Goal: Answer question/provide support: Share knowledge or assist other users

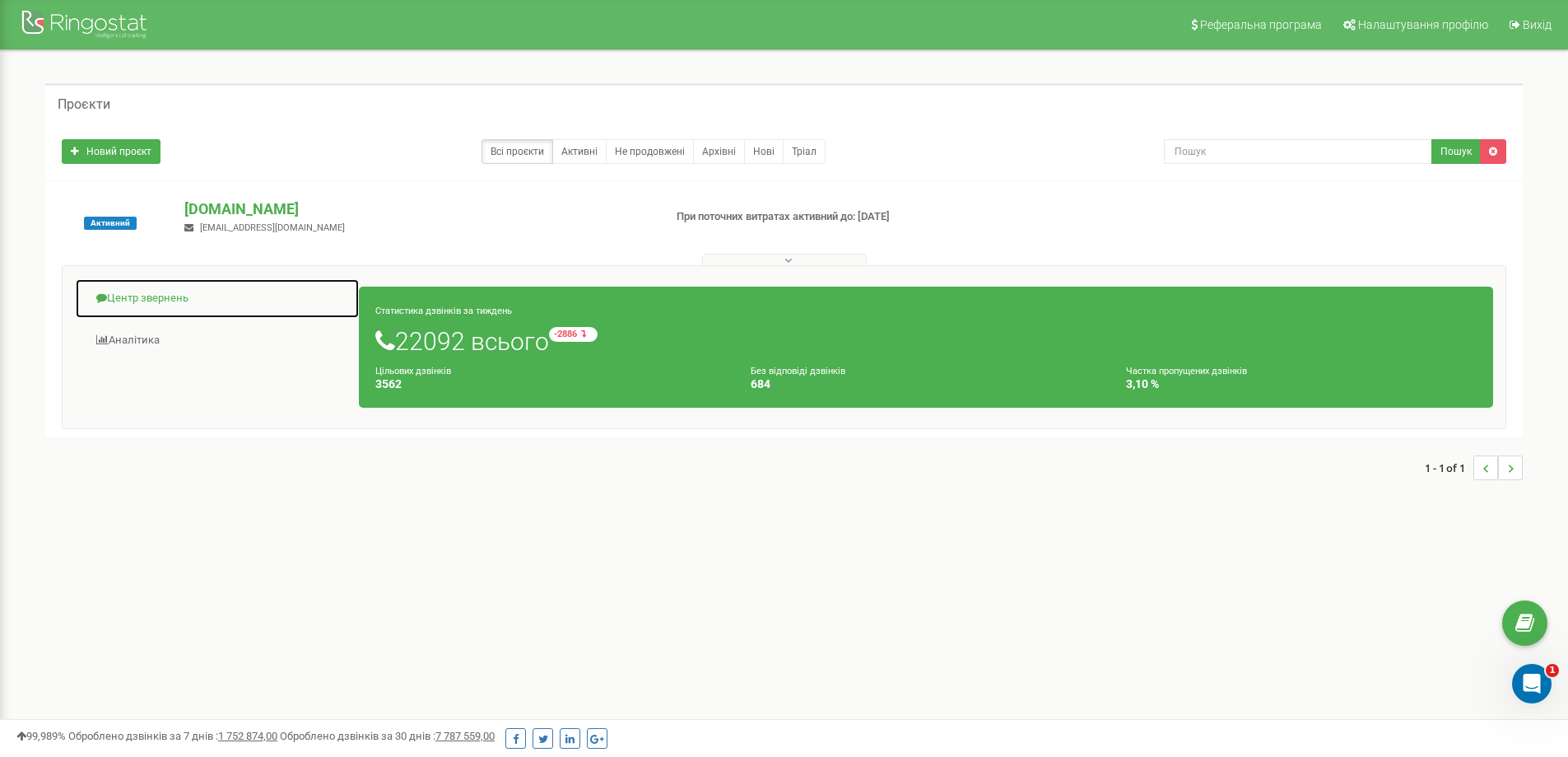
click at [134, 300] on link "Центр звернень" at bounding box center [217, 298] width 285 height 40
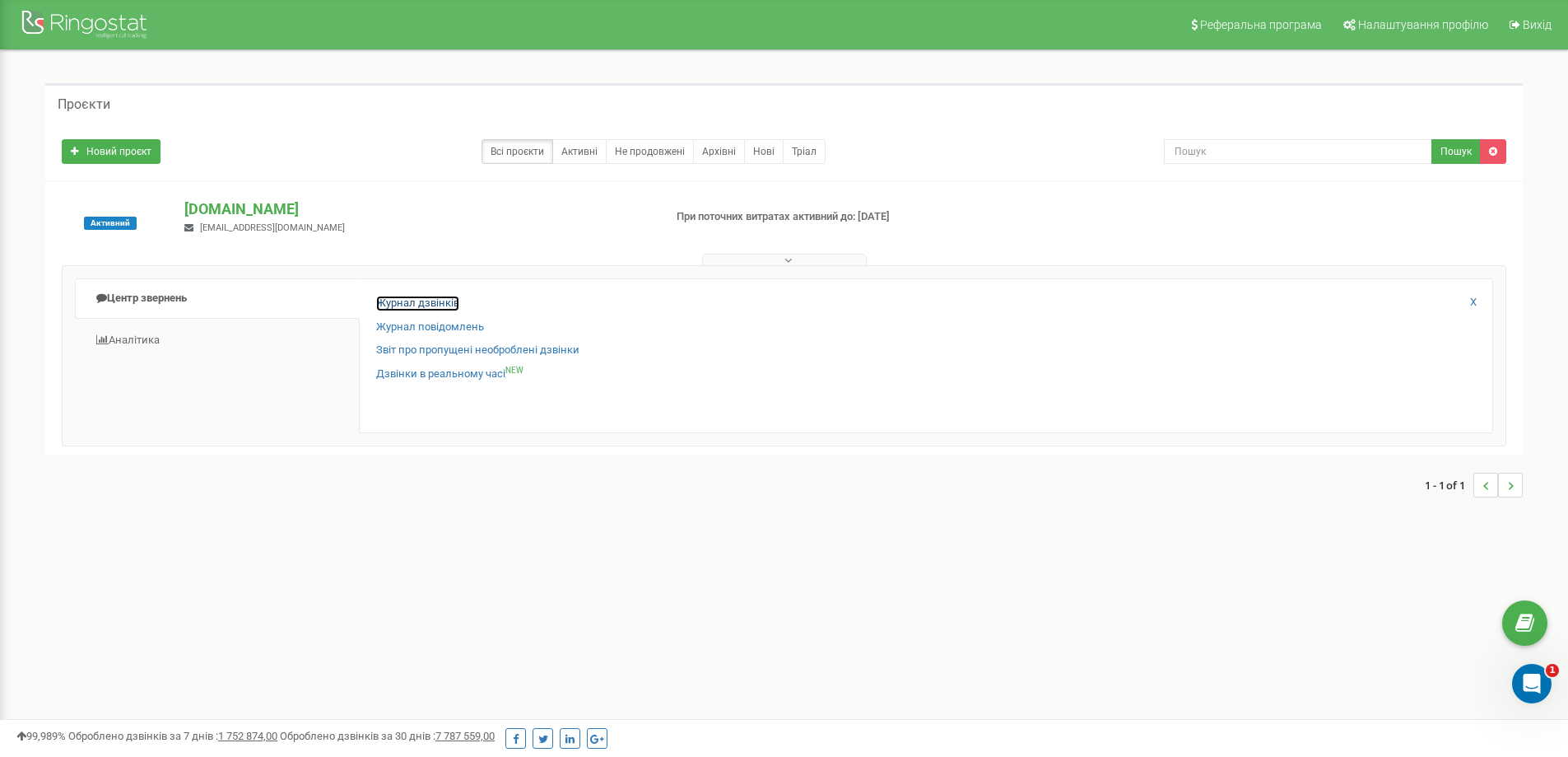
click at [394, 310] on link "Журнал дзвінків" at bounding box center [418, 304] width 83 height 16
click at [394, 301] on link "Журнал дзвінків" at bounding box center [418, 304] width 83 height 16
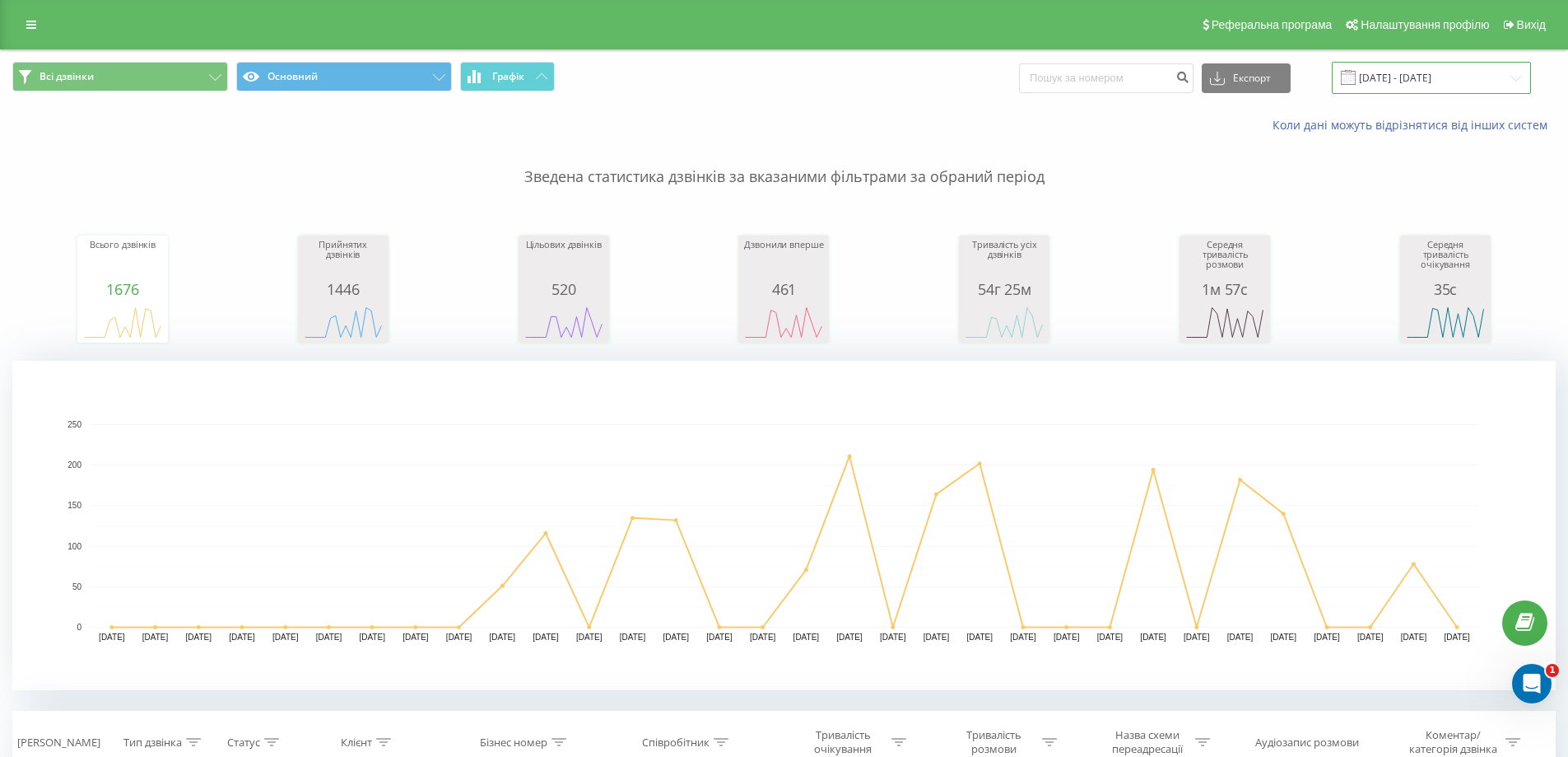
click at [1455, 74] on input "[DATE] - [DATE]" at bounding box center [1431, 78] width 199 height 32
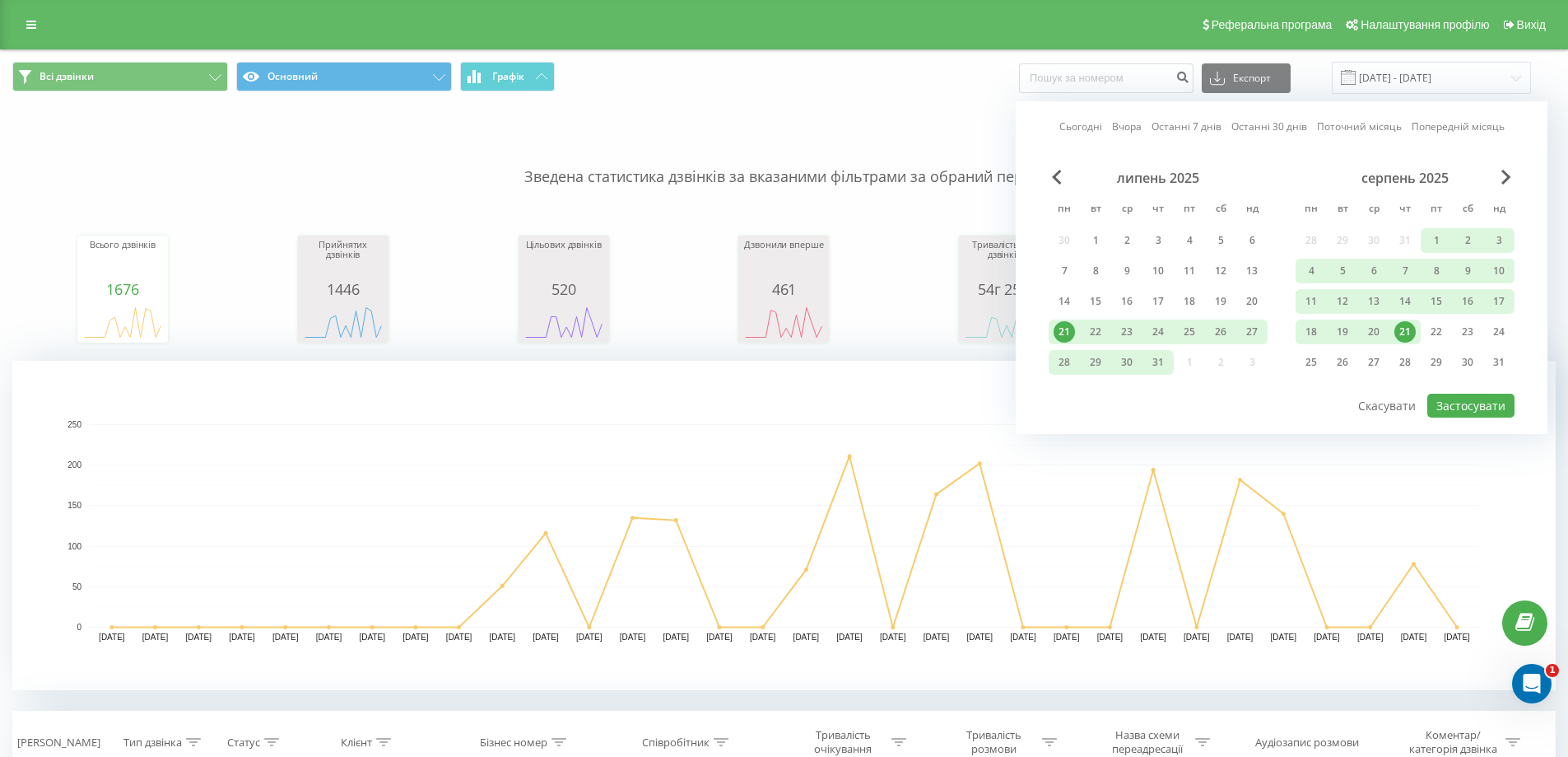
click at [1407, 329] on div "21" at bounding box center [1406, 332] width 21 height 21
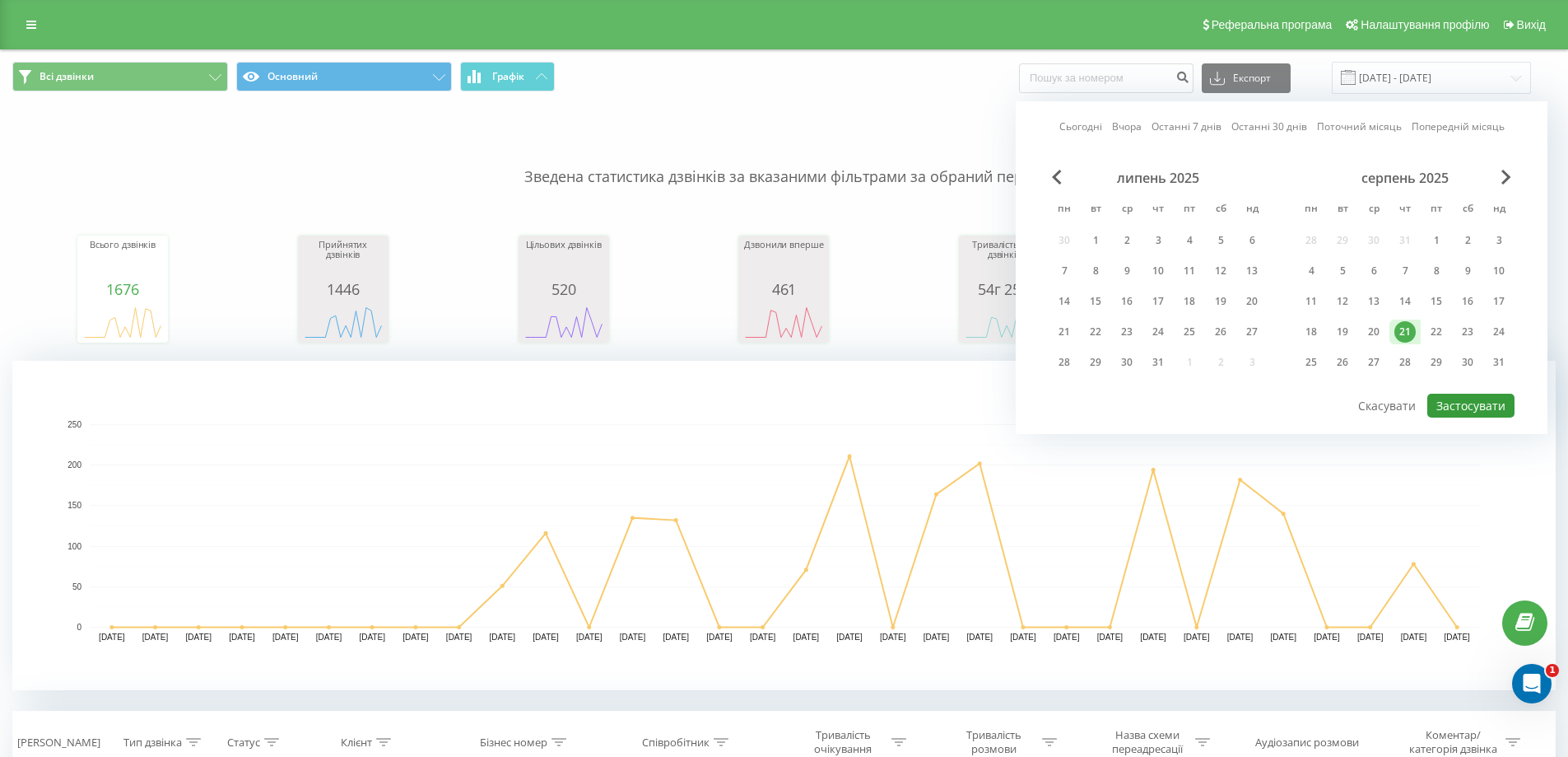
click at [1484, 404] on button "Застосувати" at bounding box center [1472, 405] width 87 height 24
type input "[DATE] - [DATE]"
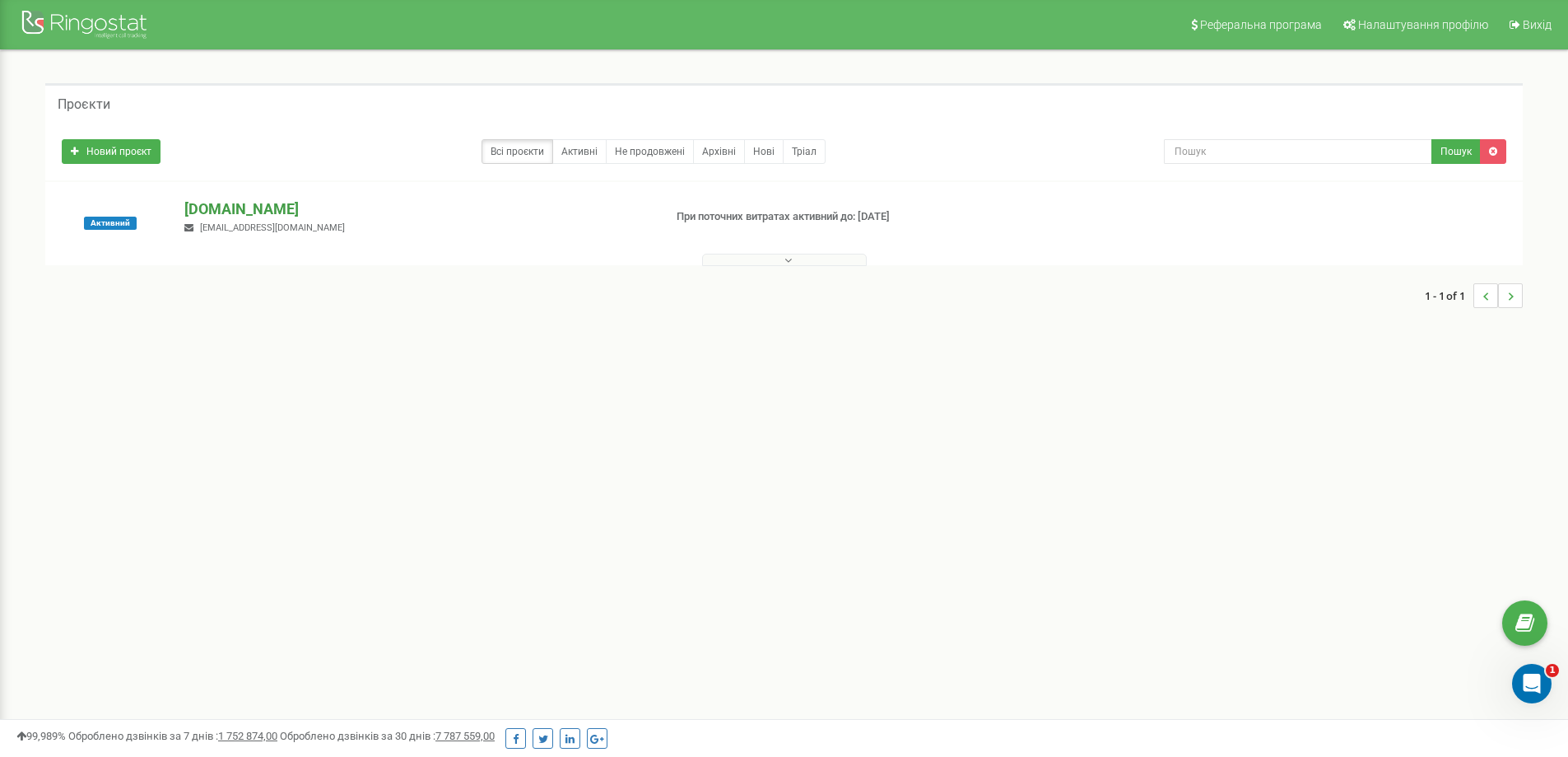
click at [262, 210] on p "[DOMAIN_NAME]" at bounding box center [417, 209] width 465 height 21
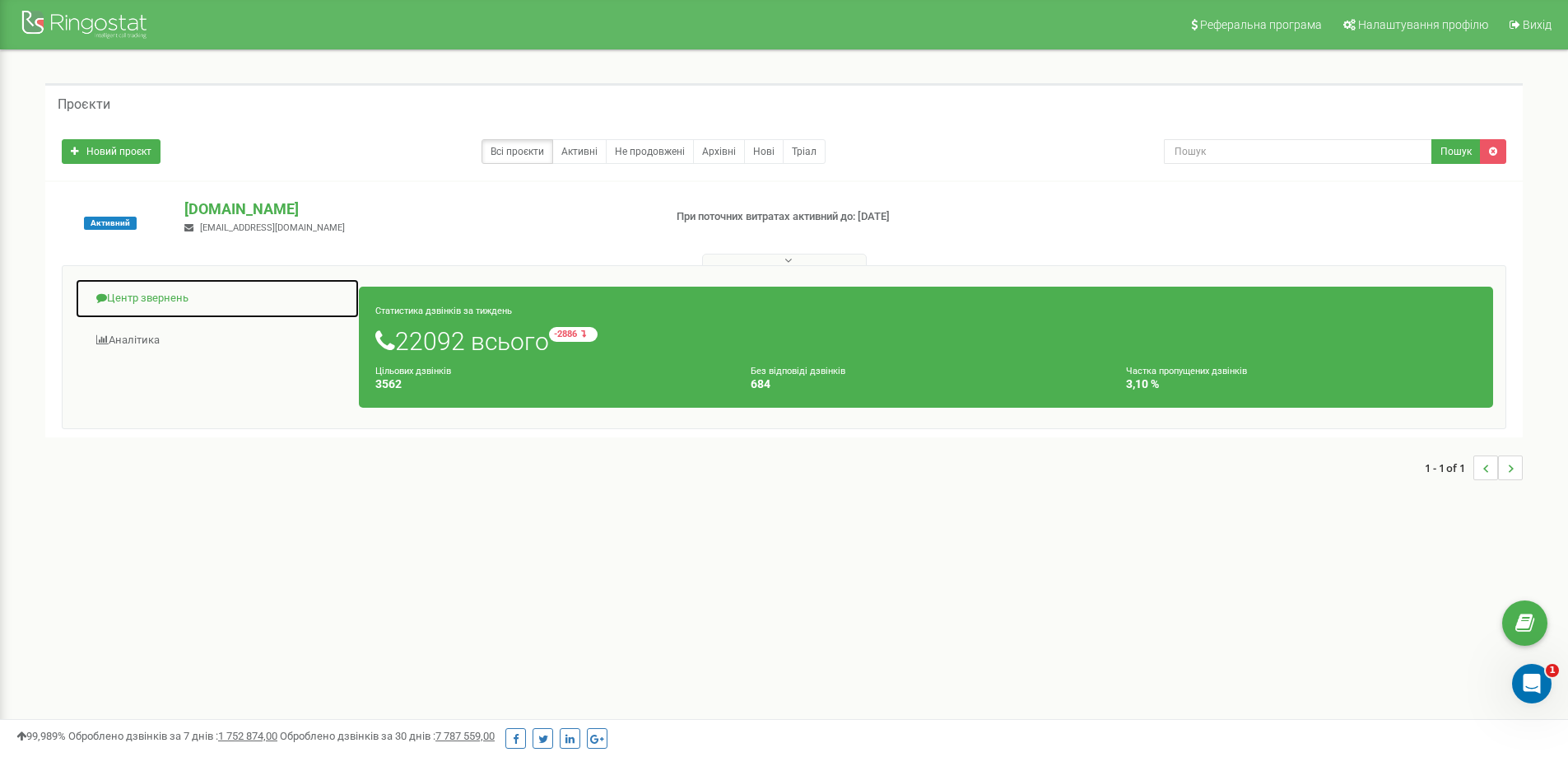
click at [161, 293] on link "Центр звернень" at bounding box center [217, 298] width 285 height 40
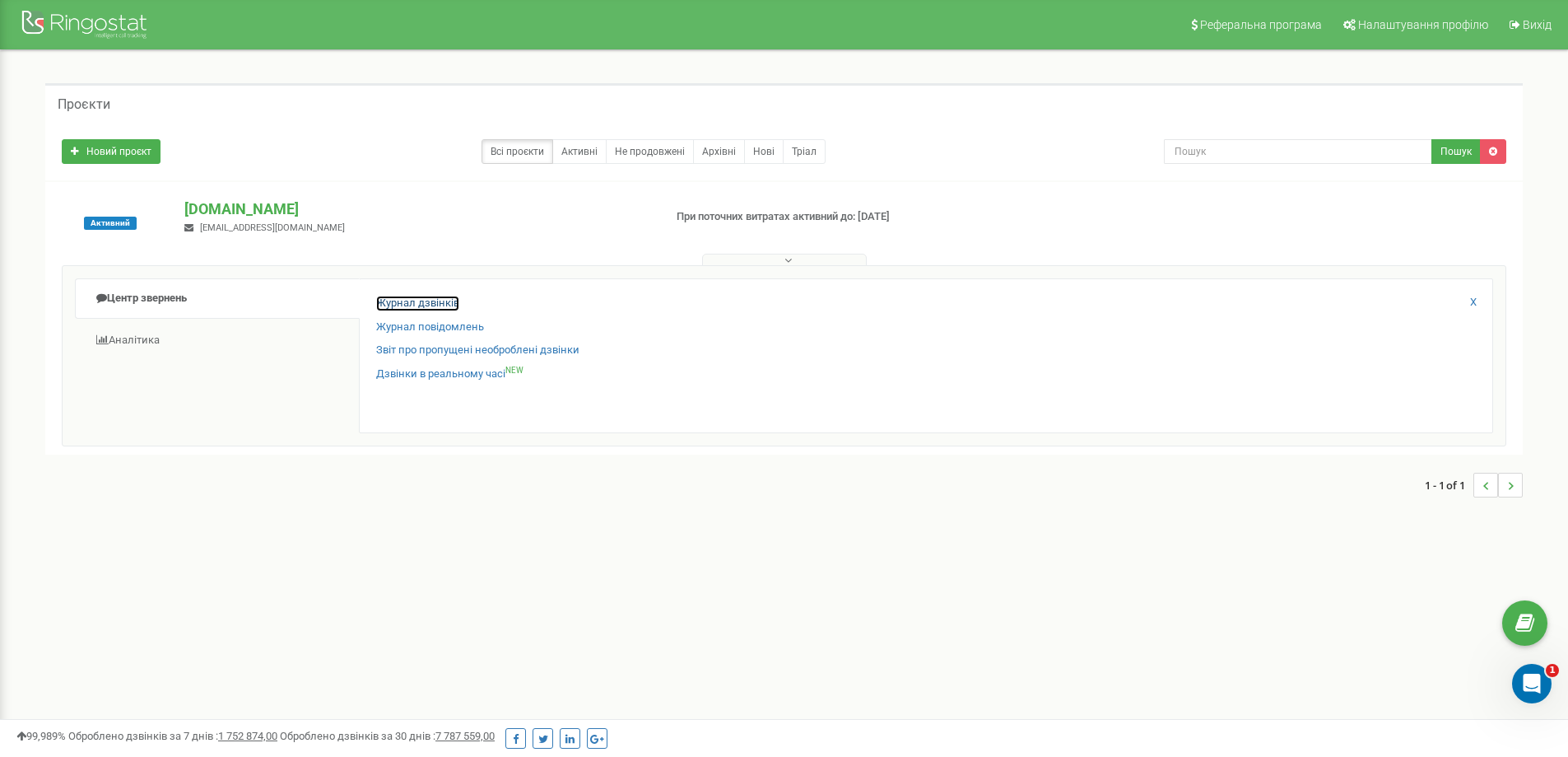
click at [419, 302] on link "Журнал дзвінків" at bounding box center [418, 304] width 83 height 16
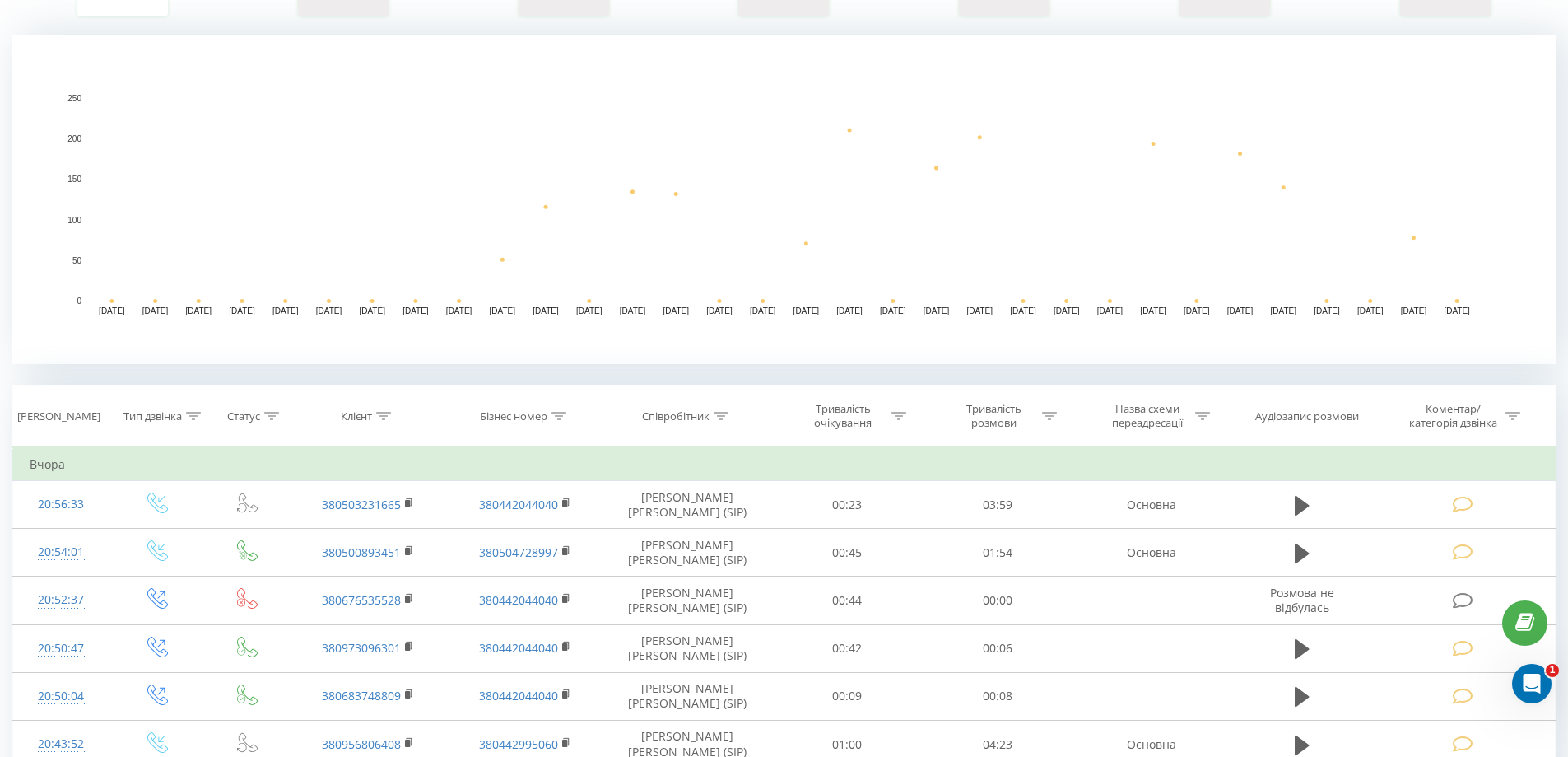
scroll to position [247, 0]
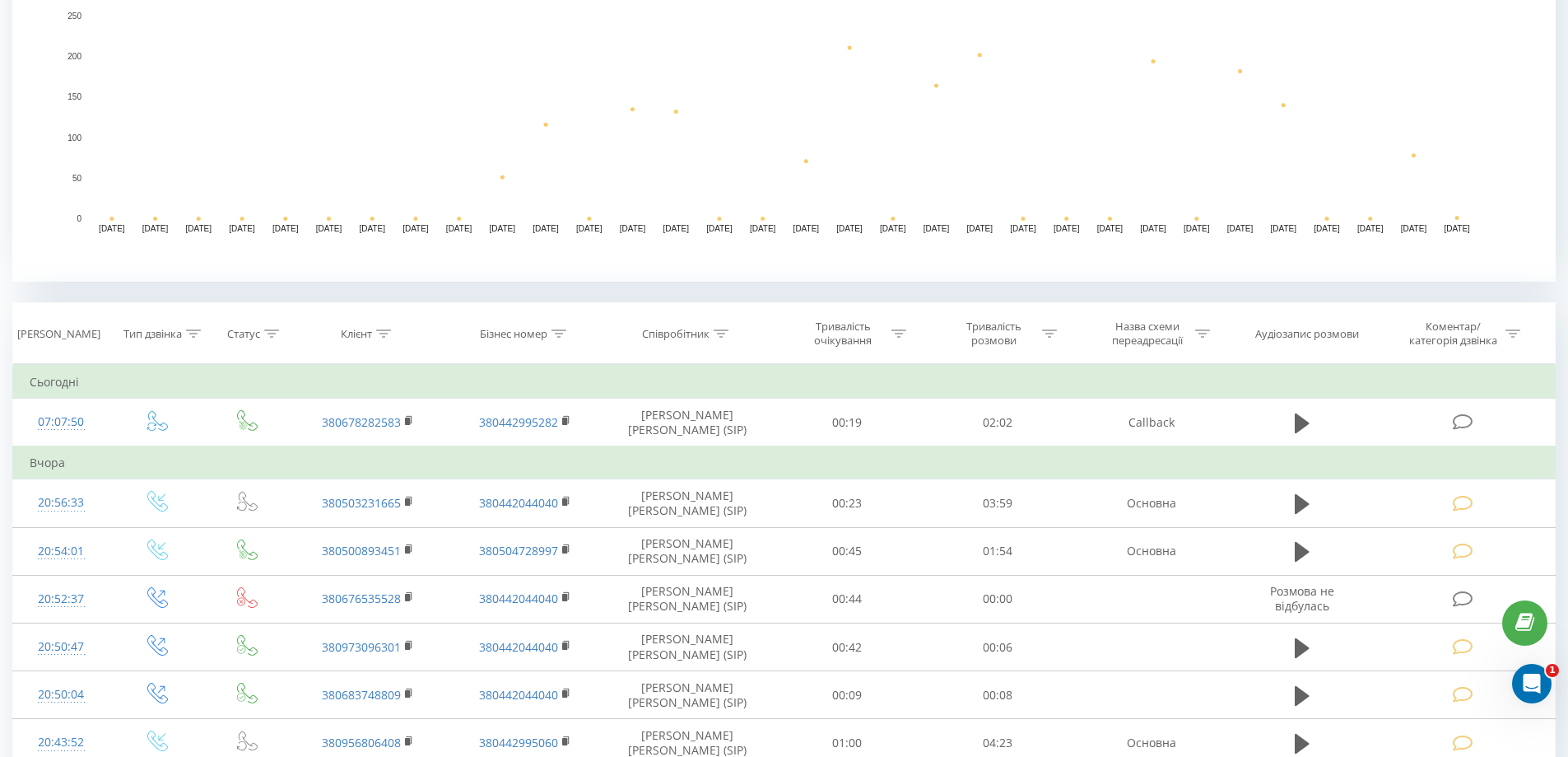
scroll to position [494, 0]
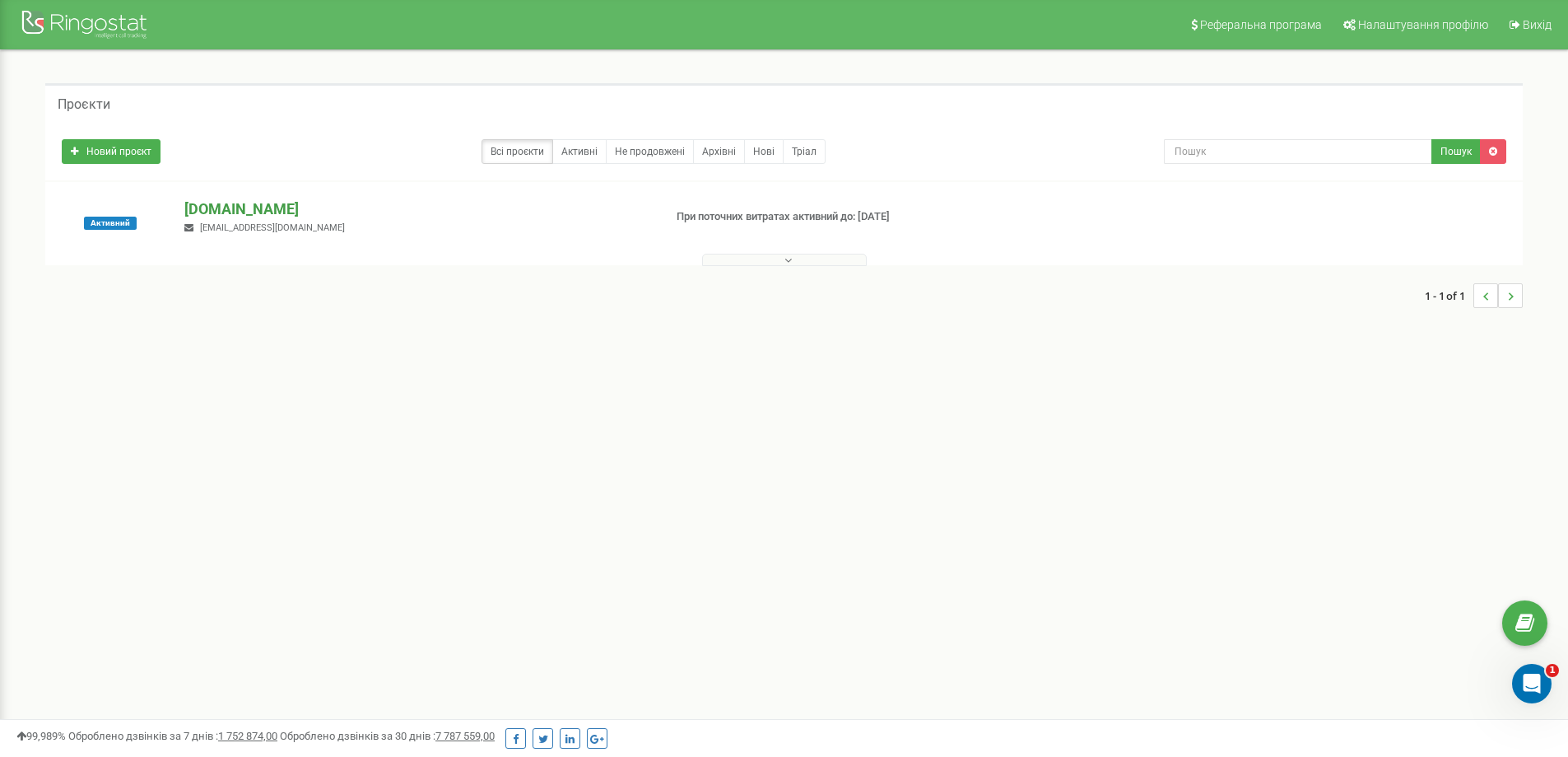
click at [286, 210] on p "[DOMAIN_NAME]" at bounding box center [417, 209] width 465 height 21
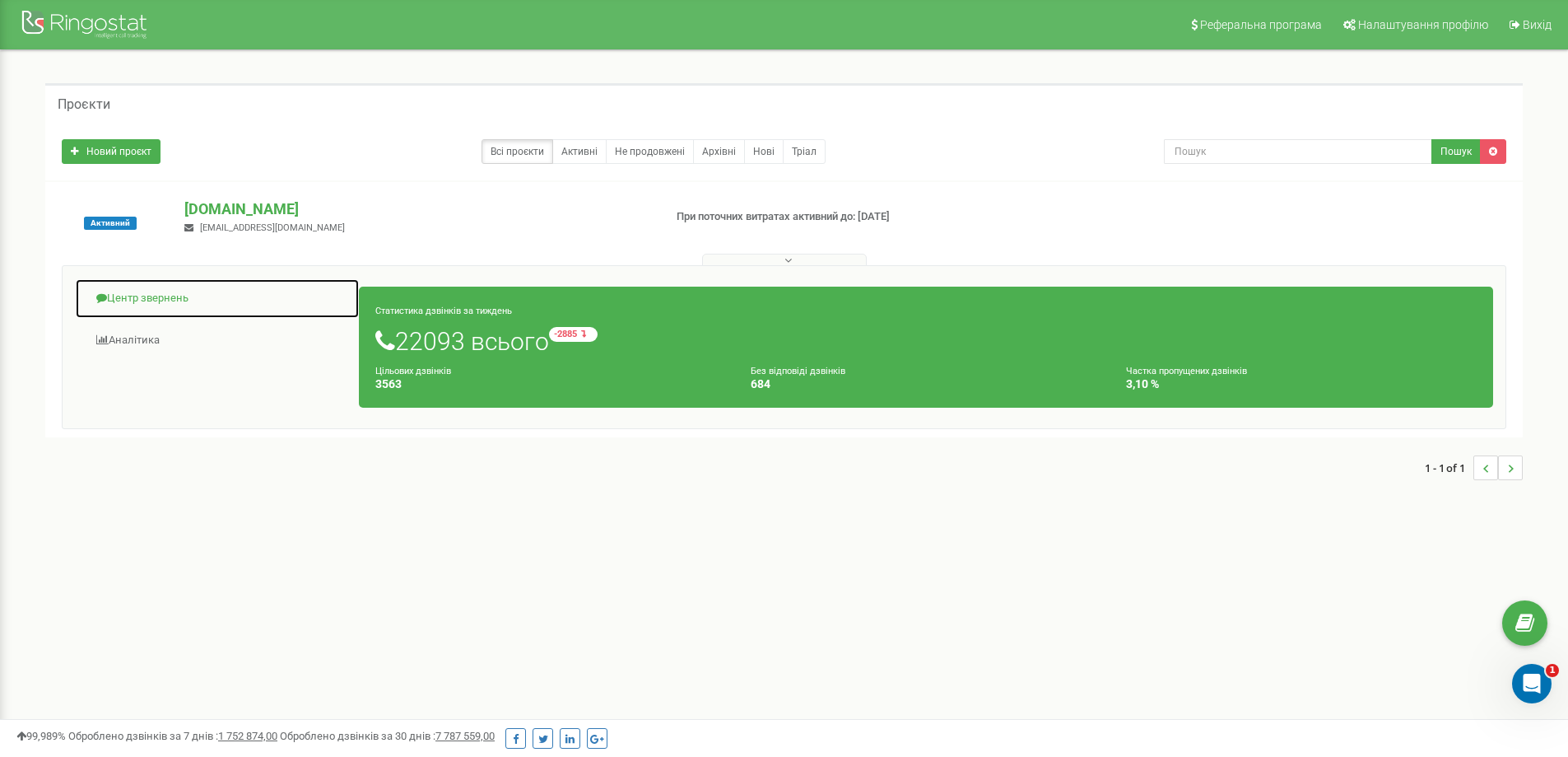
click at [167, 299] on link "Центр звернень" at bounding box center [217, 298] width 285 height 40
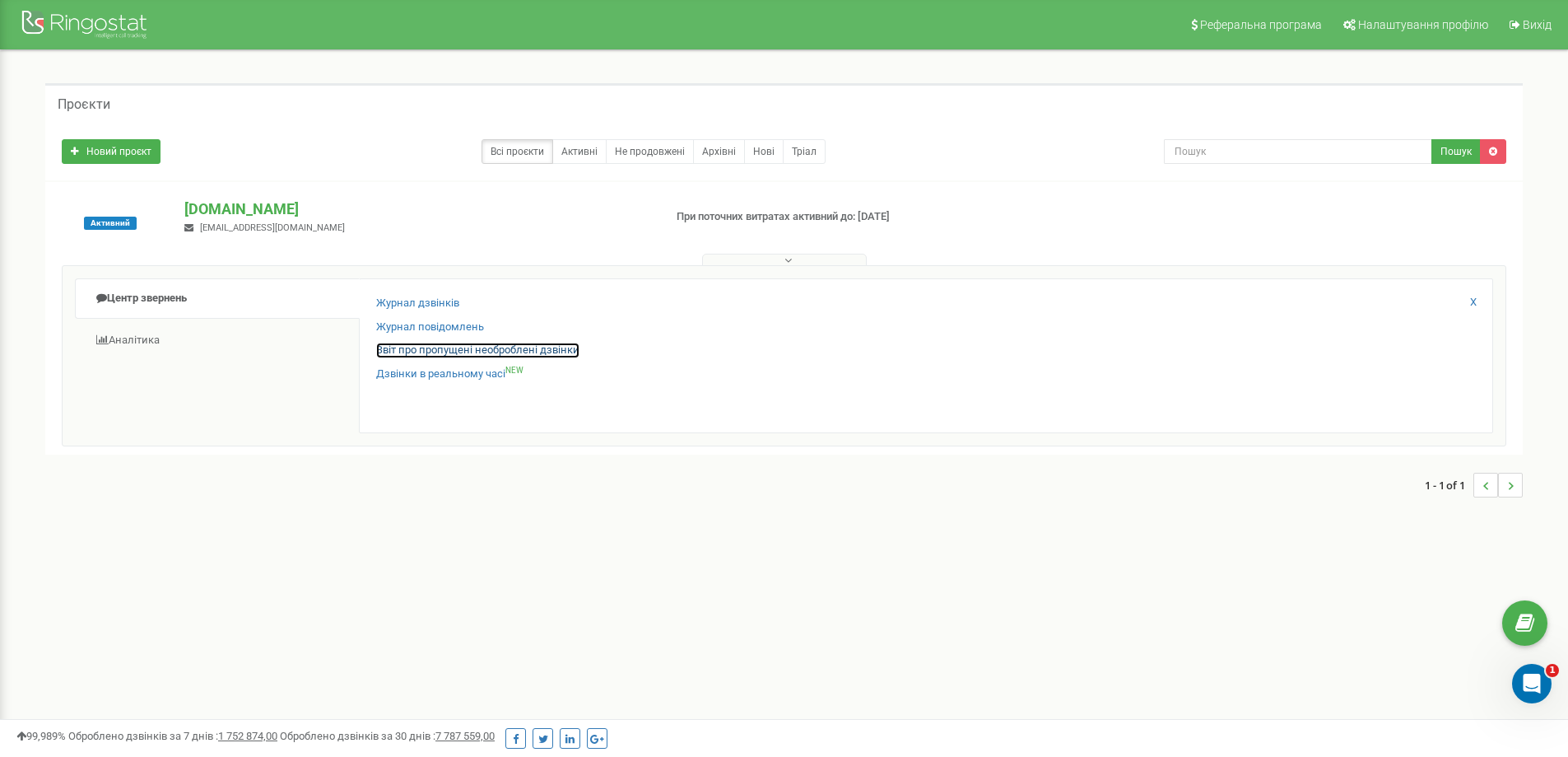
click at [428, 347] on link "Звіт про пропущені необроблені дзвінки" at bounding box center [478, 351] width 203 height 16
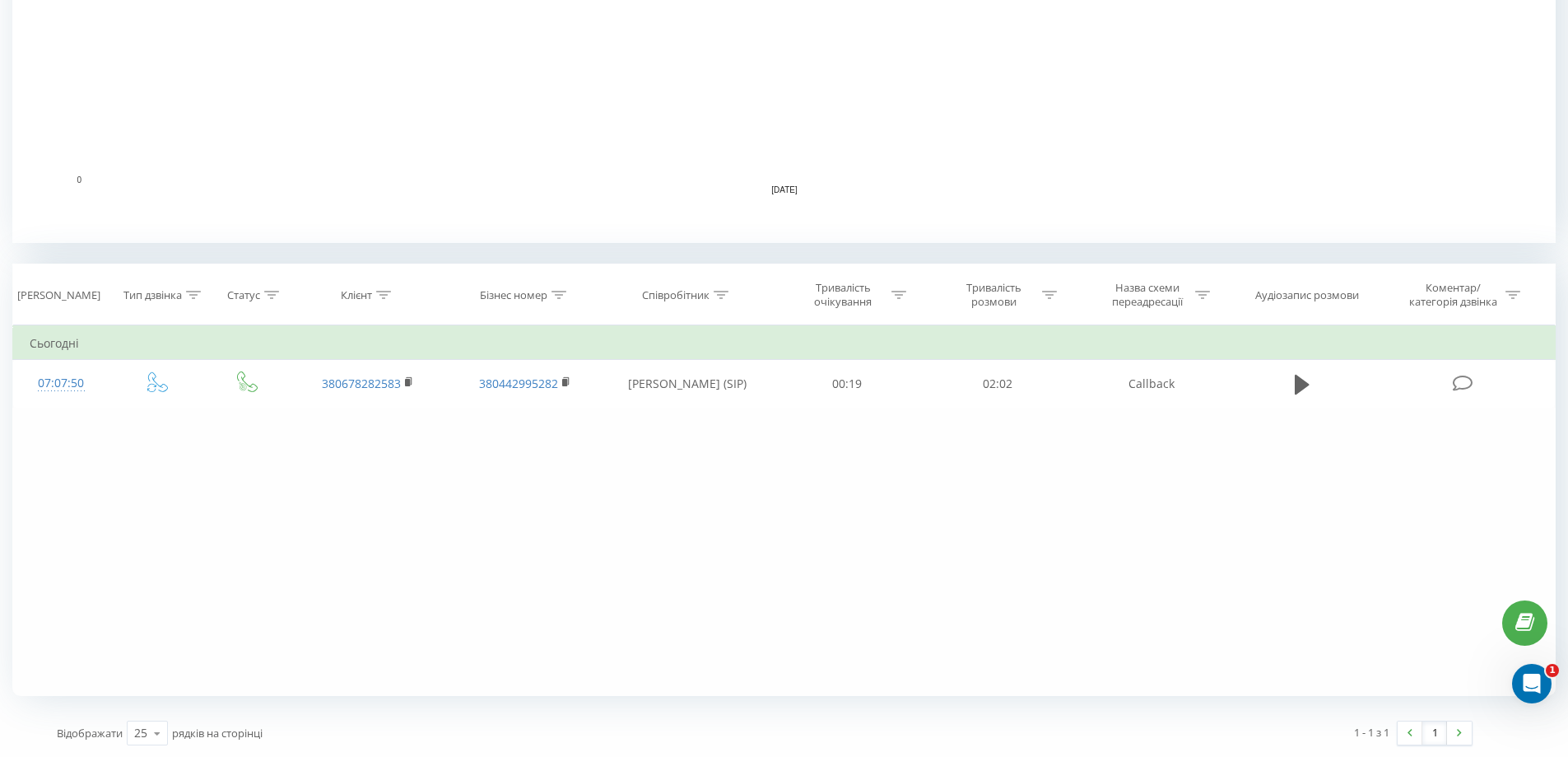
scroll to position [448, 0]
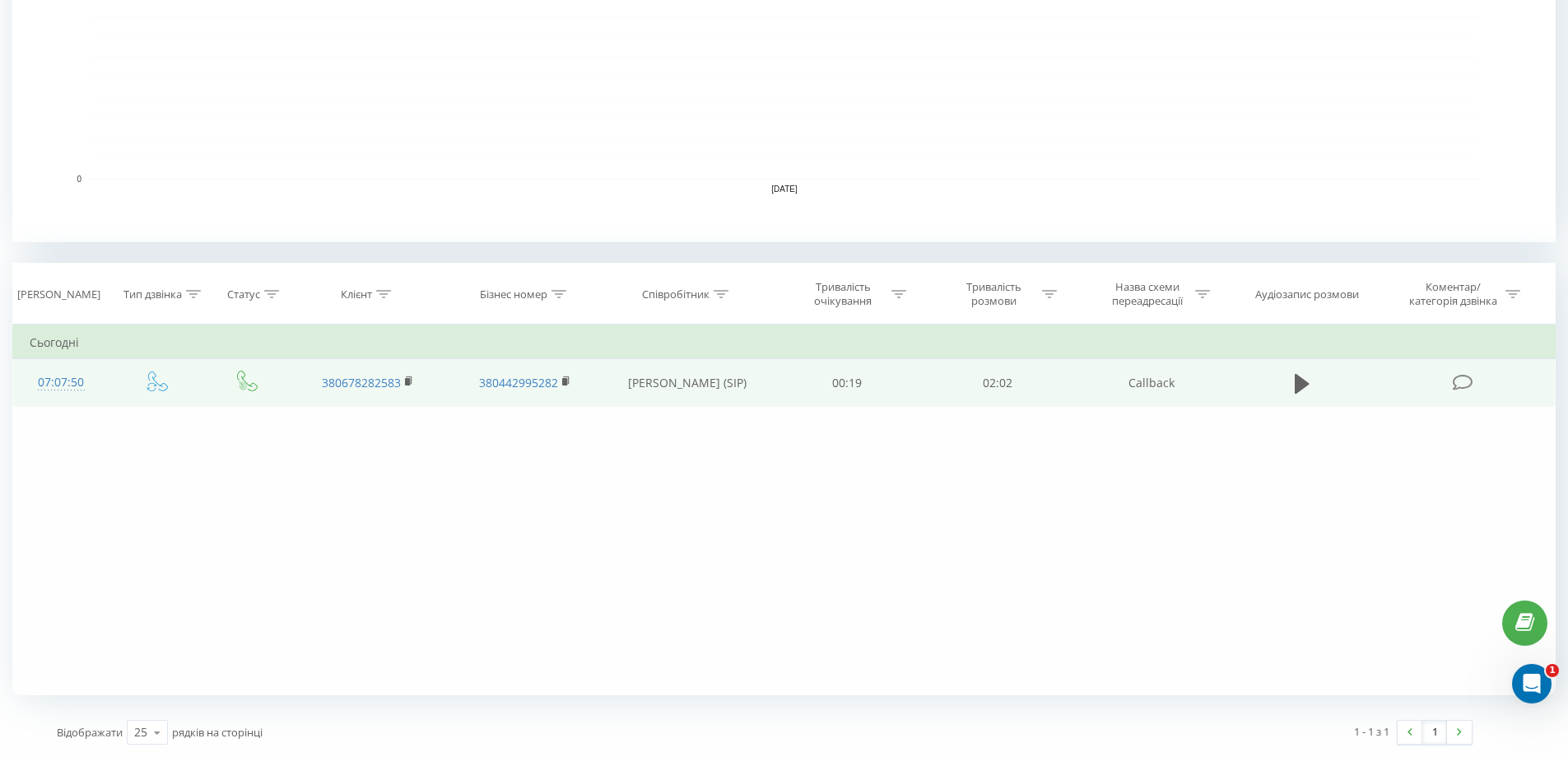
click at [1458, 377] on icon at bounding box center [1463, 382] width 21 height 17
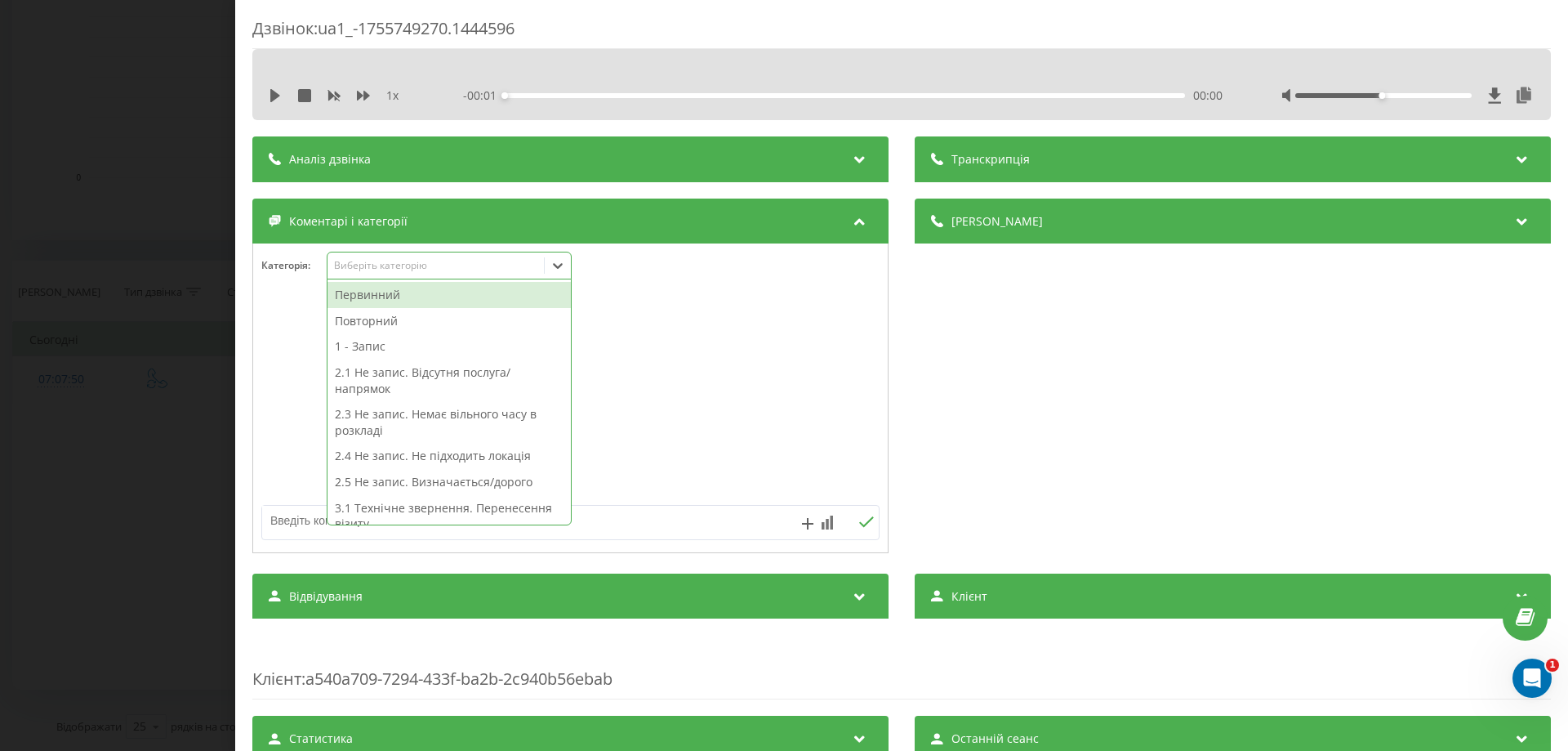
click at [561, 267] on icon at bounding box center [558, 266] width 10 height 5
click at [377, 318] on div "Повторний" at bounding box center [449, 321] width 243 height 27
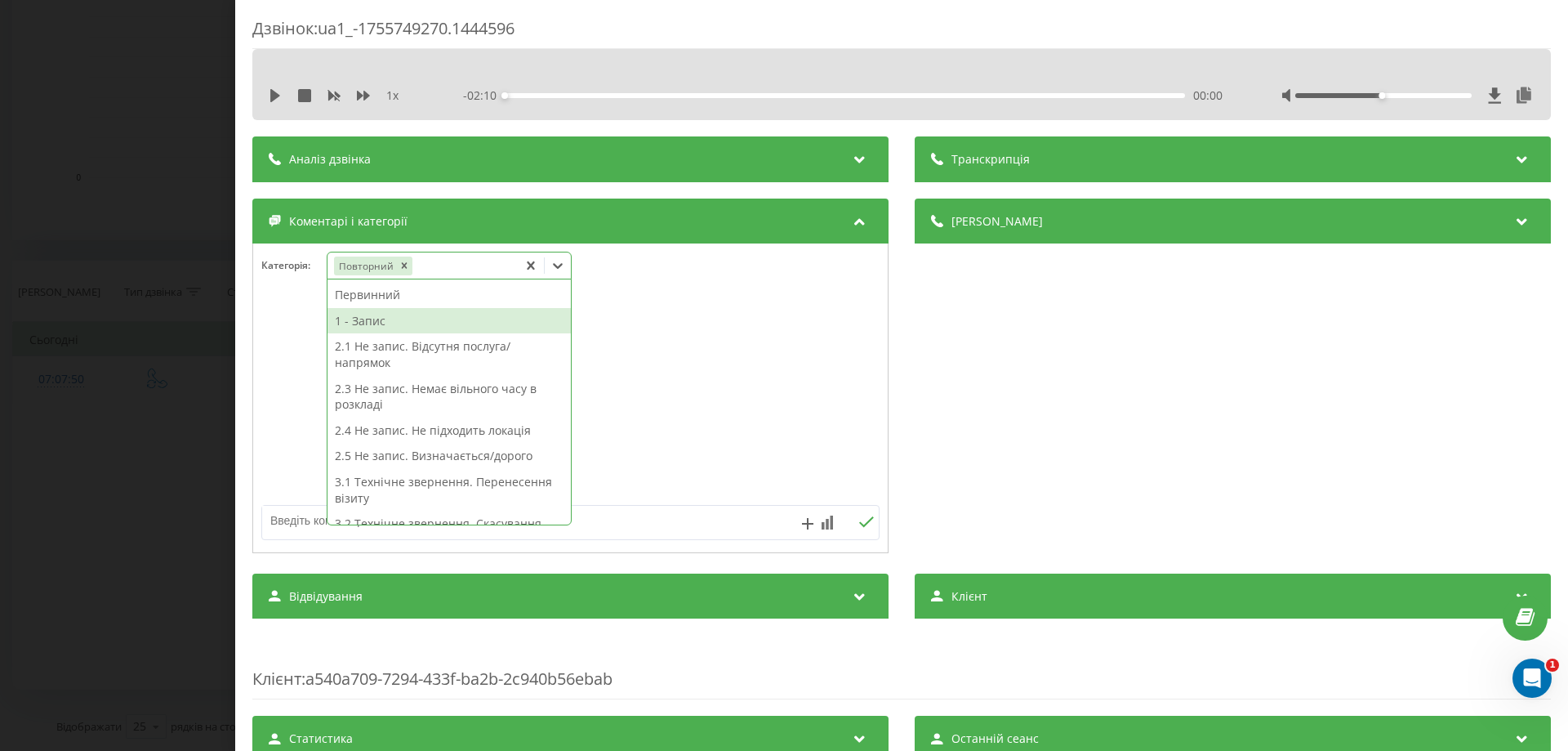
click at [446, 325] on div "1 - Запис" at bounding box center [449, 321] width 243 height 27
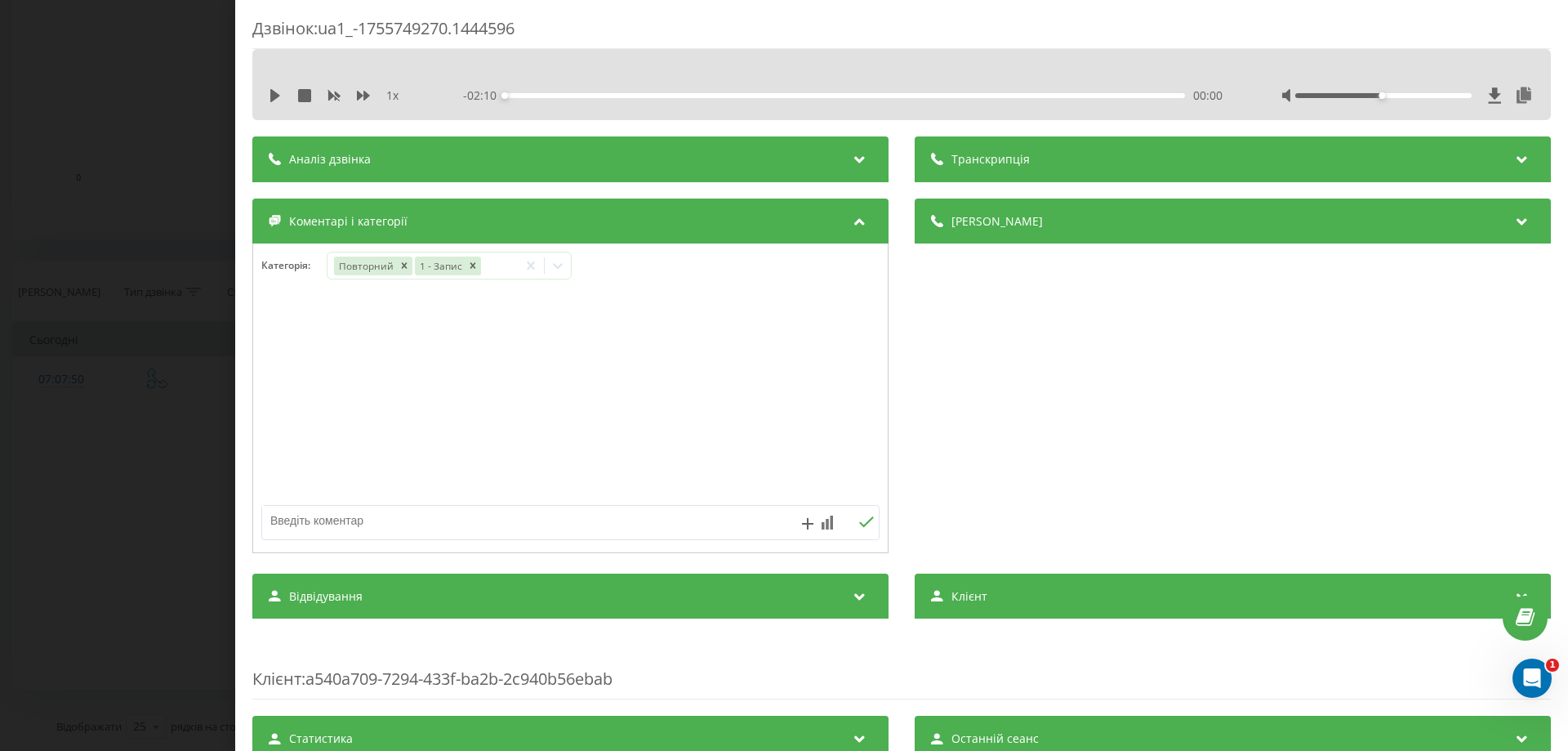
click at [282, 331] on div at bounding box center [570, 398] width 635 height 196
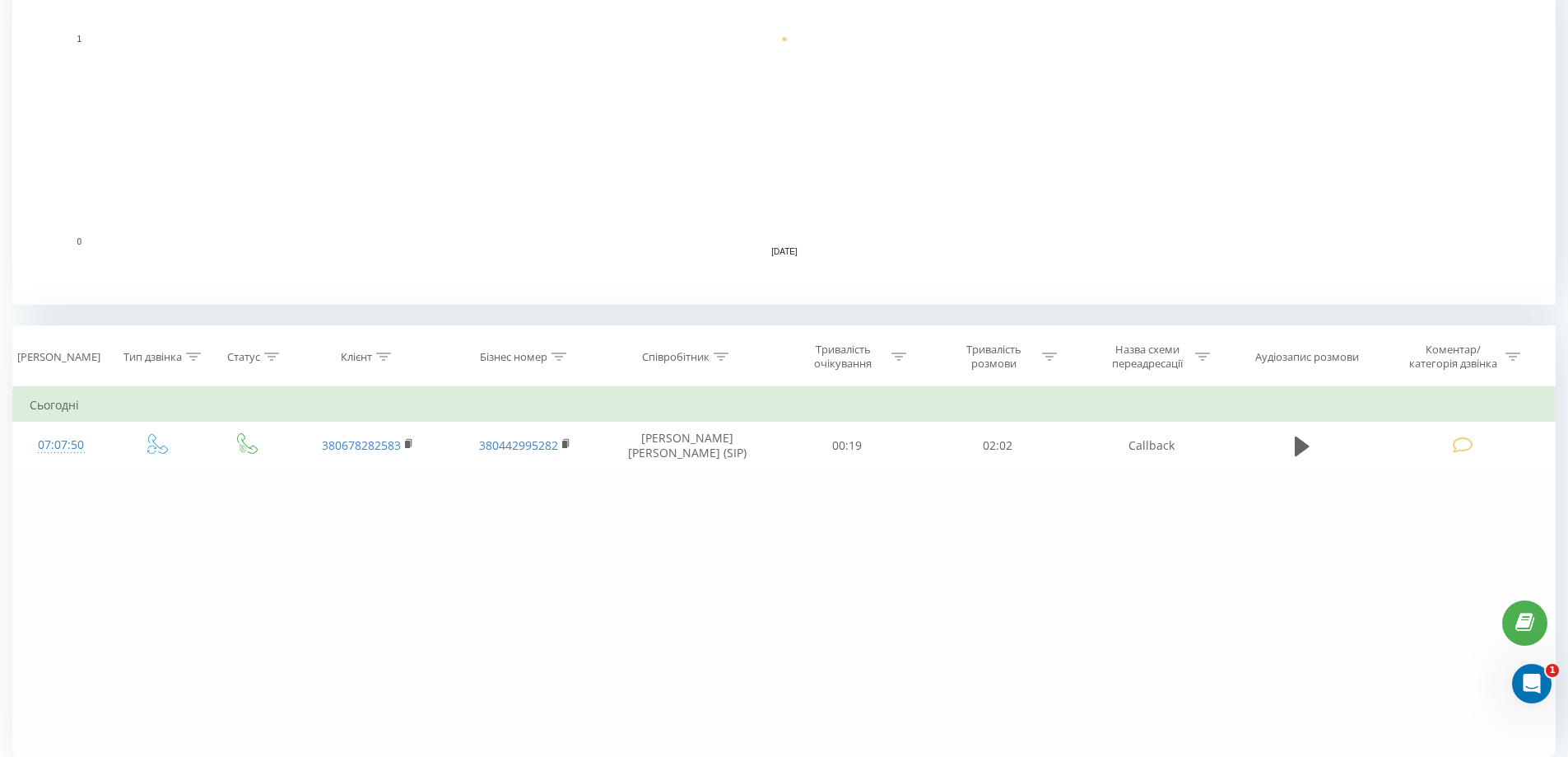
scroll to position [412, 0]
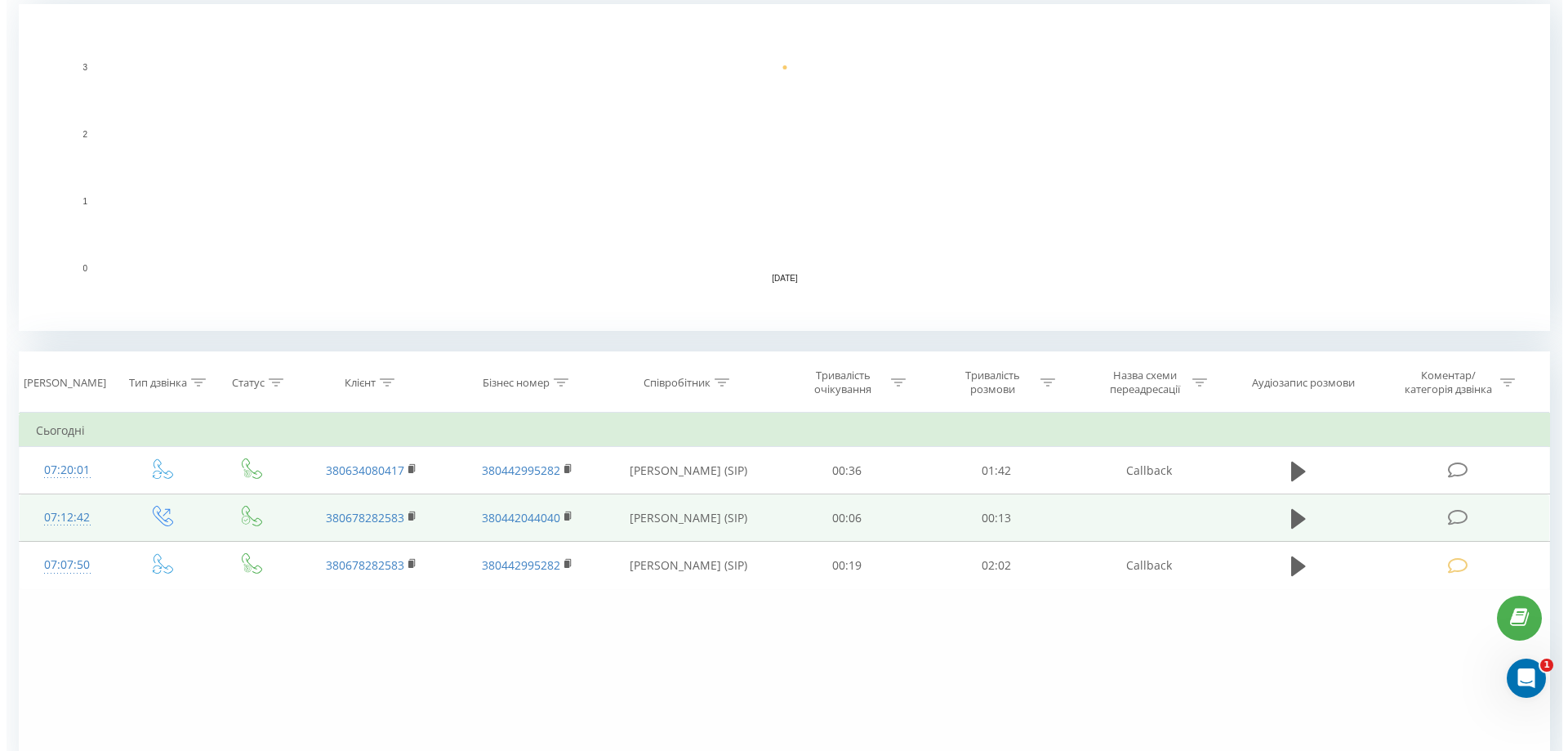
scroll to position [408, 0]
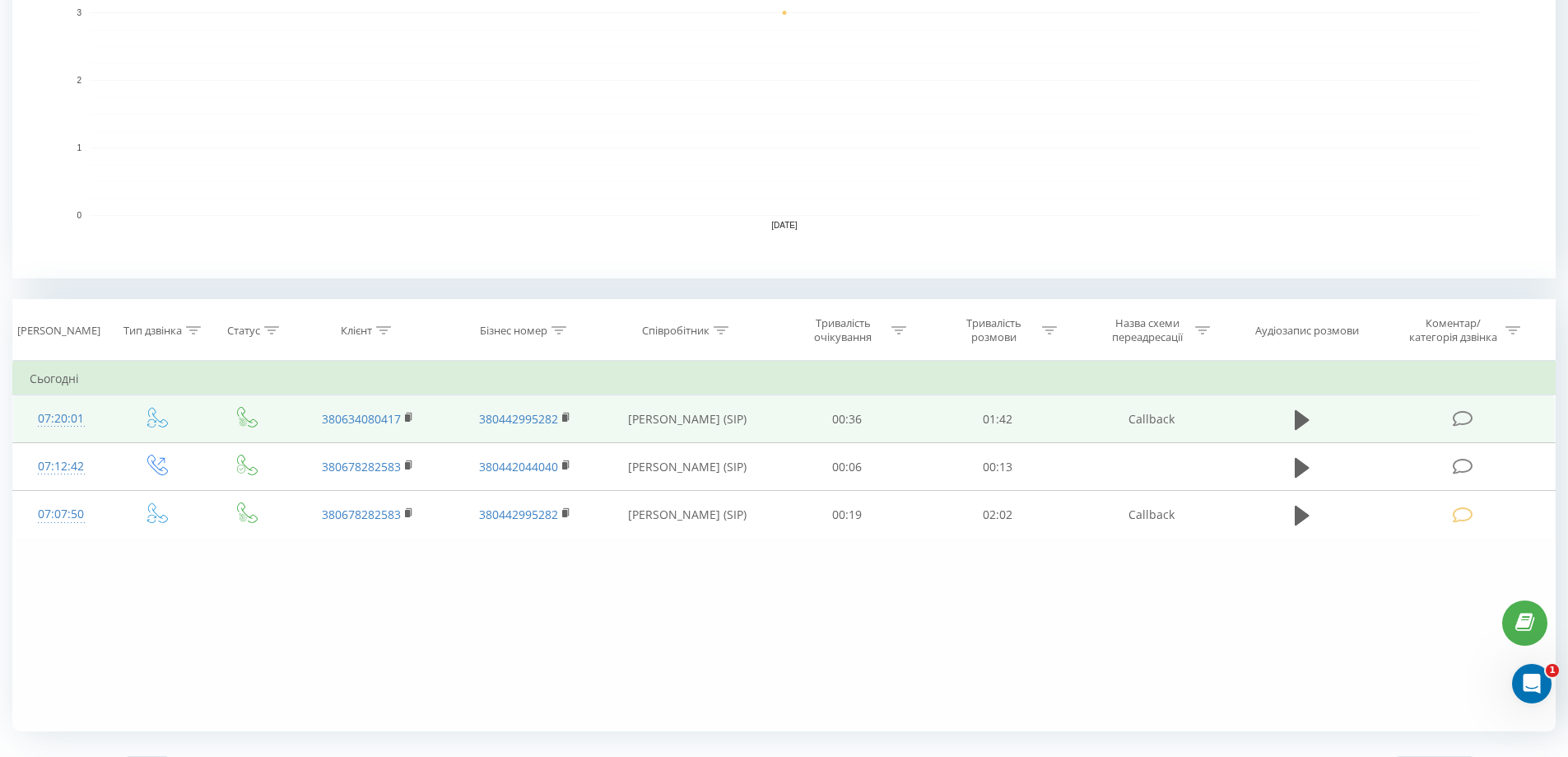
click at [1456, 413] on icon at bounding box center [1463, 418] width 21 height 17
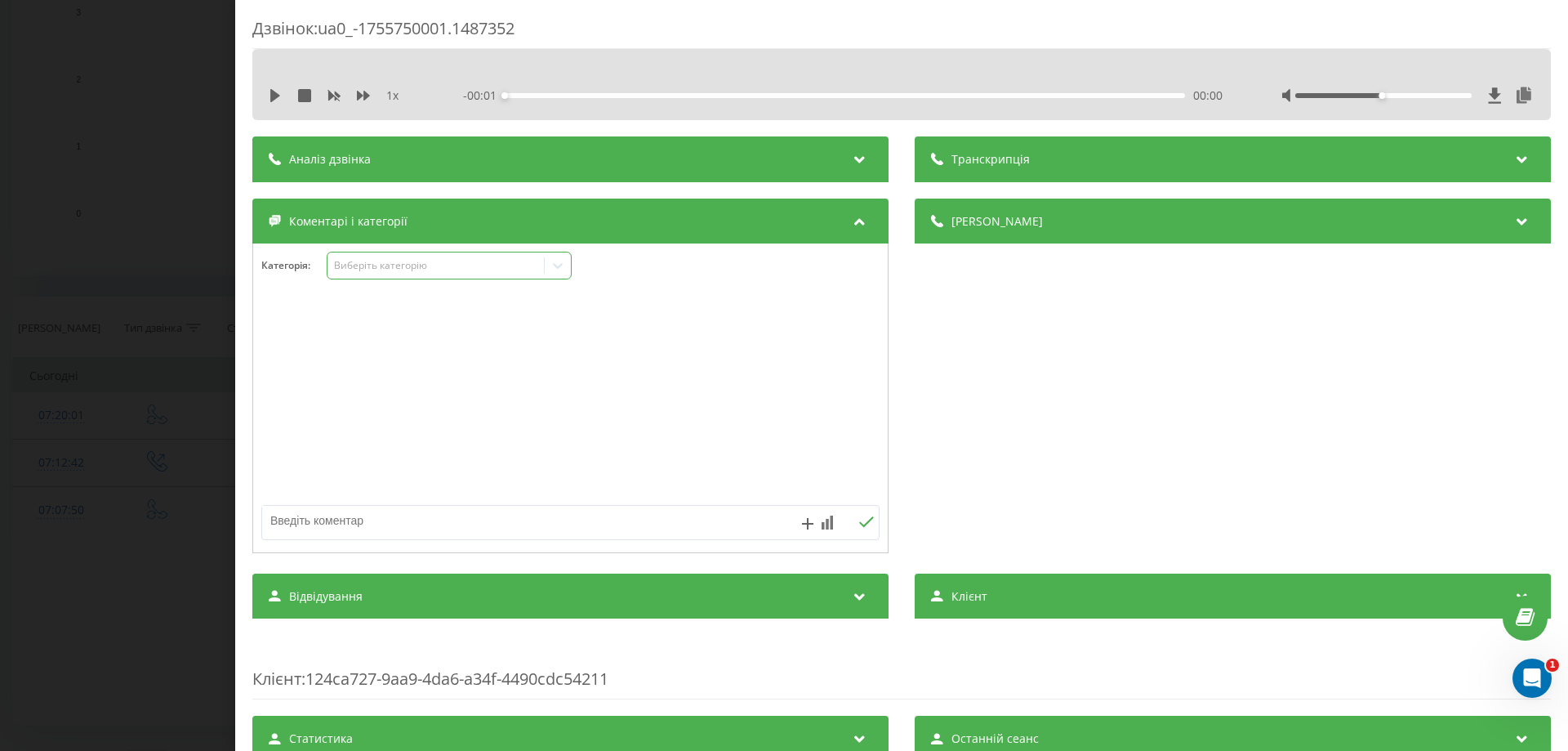
click at [560, 267] on icon at bounding box center [558, 266] width 10 height 5
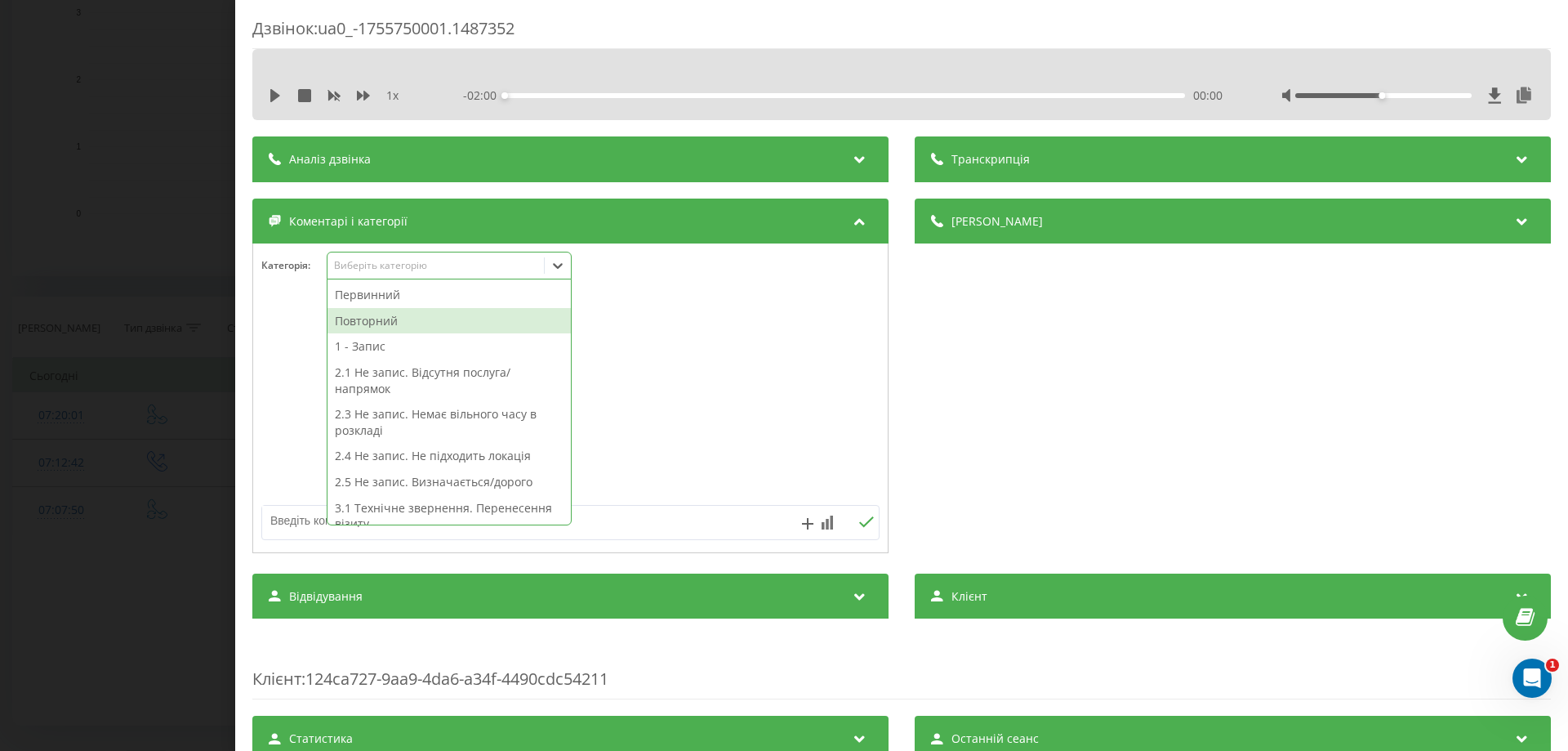
click at [398, 317] on div "Повторний" at bounding box center [449, 321] width 243 height 27
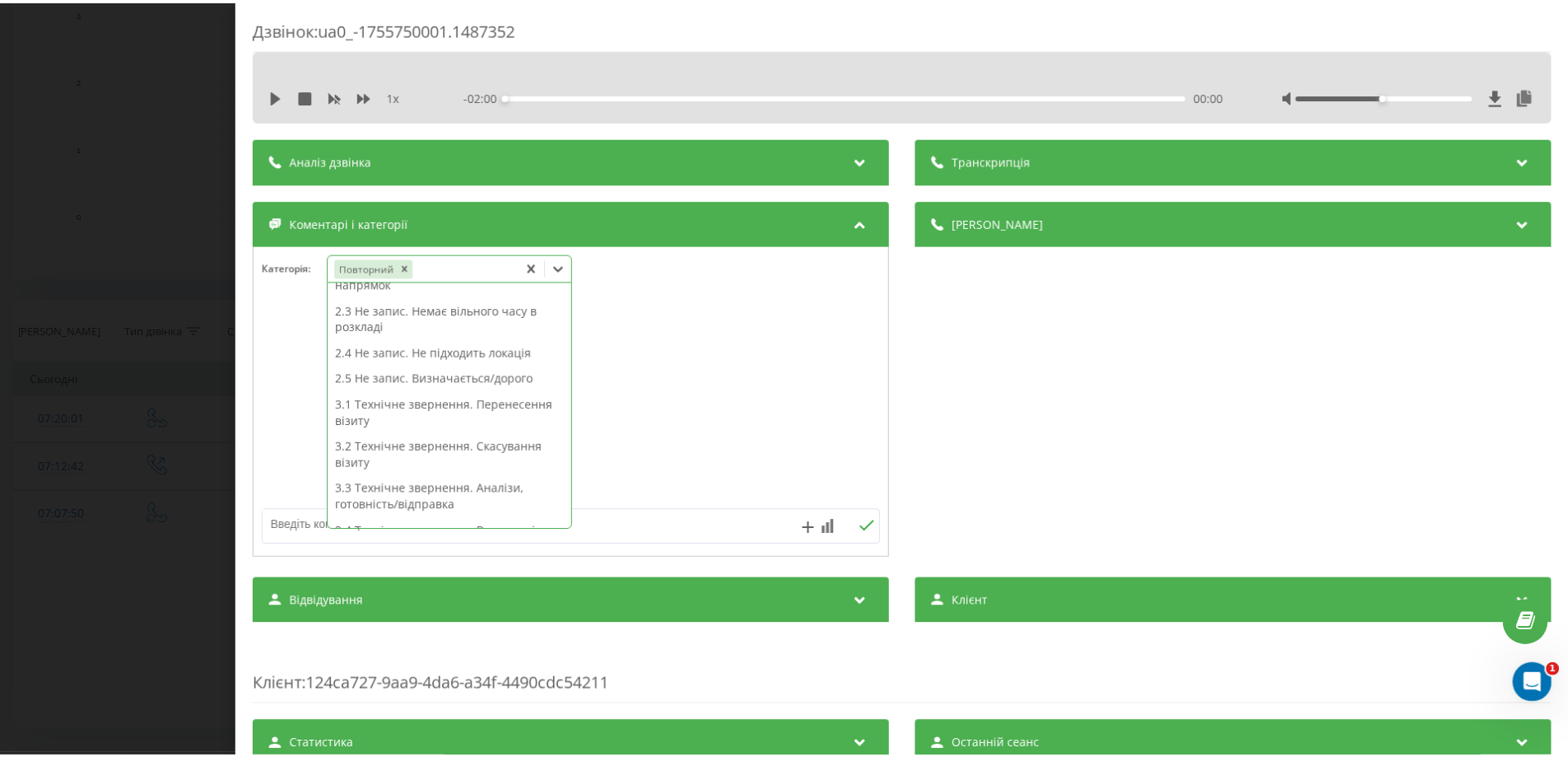
scroll to position [82, 0]
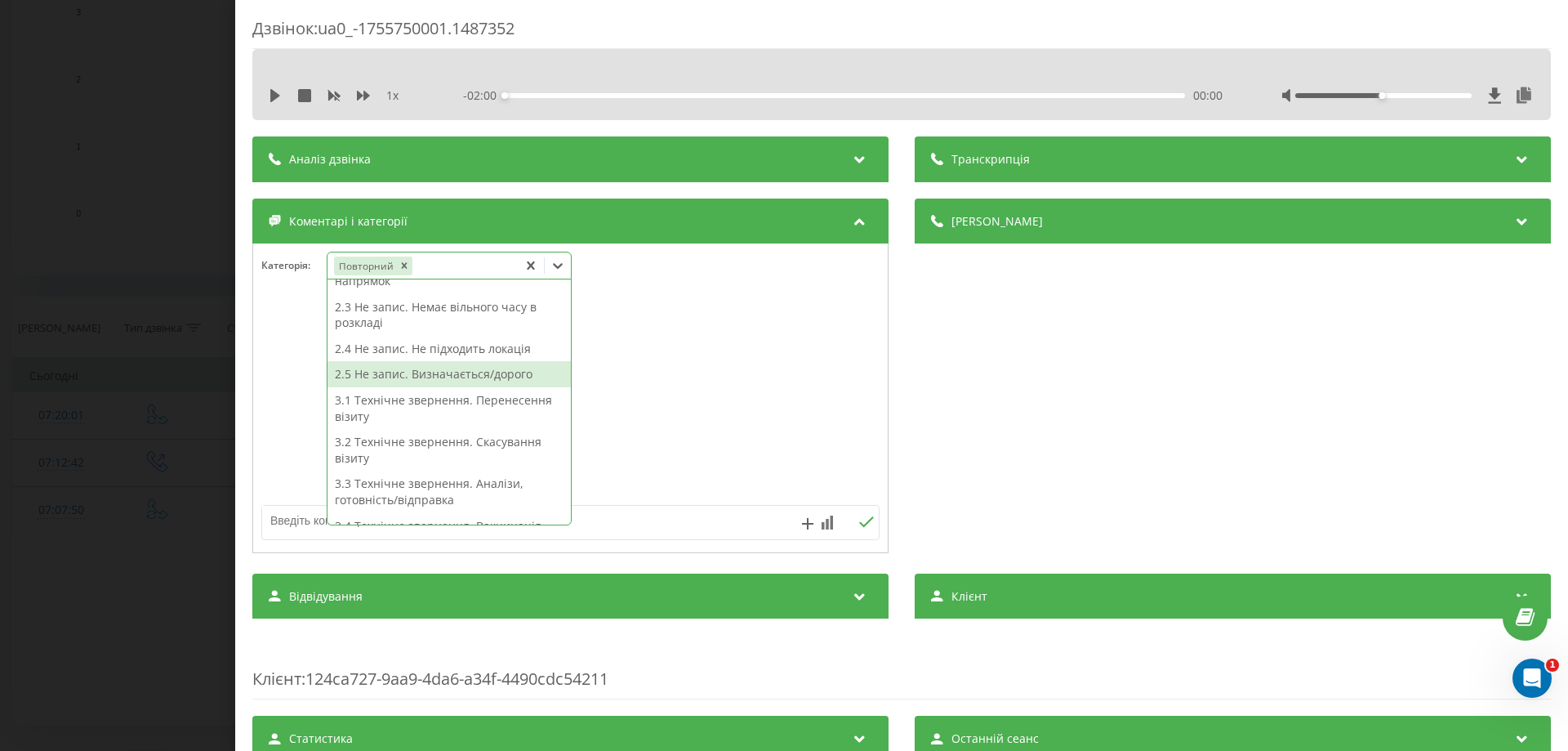
click at [486, 375] on div "2.5 Не запис. Визначається/дорого" at bounding box center [449, 375] width 243 height 27
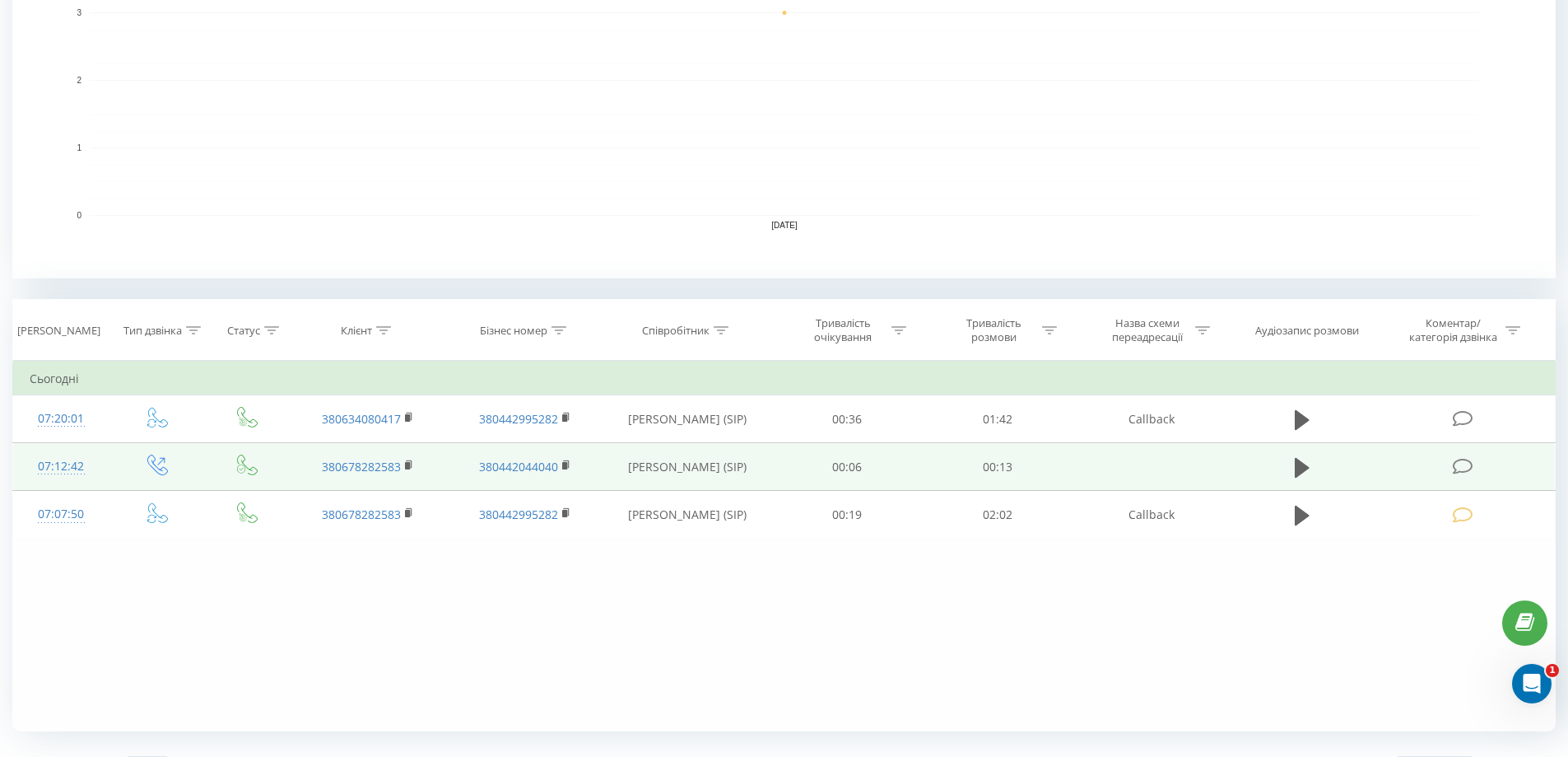
click at [1459, 465] on icon at bounding box center [1463, 466] width 21 height 17
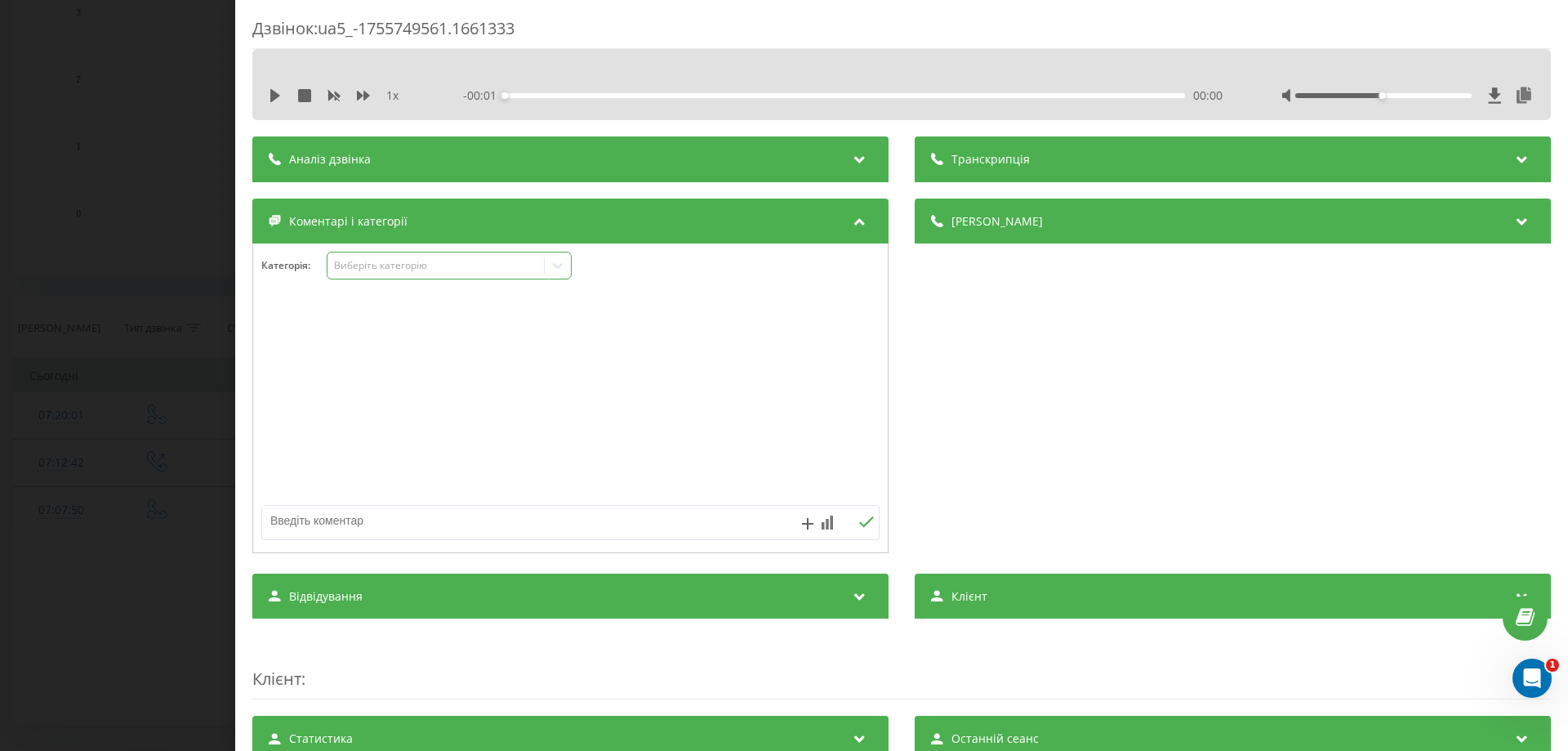
click at [558, 264] on icon at bounding box center [558, 266] width 16 height 16
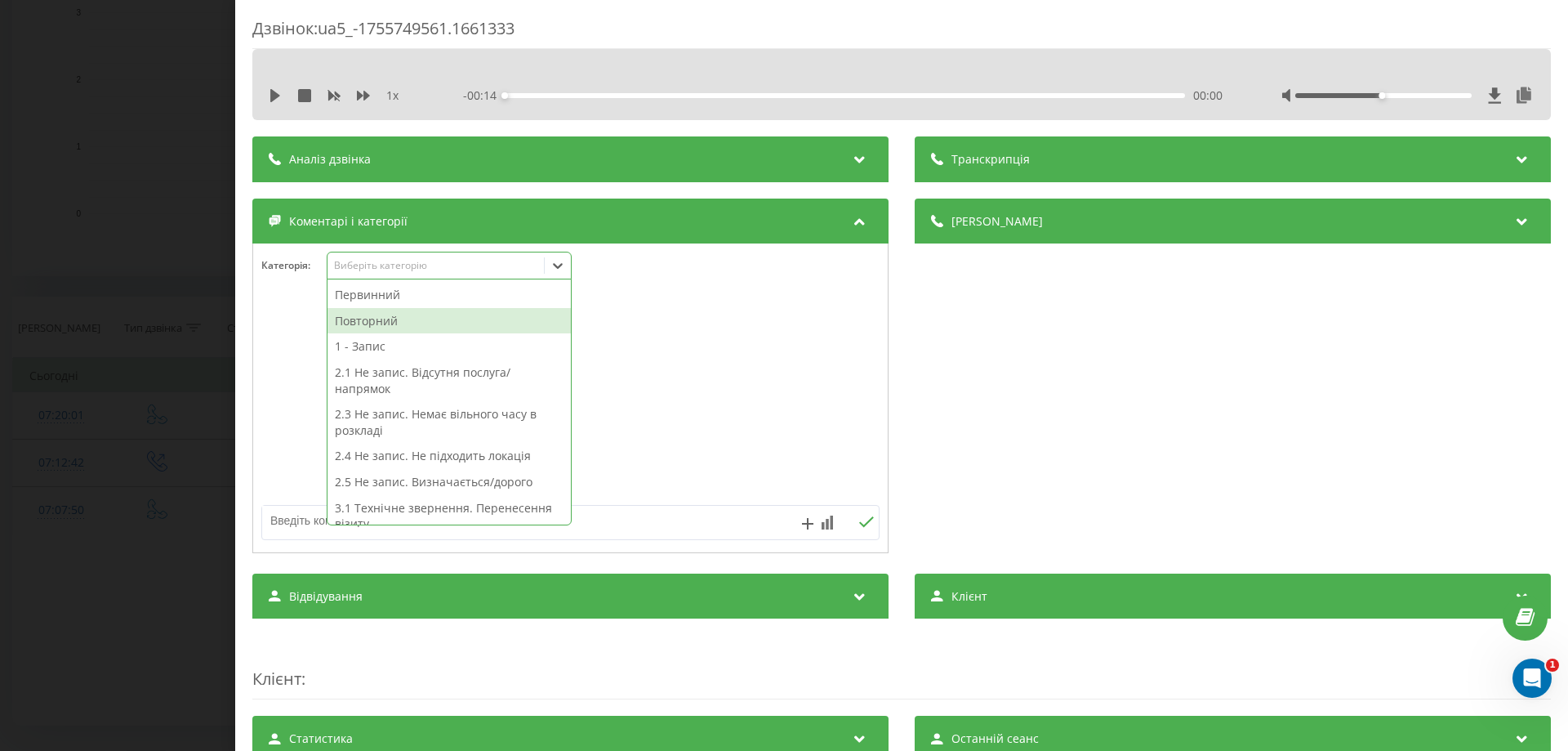
click at [359, 320] on div "Повторний" at bounding box center [449, 321] width 243 height 27
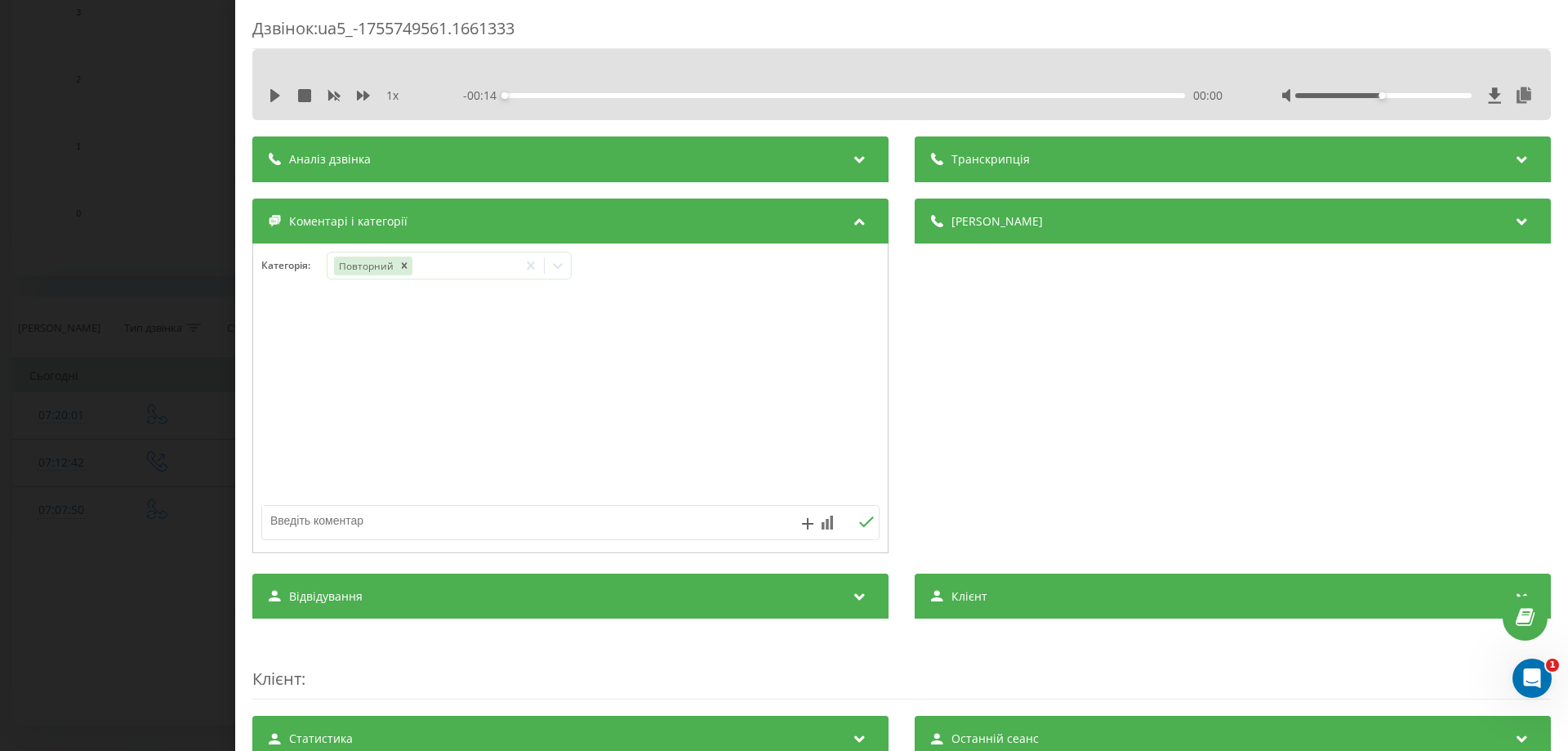
drag, startPoint x: 277, startPoint y: 330, endPoint x: 301, endPoint y: 395, distance: 69.3
click at [277, 332] on div at bounding box center [570, 398] width 635 height 196
click at [278, 524] on textarea at bounding box center [508, 520] width 493 height 29
type textarea "вже записана"
click at [860, 518] on icon at bounding box center [867, 522] width 16 height 12
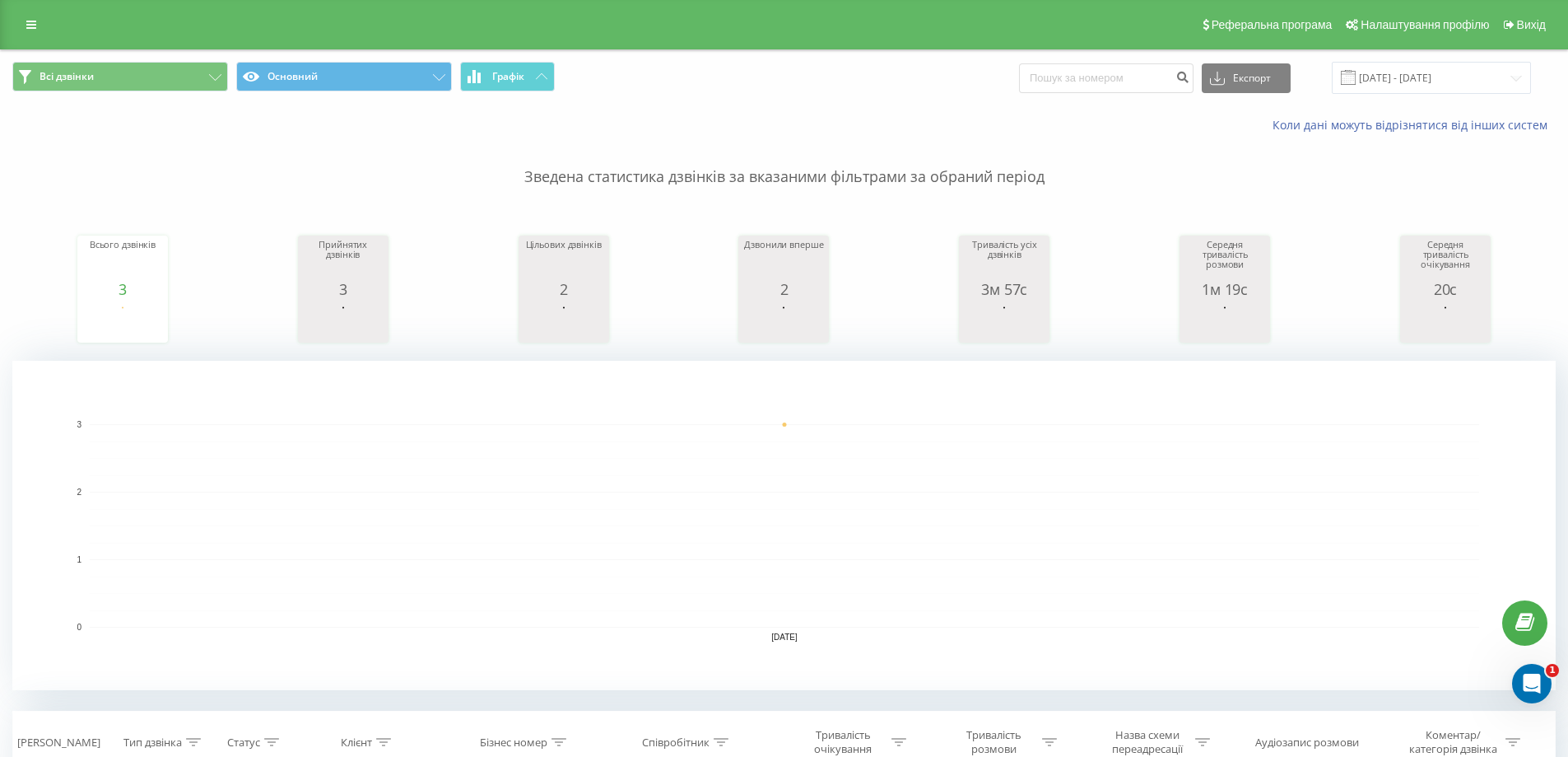
click at [133, 27] on div "Реферальна програма Налаштування профілю Вихід" at bounding box center [784, 24] width 1568 height 49
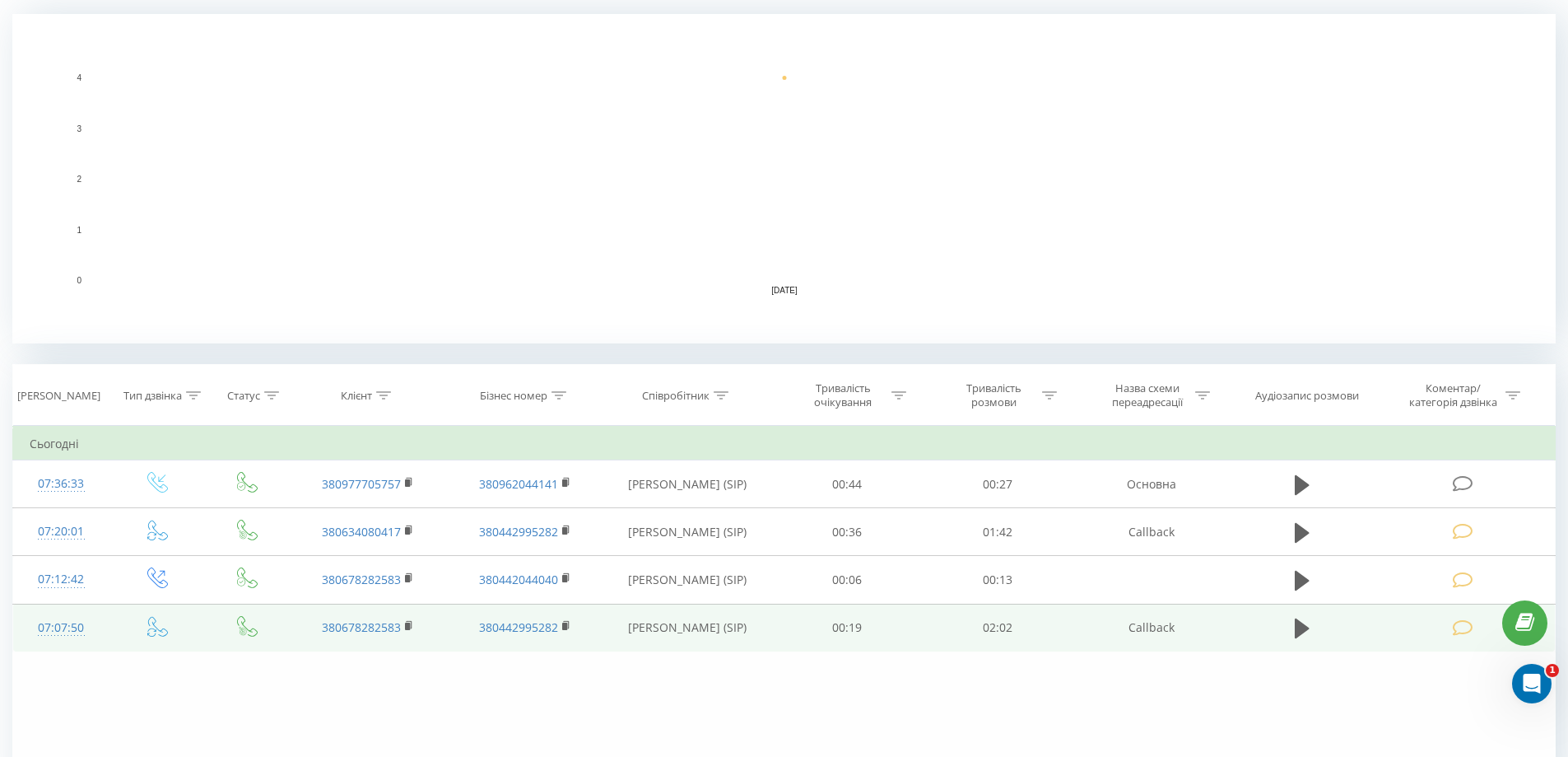
scroll to position [412, 0]
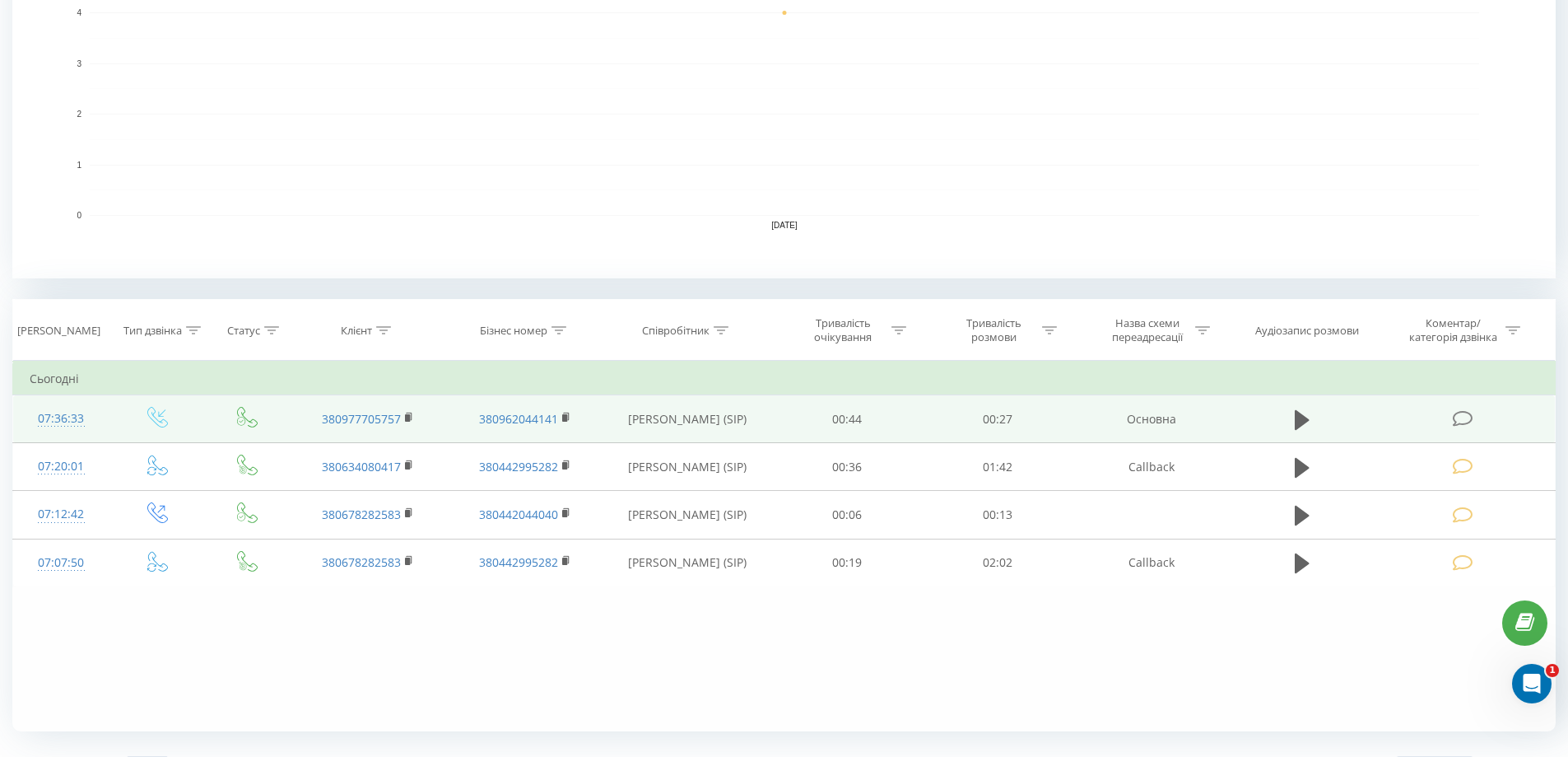
click at [1454, 420] on icon at bounding box center [1463, 418] width 21 height 17
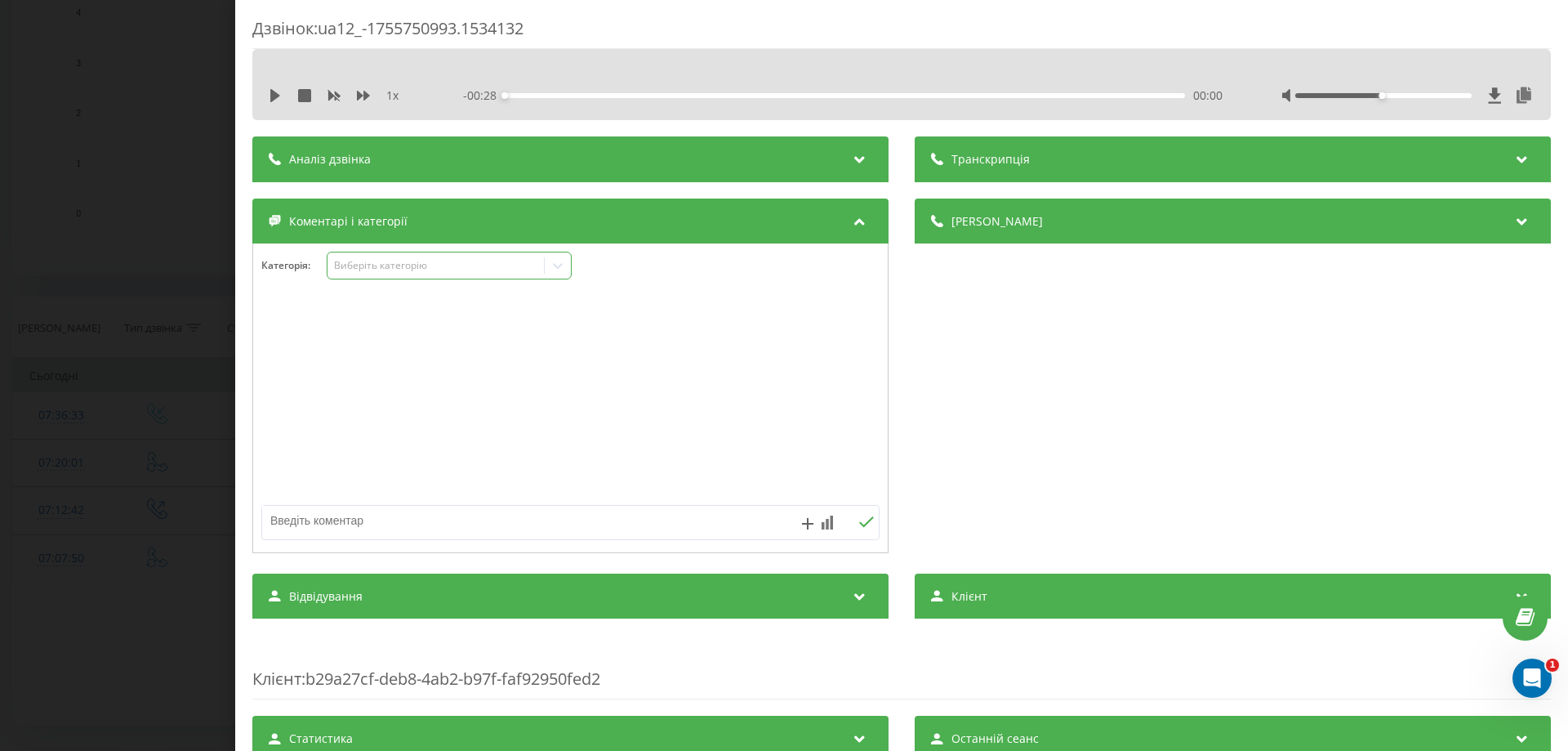
click at [561, 264] on icon at bounding box center [558, 266] width 16 height 16
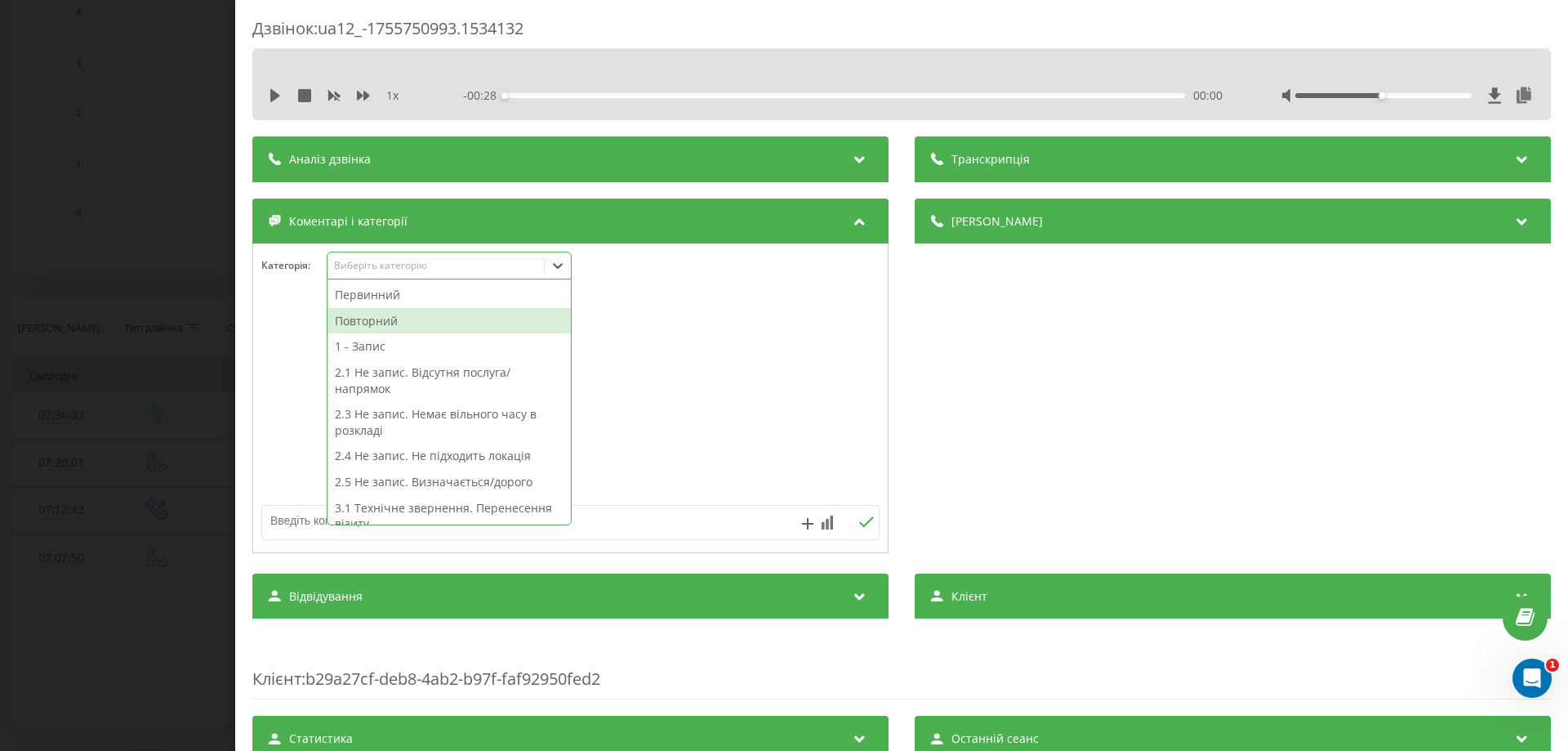
click at [382, 321] on div "Повторний" at bounding box center [449, 321] width 243 height 27
drag, startPoint x: 279, startPoint y: 329, endPoint x: 297, endPoint y: 354, distance: 30.8
click at [281, 331] on div at bounding box center [570, 398] width 635 height 196
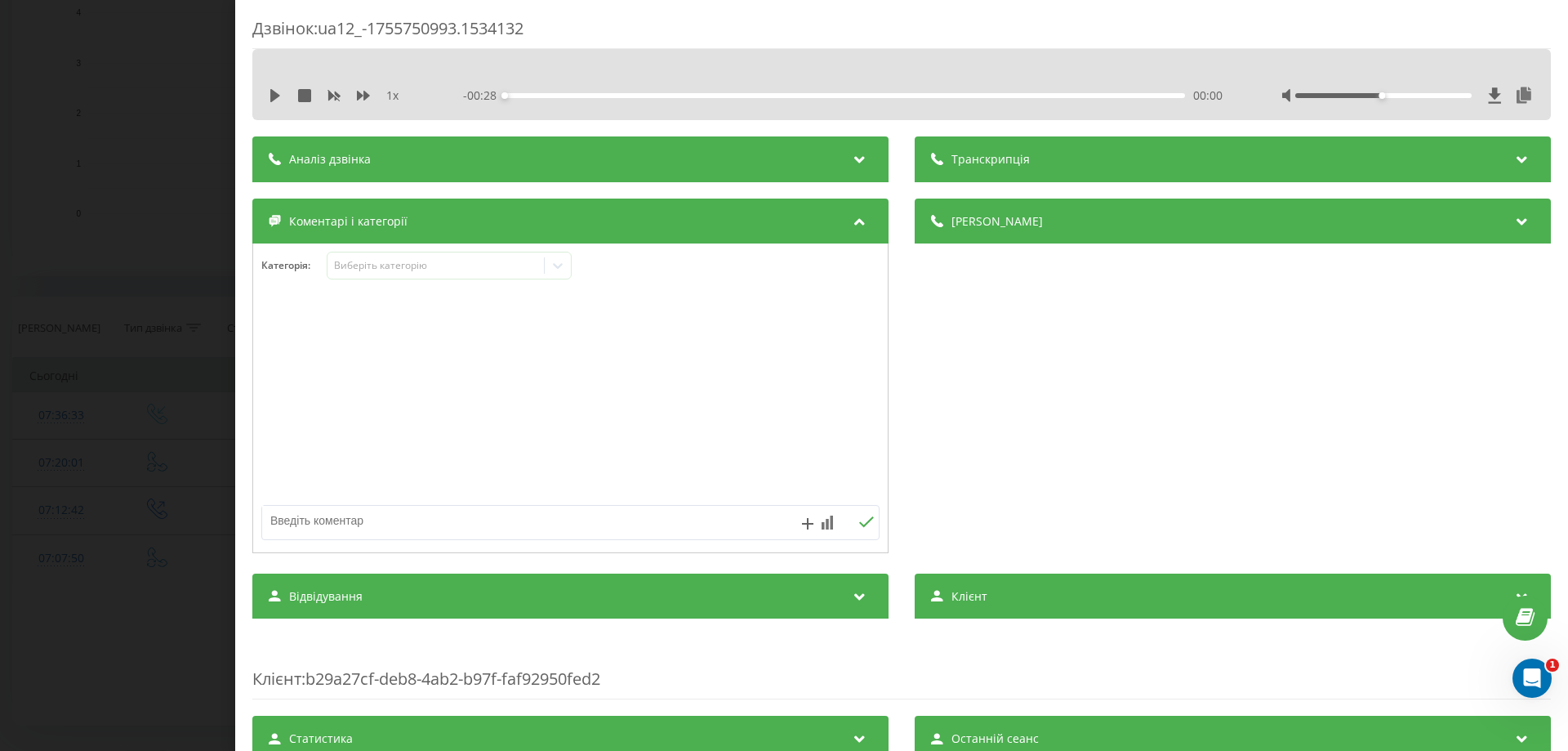
click at [290, 525] on textarea at bounding box center [508, 520] width 493 height 29
type textarea "уточнення по можливості парковки"
click at [861, 518] on icon at bounding box center [867, 522] width 16 height 12
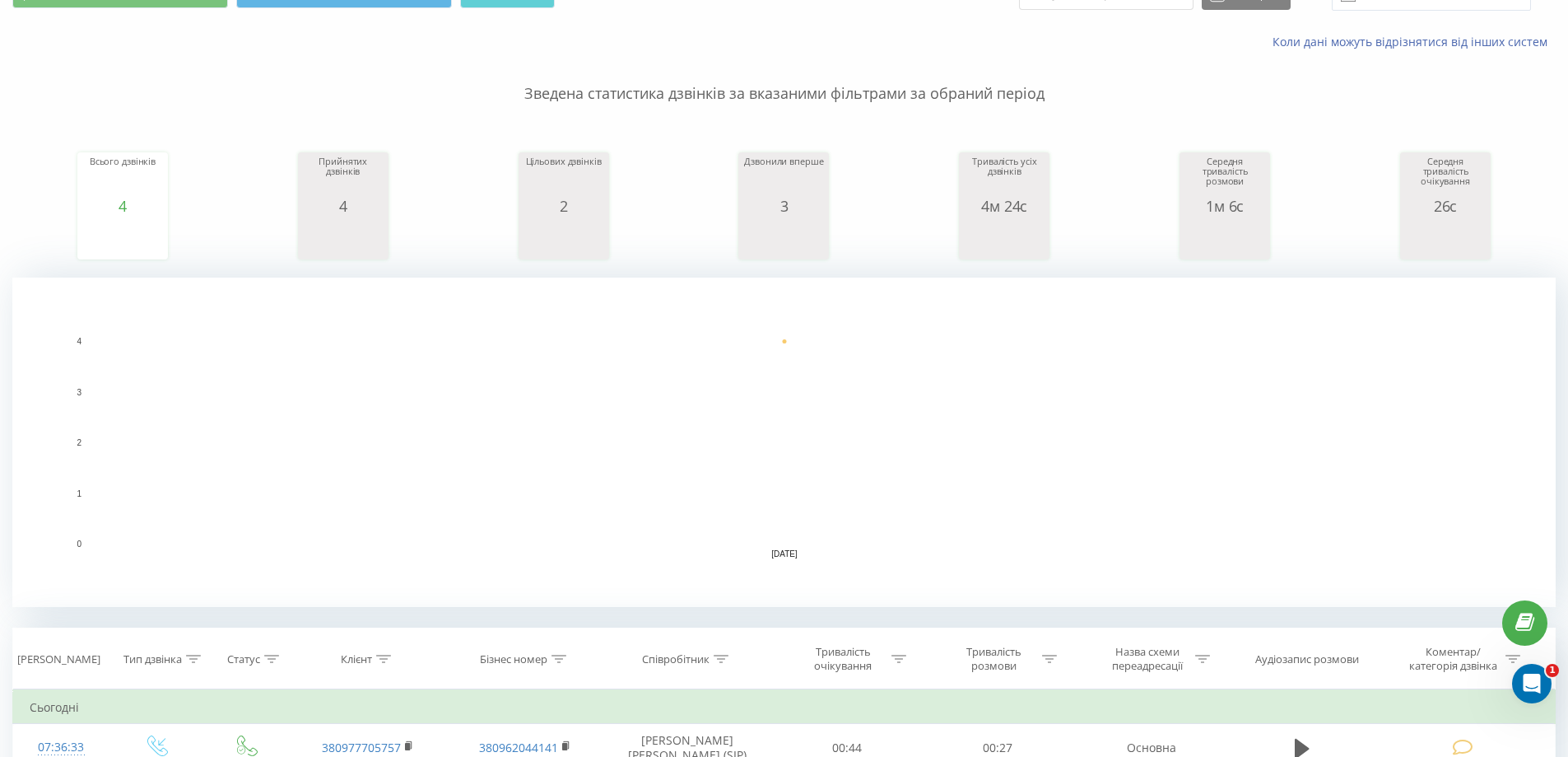
scroll to position [247, 0]
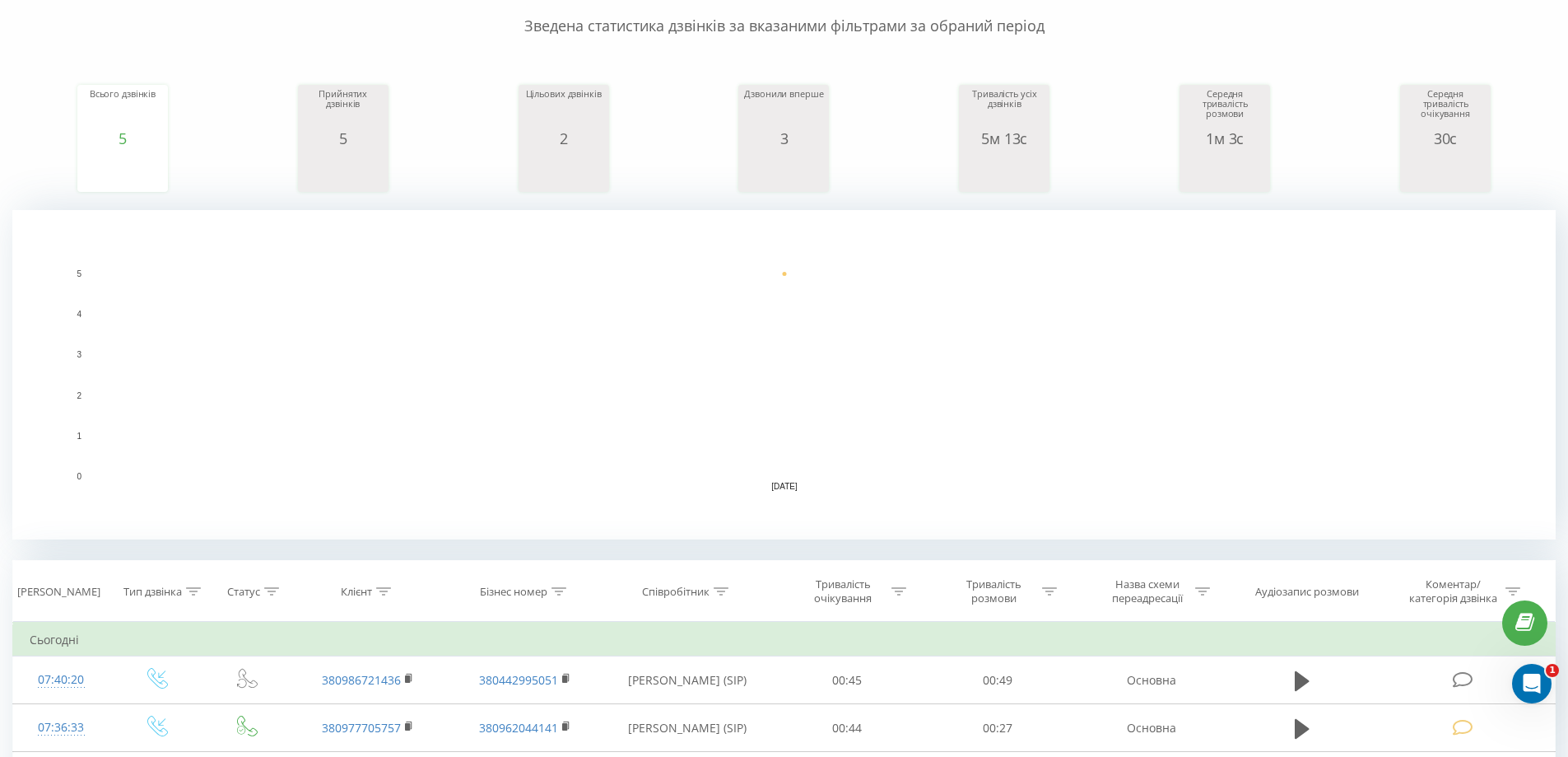
scroll to position [329, 0]
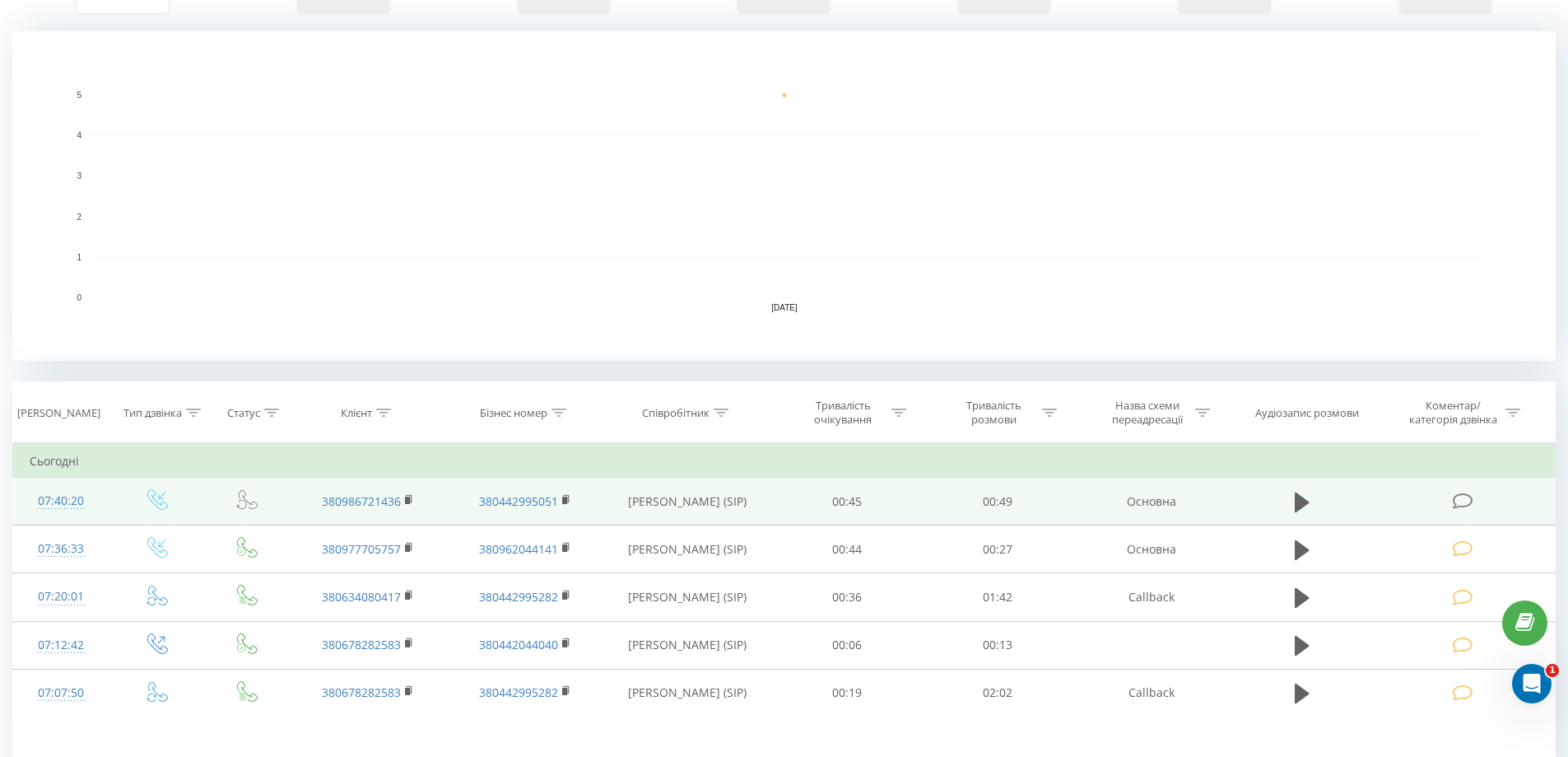
click at [1458, 503] on icon at bounding box center [1463, 501] width 21 height 17
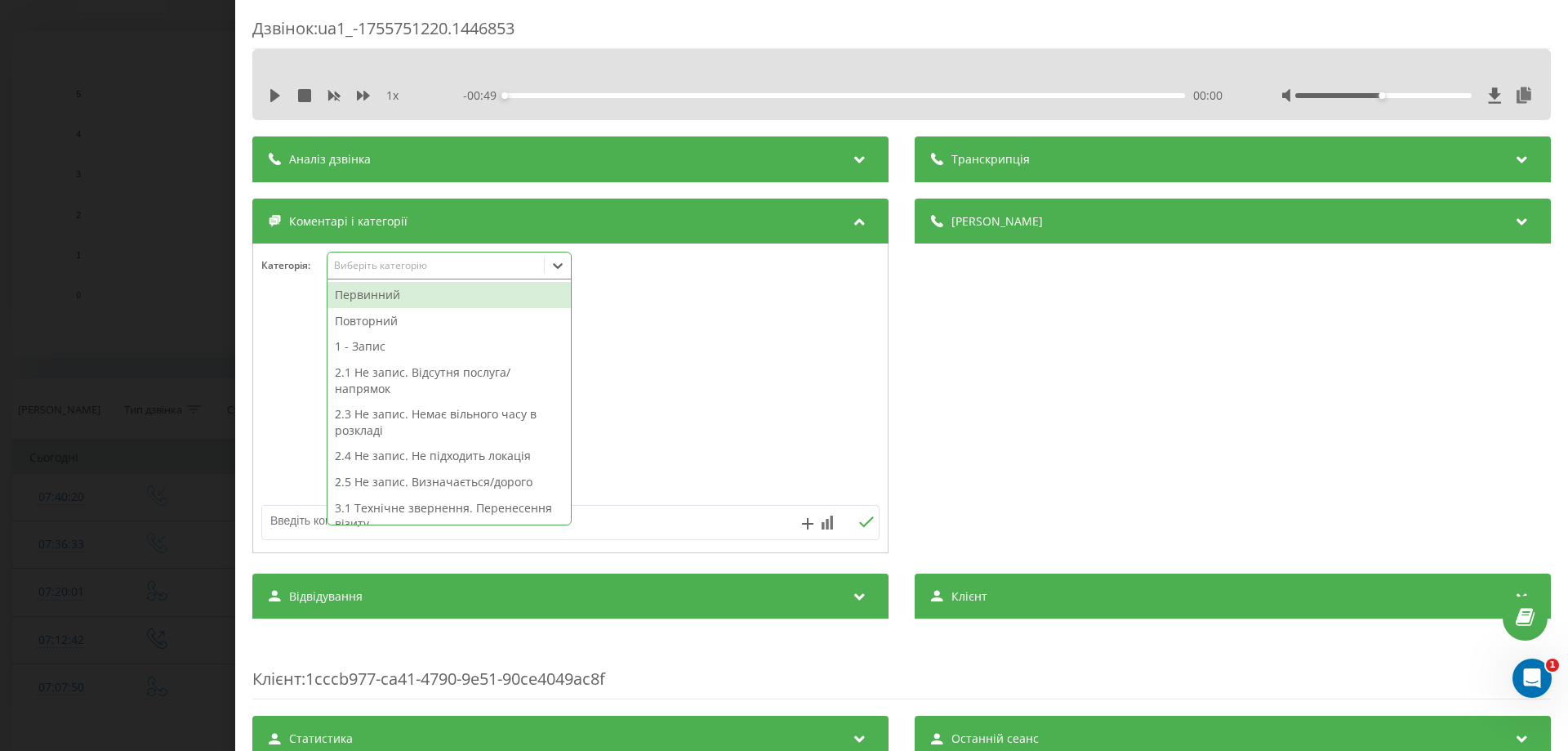
click at [563, 267] on icon at bounding box center [558, 266] width 16 height 16
click at [384, 319] on div "Повторний" at bounding box center [449, 321] width 243 height 27
click at [474, 321] on div "Повторний" at bounding box center [449, 321] width 243 height 27
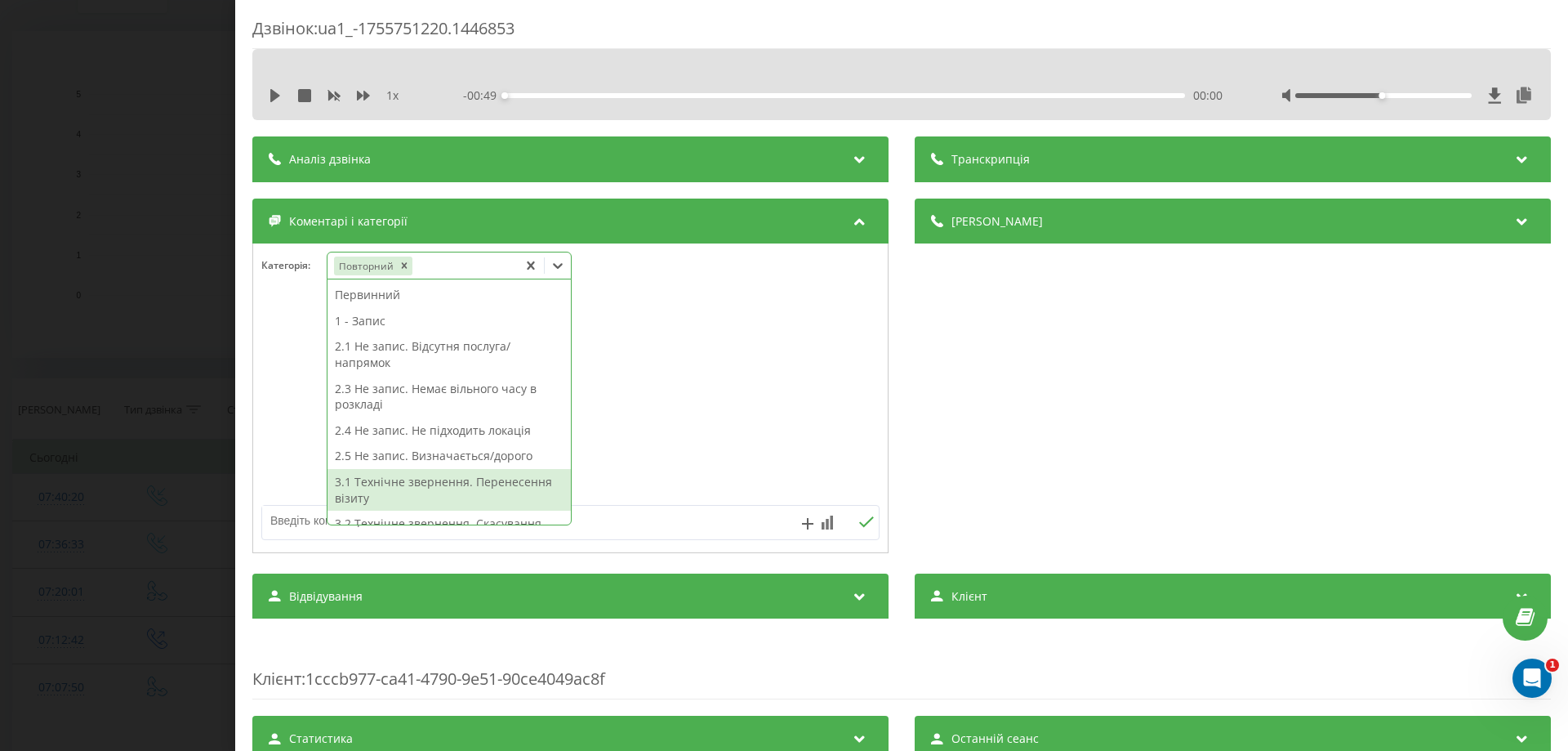
click at [493, 486] on div "3.1 Технічне звернення. Перенесення візиту" at bounding box center [449, 489] width 243 height 42
click at [515, 489] on div "3.1 Технічне звернення. Перенесення візиту" at bounding box center [449, 489] width 243 height 42
click at [514, 489] on div "3.1 Технічне звернення. Перенесення візиту" at bounding box center [449, 489] width 243 height 42
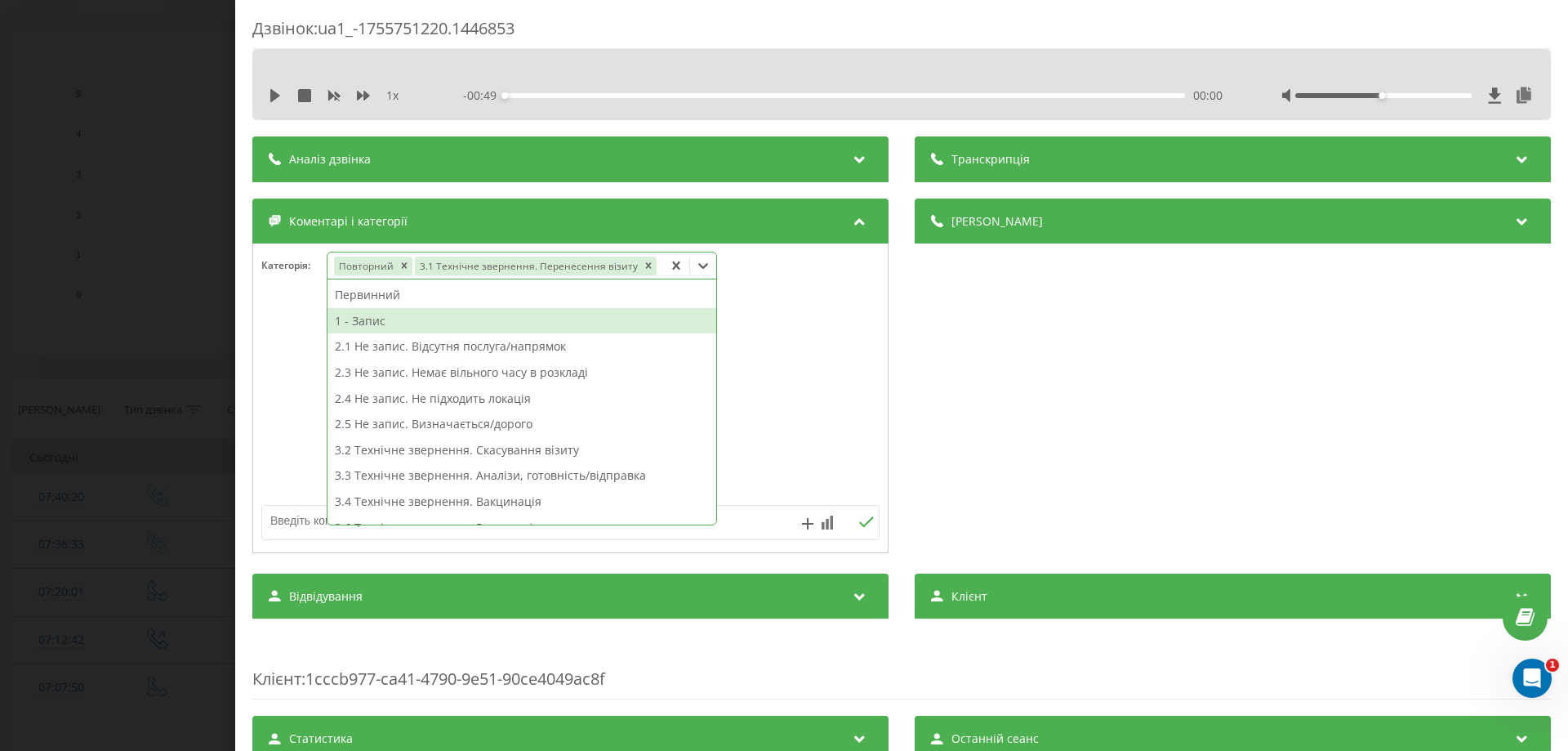
click at [266, 299] on div "Категорія : option 3.1 Технічне звернення. Перенесення візиту, selected. 16 res…" at bounding box center [570, 275] width 635 height 49
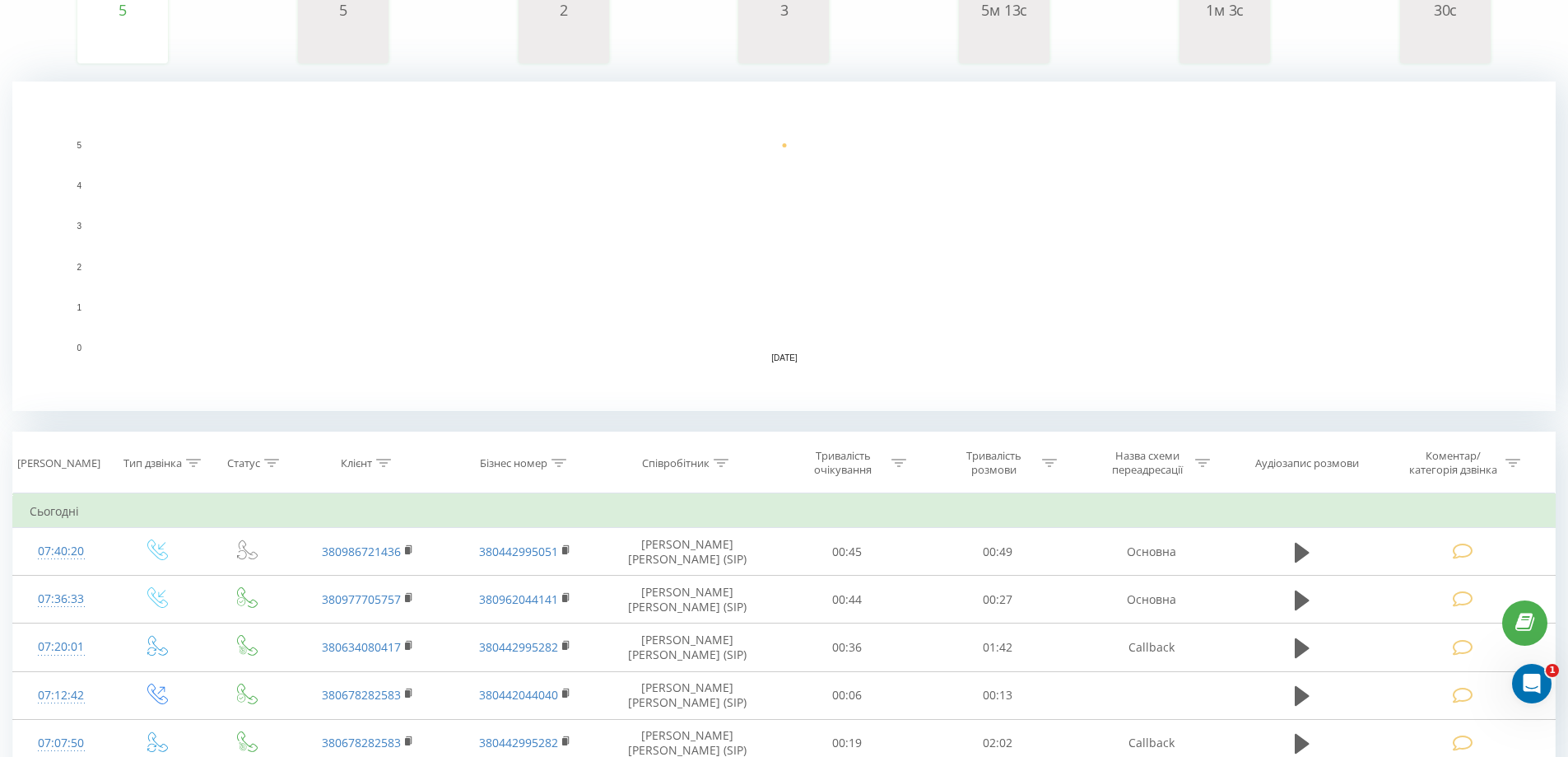
scroll to position [366, 0]
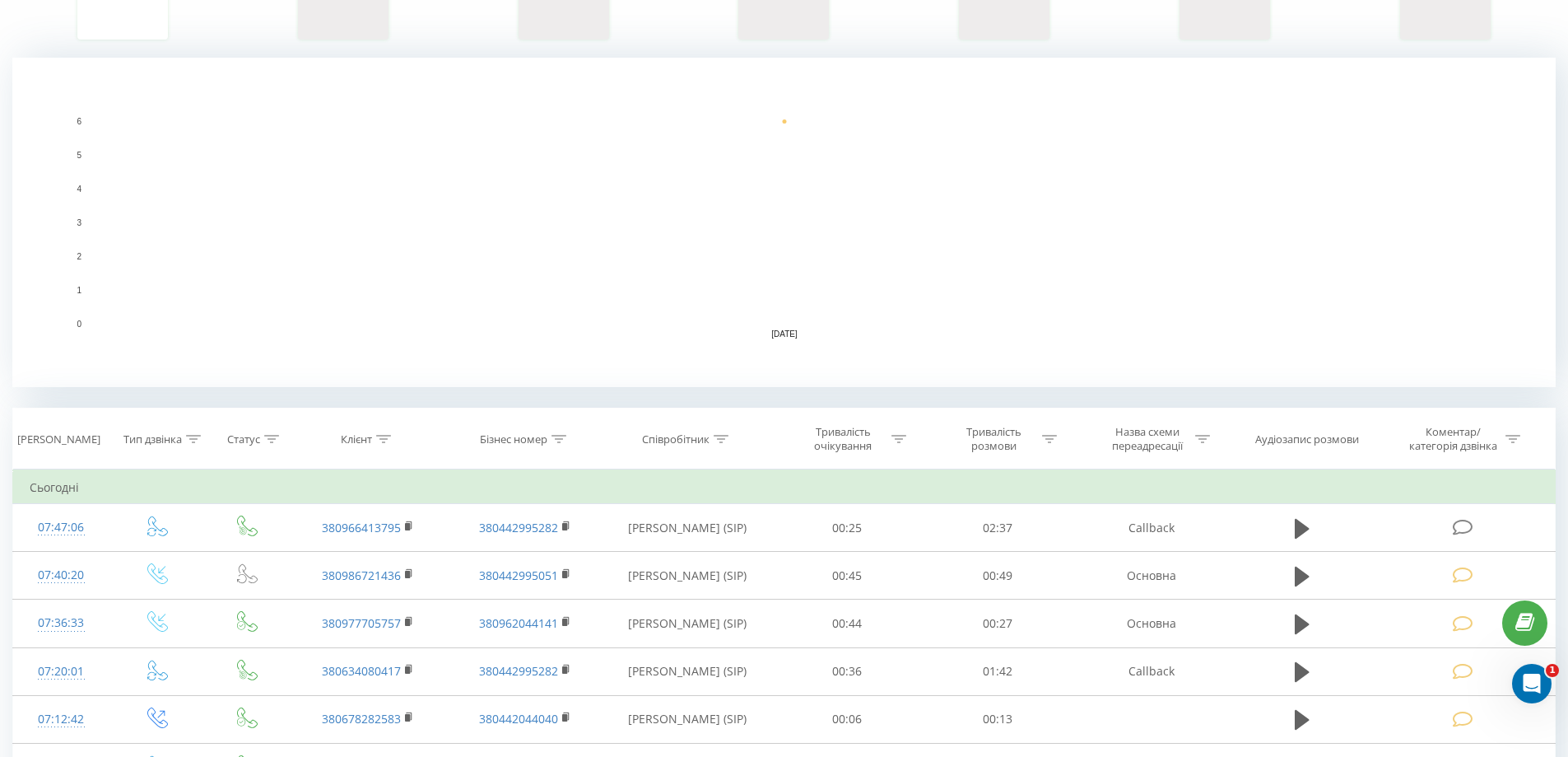
scroll to position [412, 0]
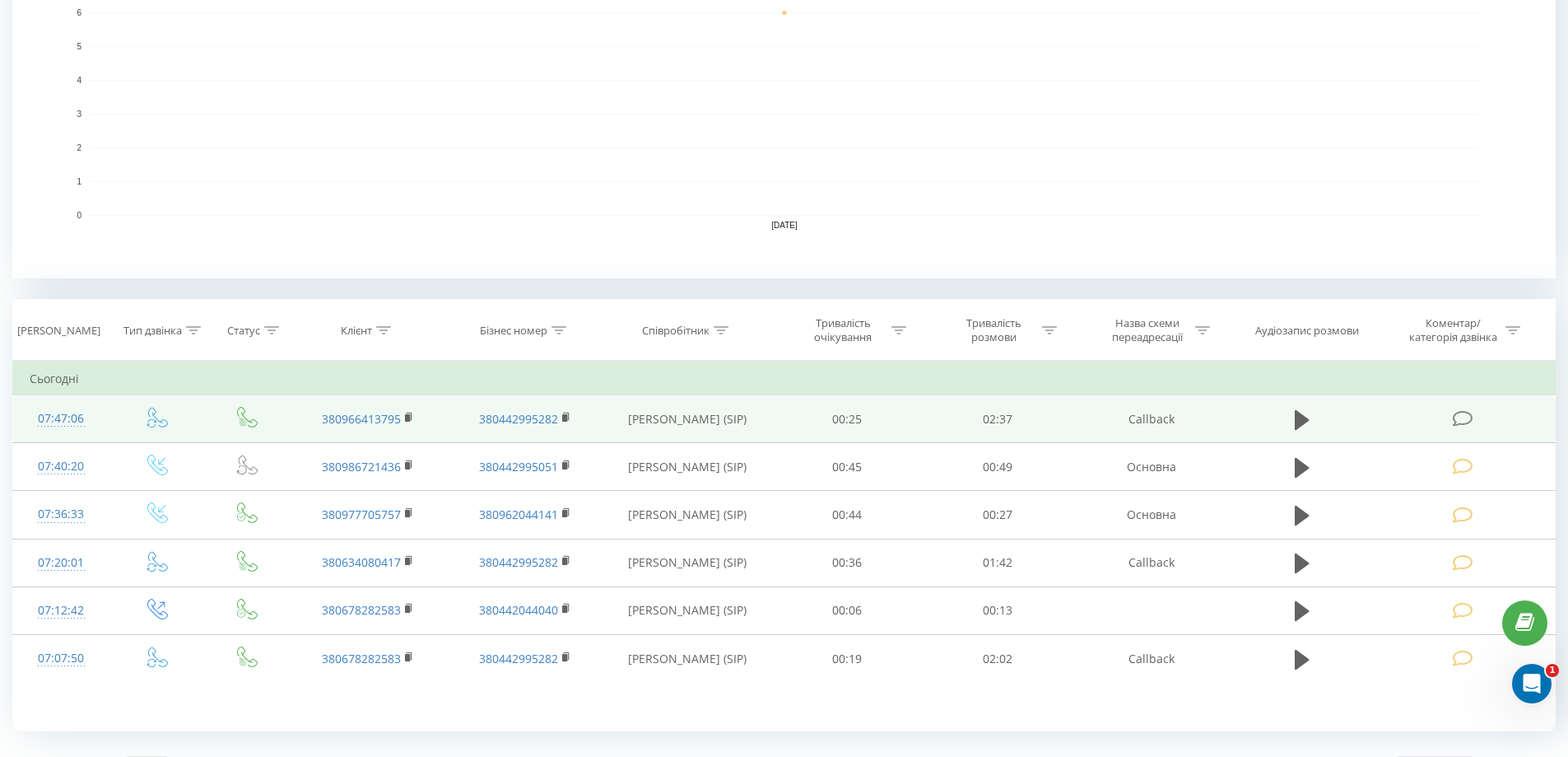
click at [1463, 417] on icon at bounding box center [1463, 418] width 21 height 17
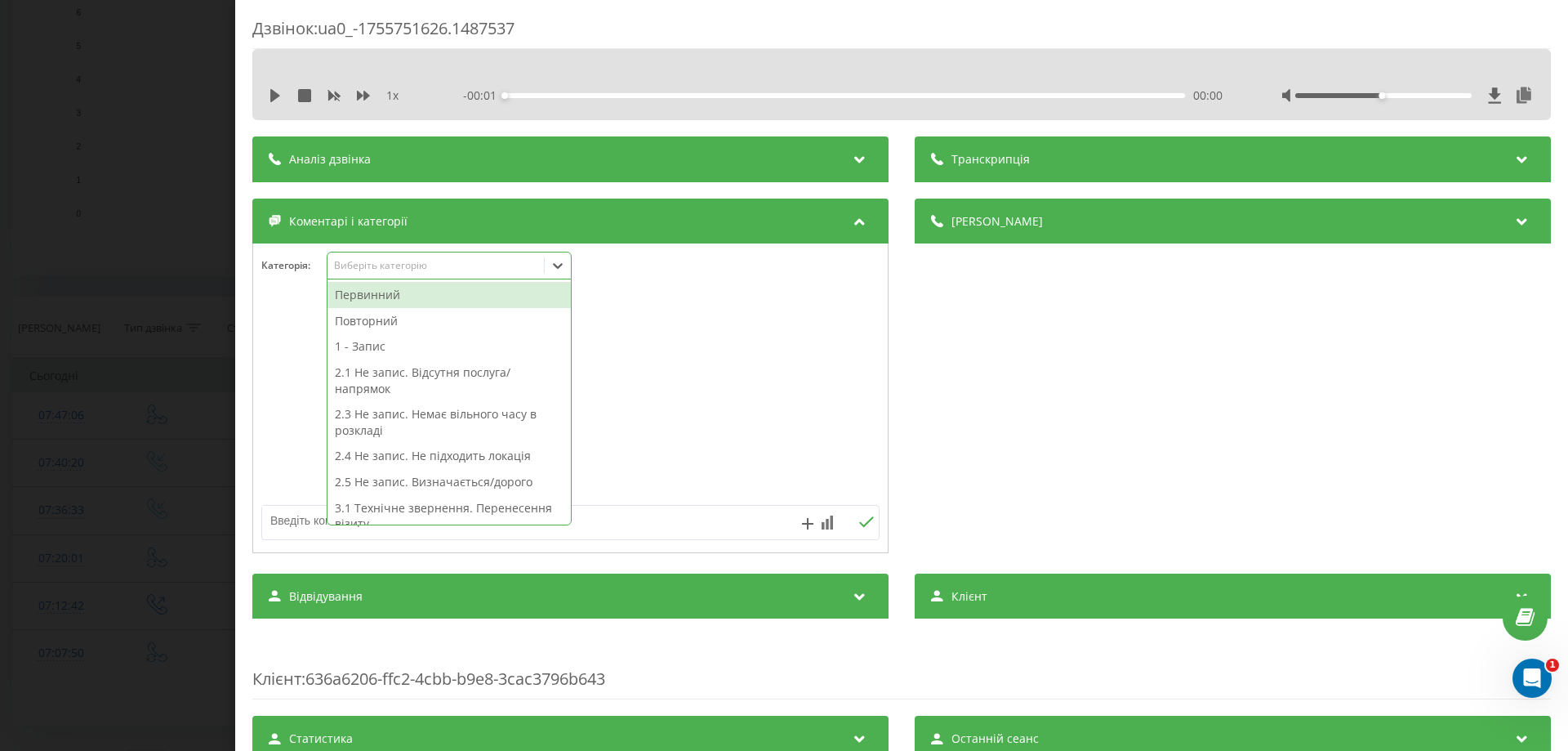
click at [564, 266] on icon at bounding box center [558, 266] width 16 height 16
click at [379, 321] on div "Повторний" at bounding box center [449, 321] width 243 height 27
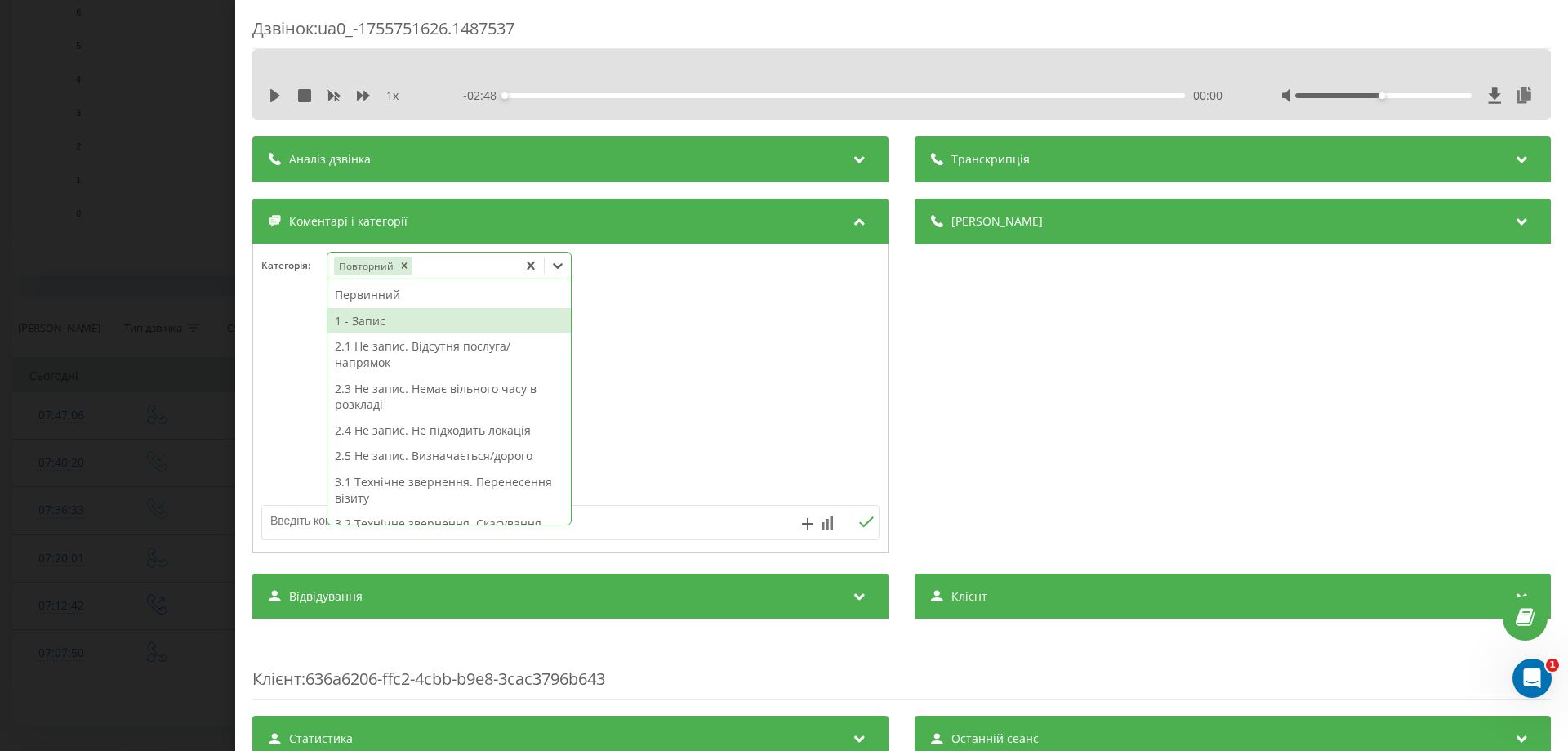
click at [386, 327] on div "1 - Запис" at bounding box center [449, 321] width 243 height 27
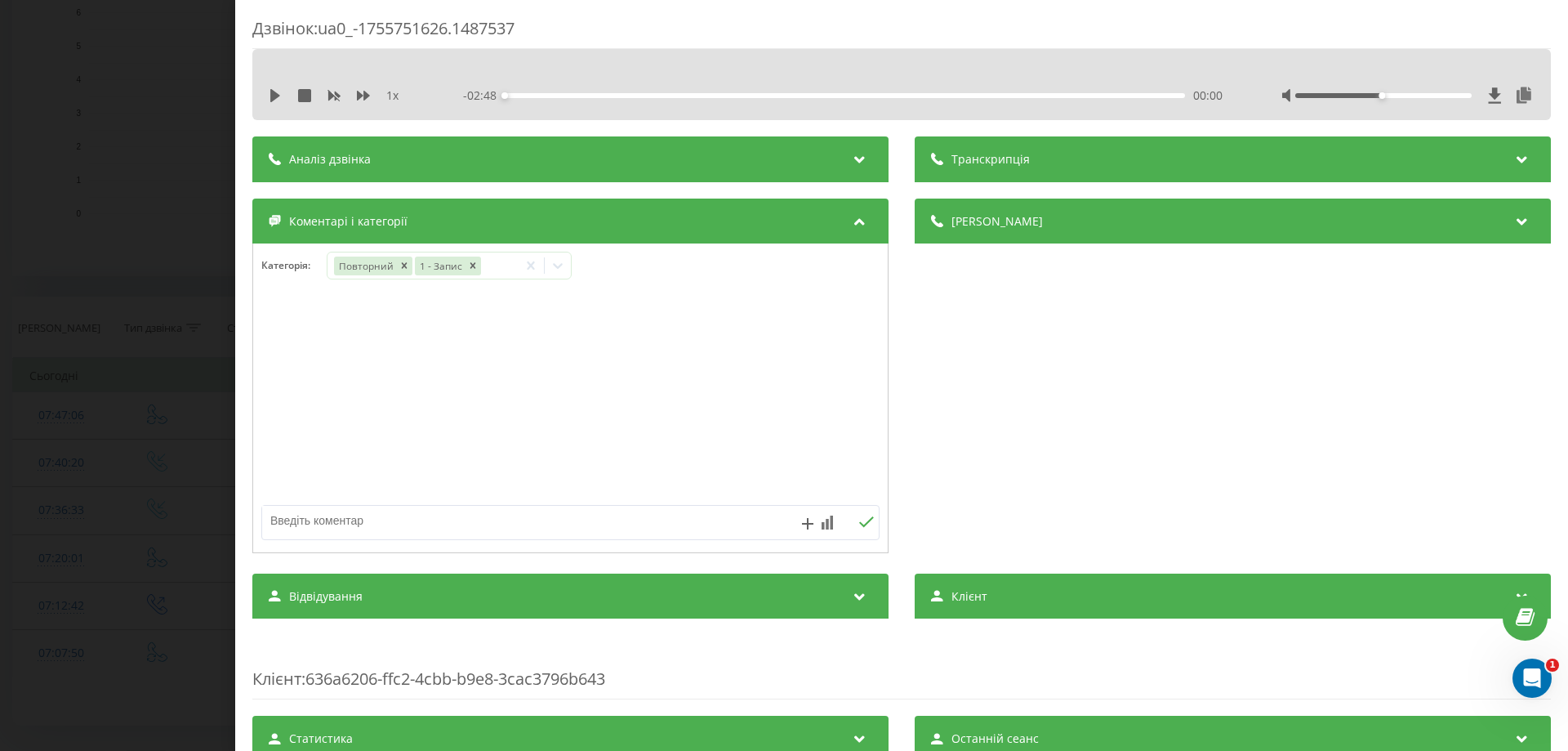
click at [294, 315] on div at bounding box center [570, 398] width 635 height 196
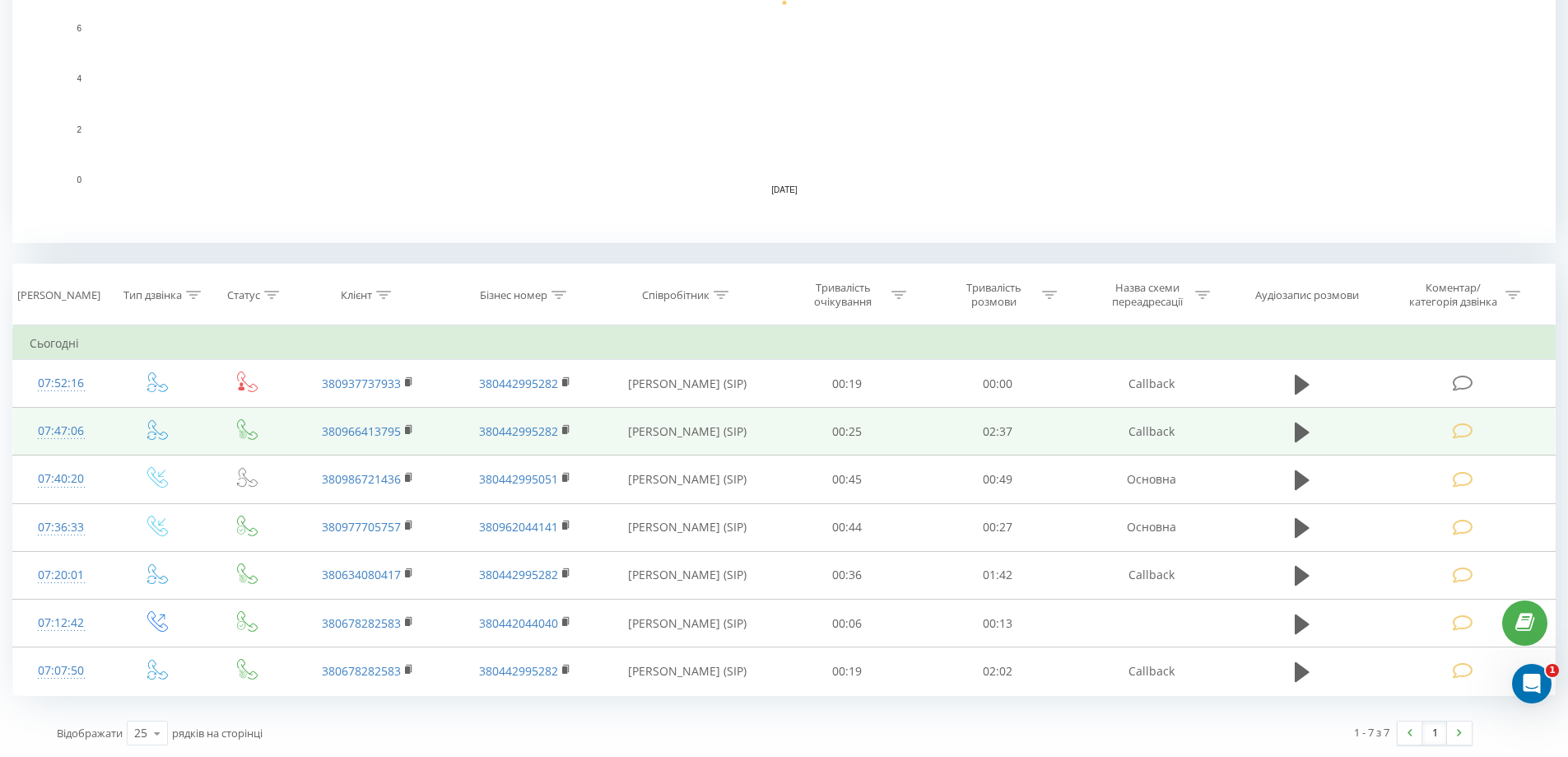
scroll to position [448, 0]
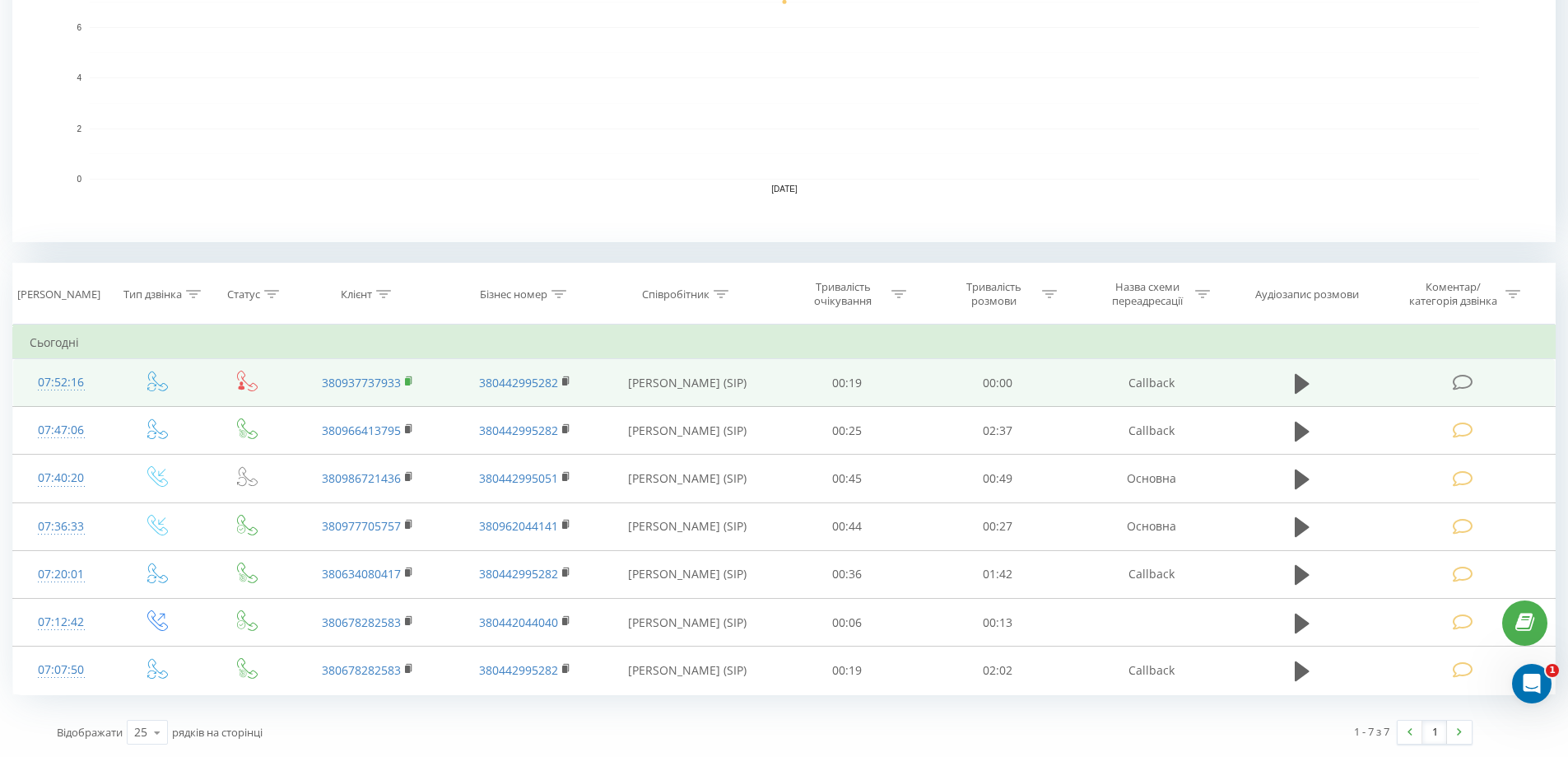
click at [409, 381] on rect at bounding box center [408, 381] width 5 height 7
click at [1471, 378] on icon at bounding box center [1463, 382] width 21 height 17
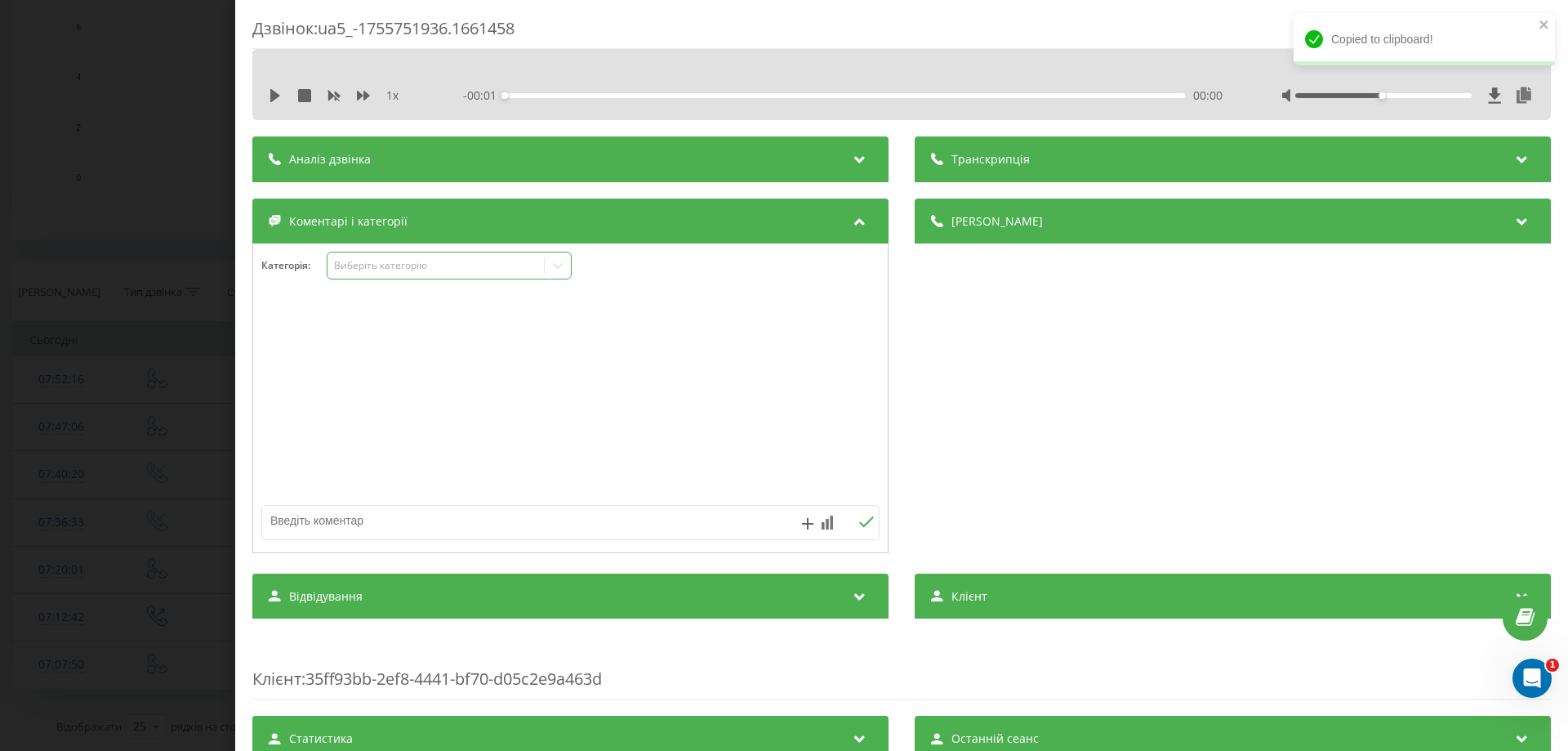
click at [565, 267] on icon at bounding box center [558, 266] width 16 height 16
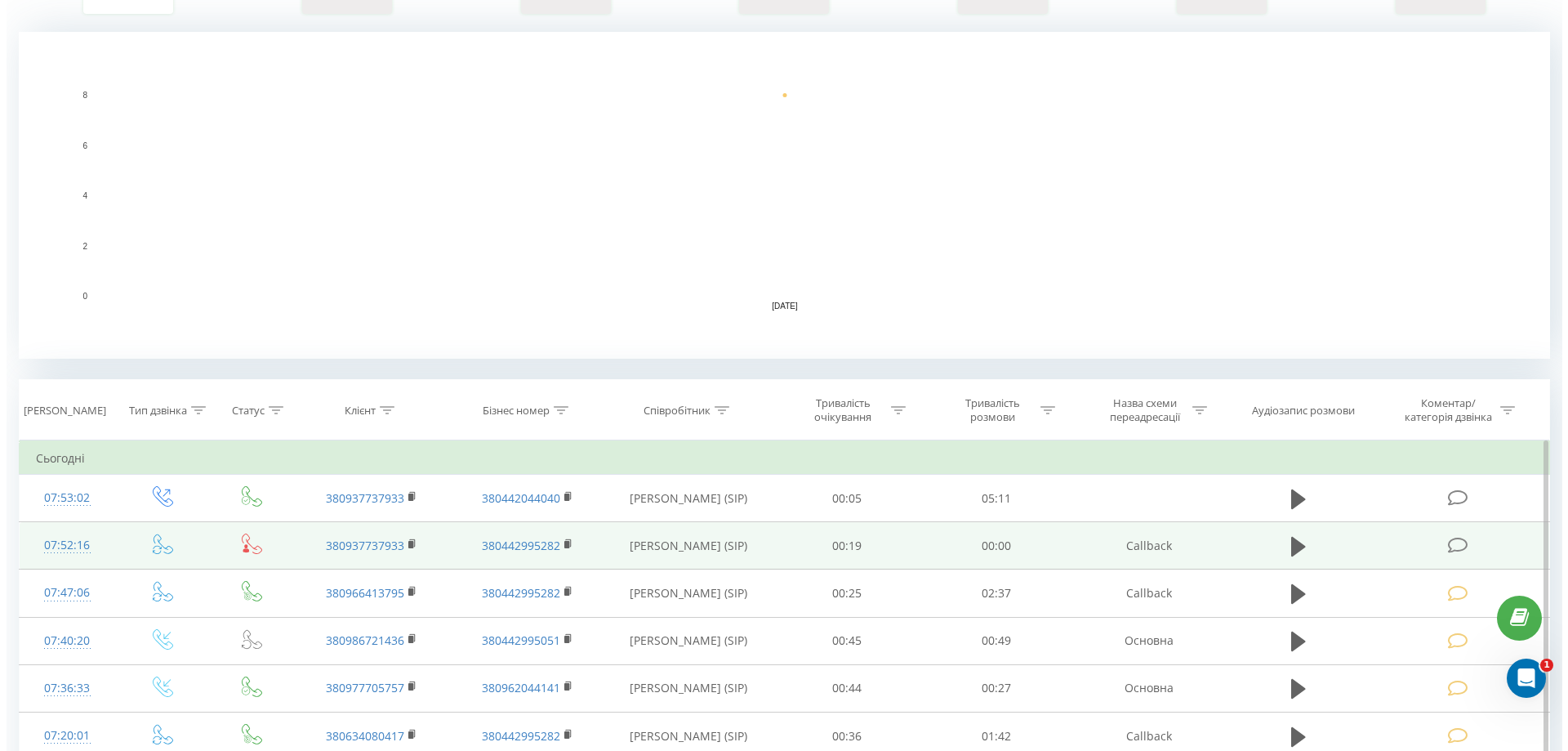
scroll to position [327, 0]
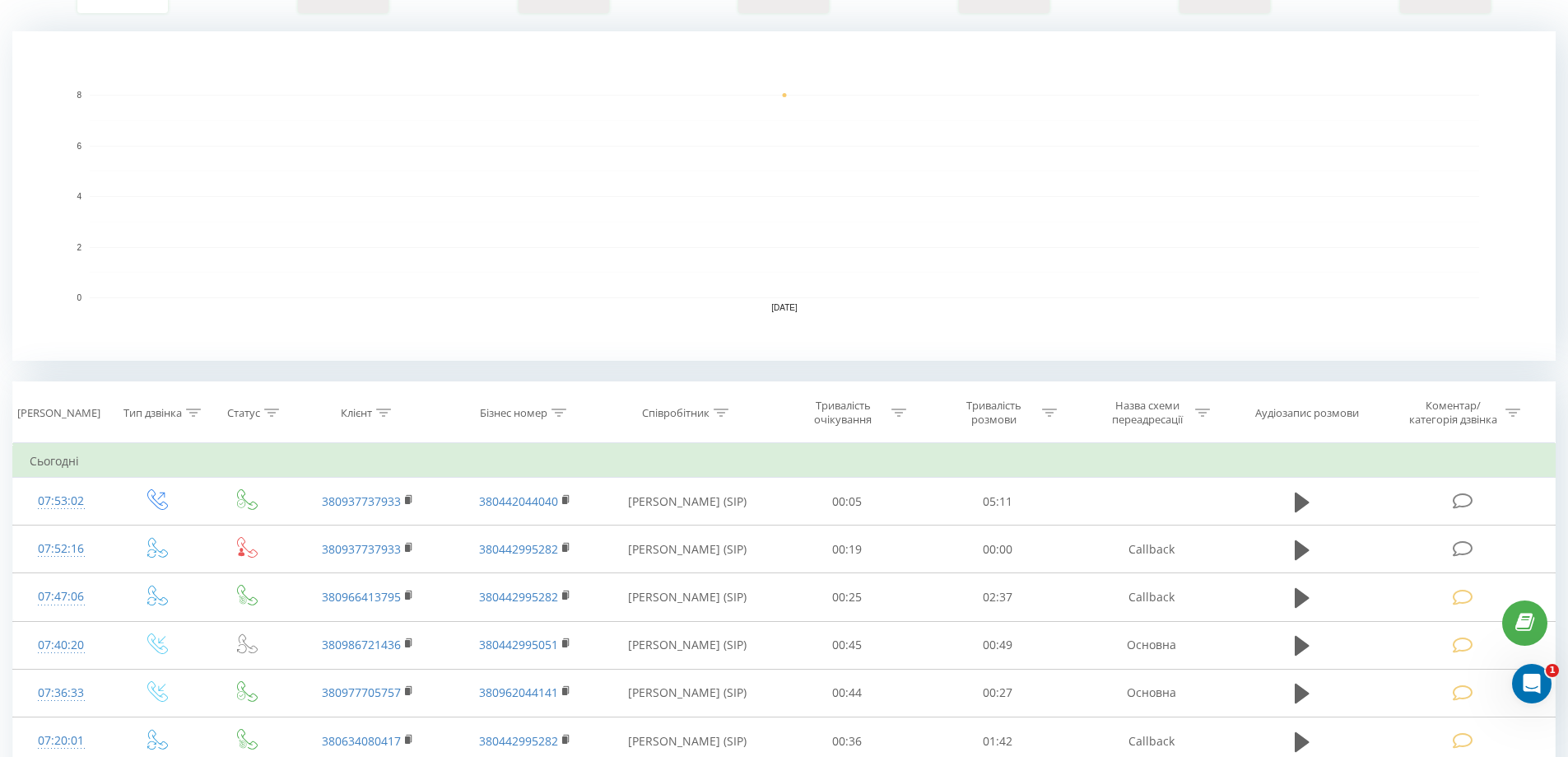
click at [153, 48] on rect "A chart." at bounding box center [784, 195] width 1544 height 329
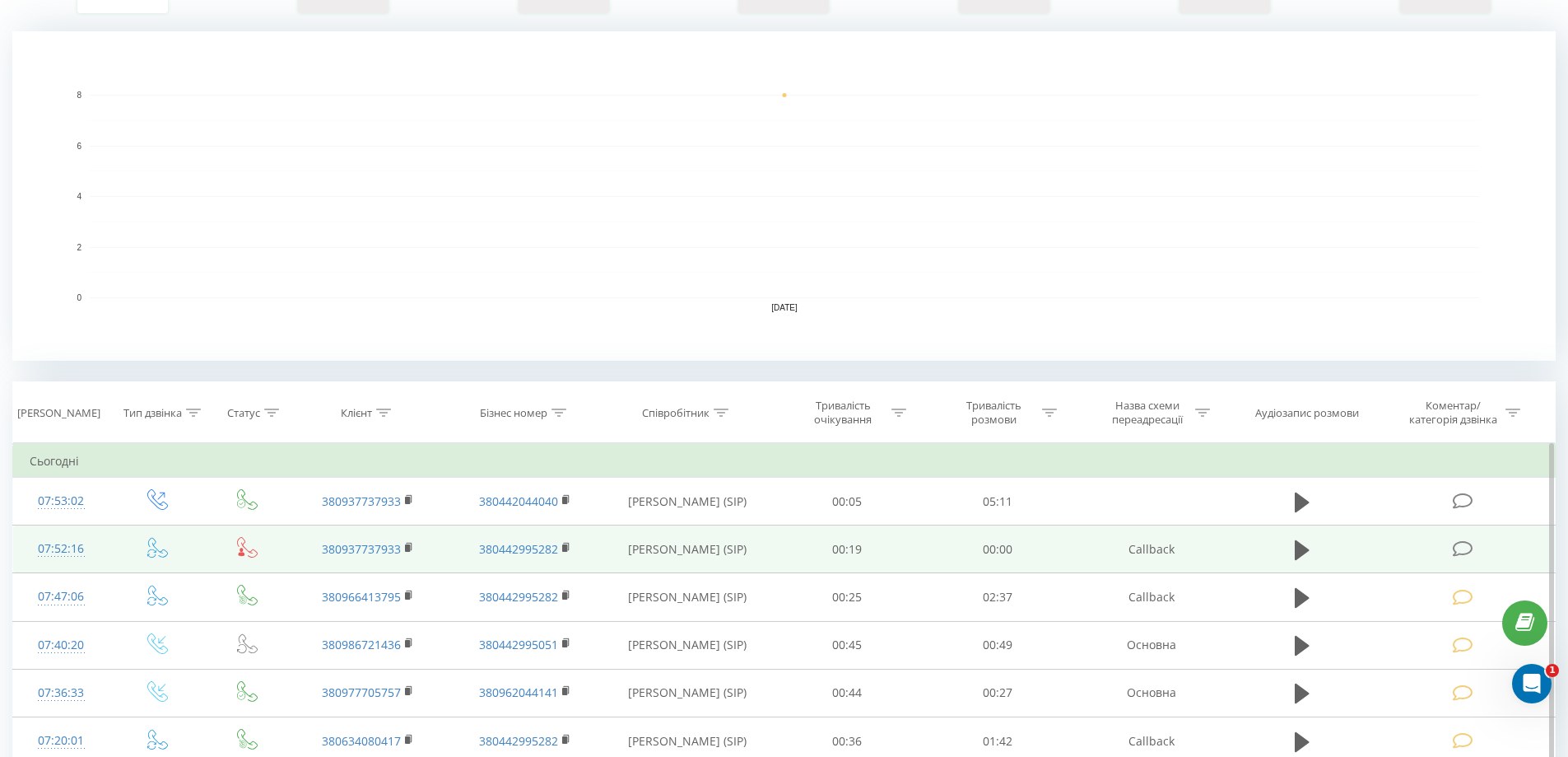
click at [1468, 542] on icon at bounding box center [1463, 548] width 21 height 17
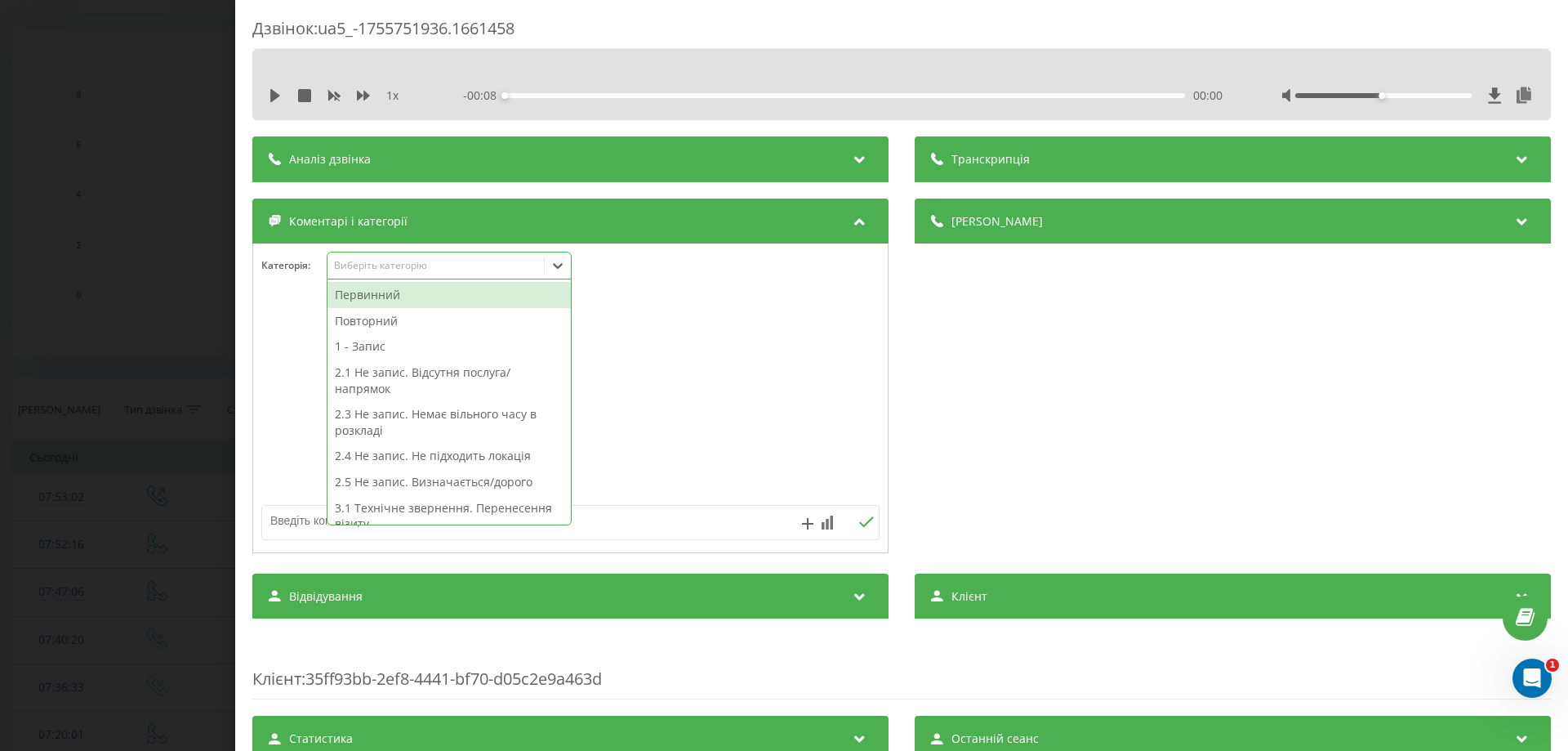
click at [560, 267] on icon at bounding box center [558, 266] width 10 height 5
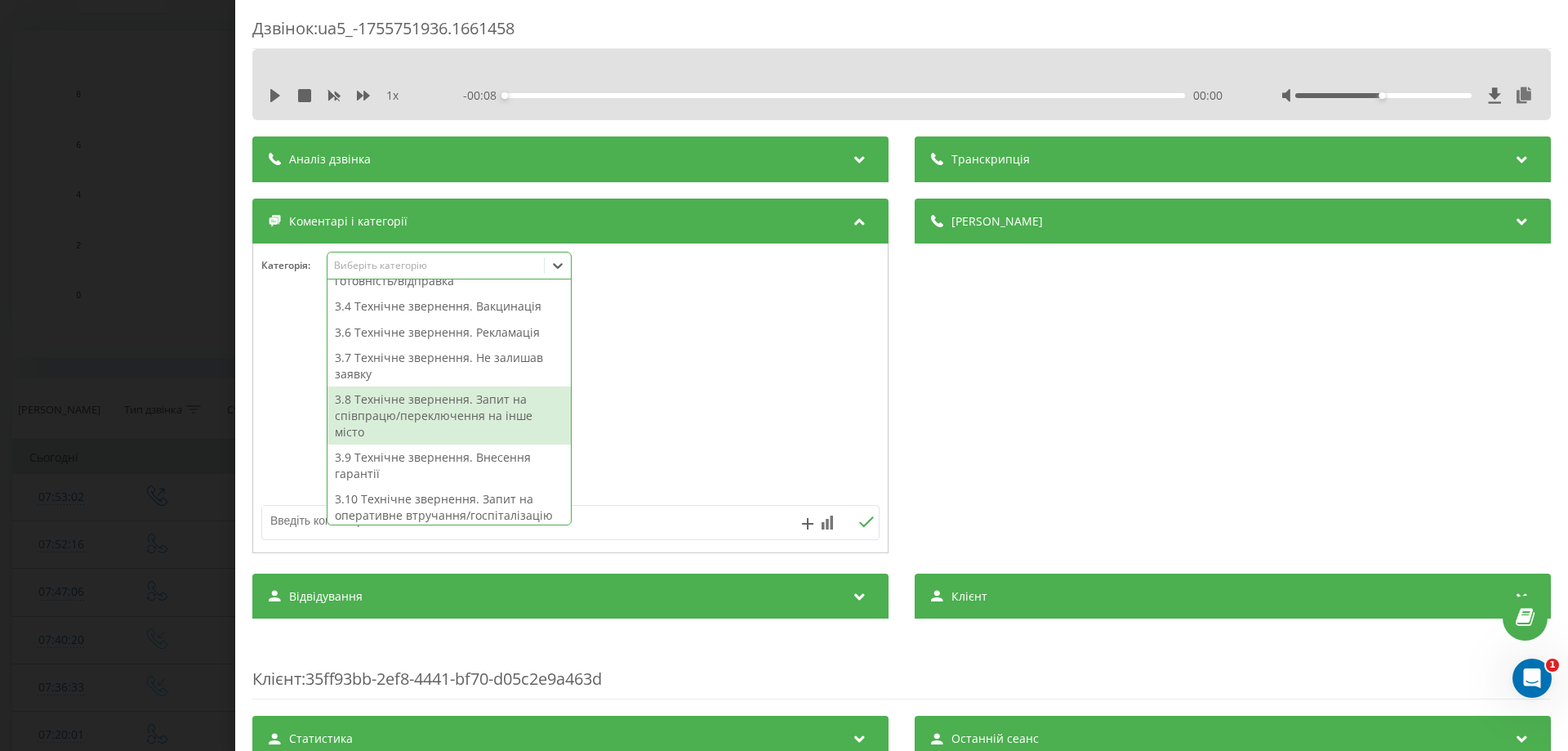
scroll to position [416, 0]
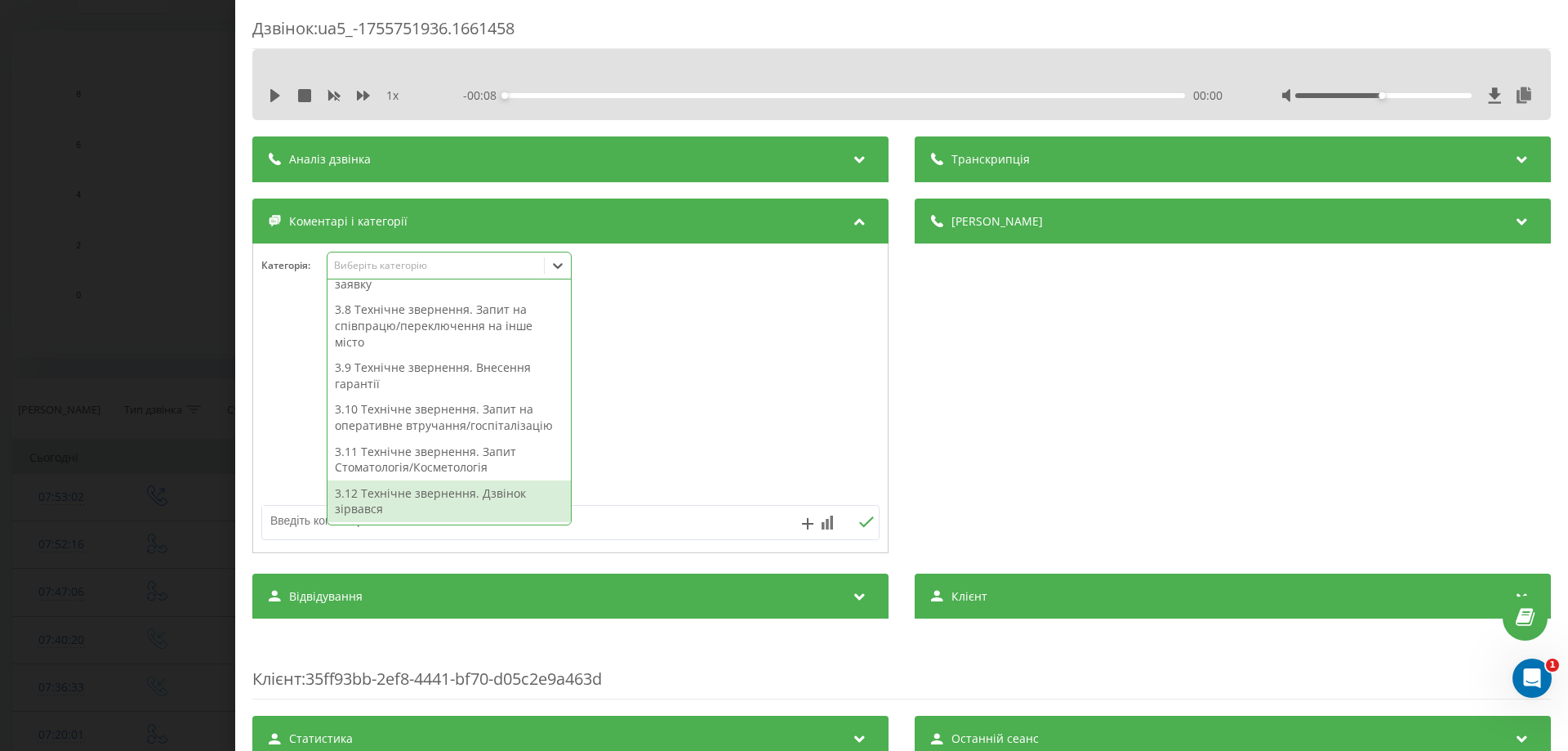
click at [458, 500] on div "3.12 Технічне звернення. Дзвінок зірвався" at bounding box center [449, 500] width 243 height 42
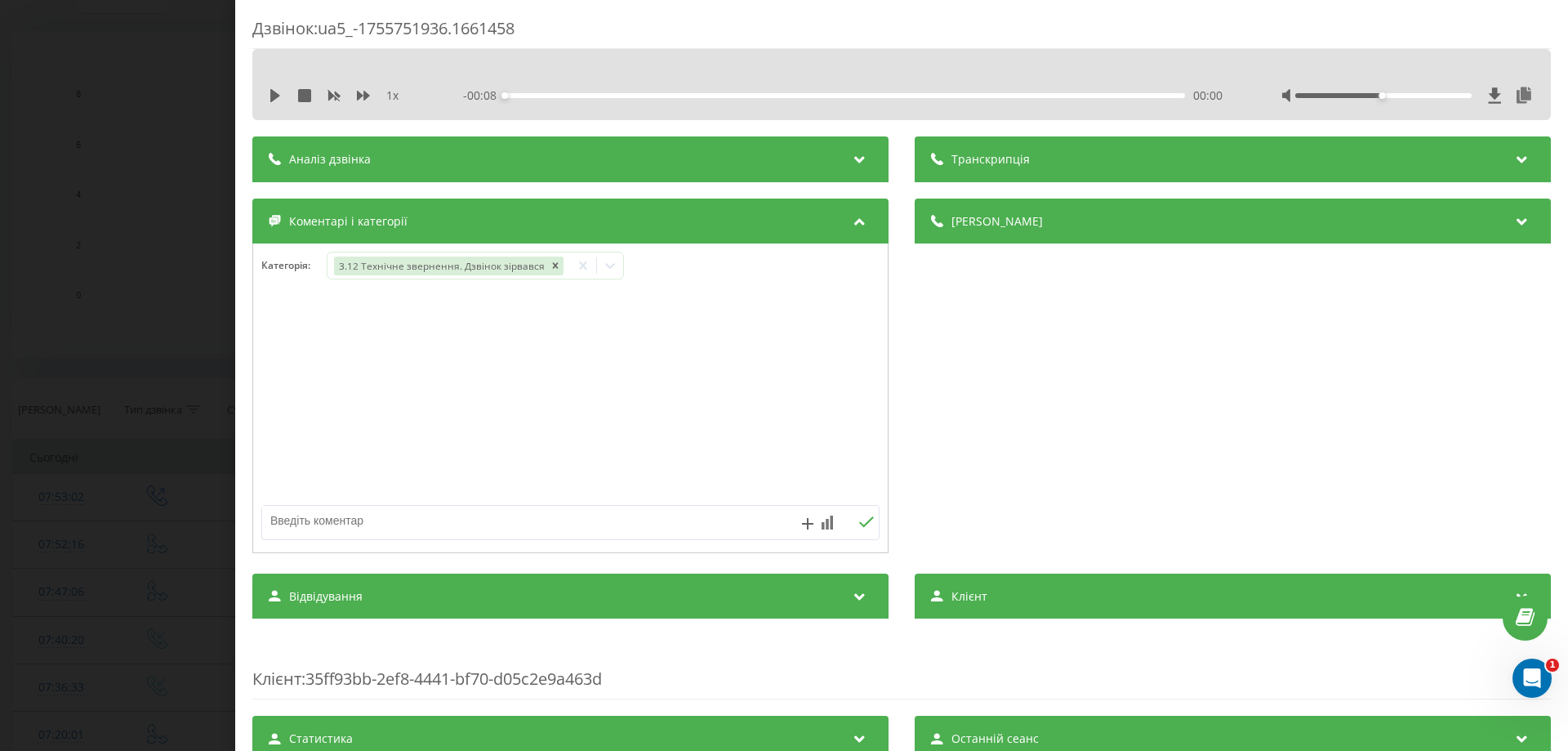
click at [285, 404] on div at bounding box center [570, 398] width 635 height 196
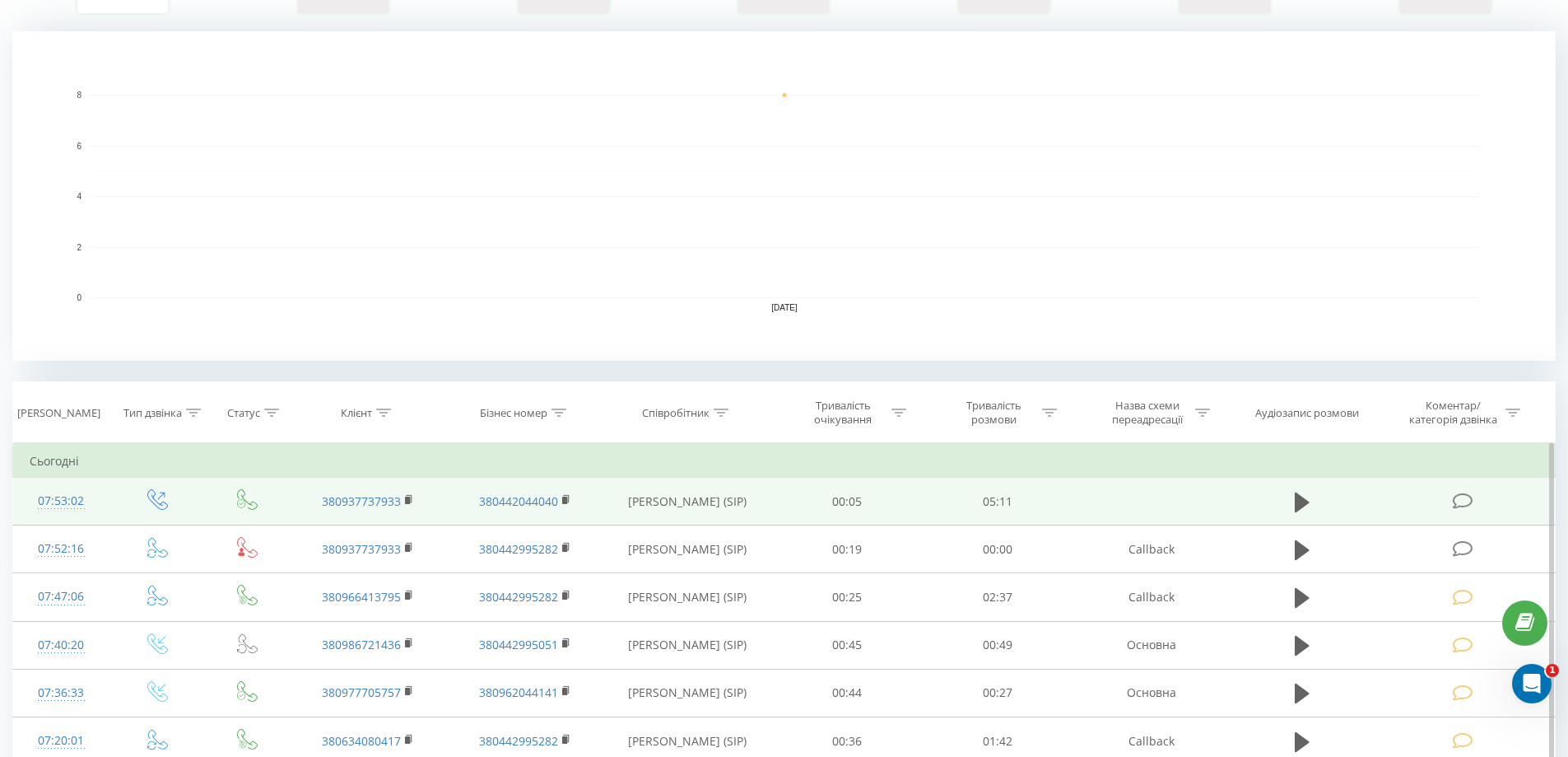
click at [1472, 499] on icon at bounding box center [1463, 501] width 21 height 17
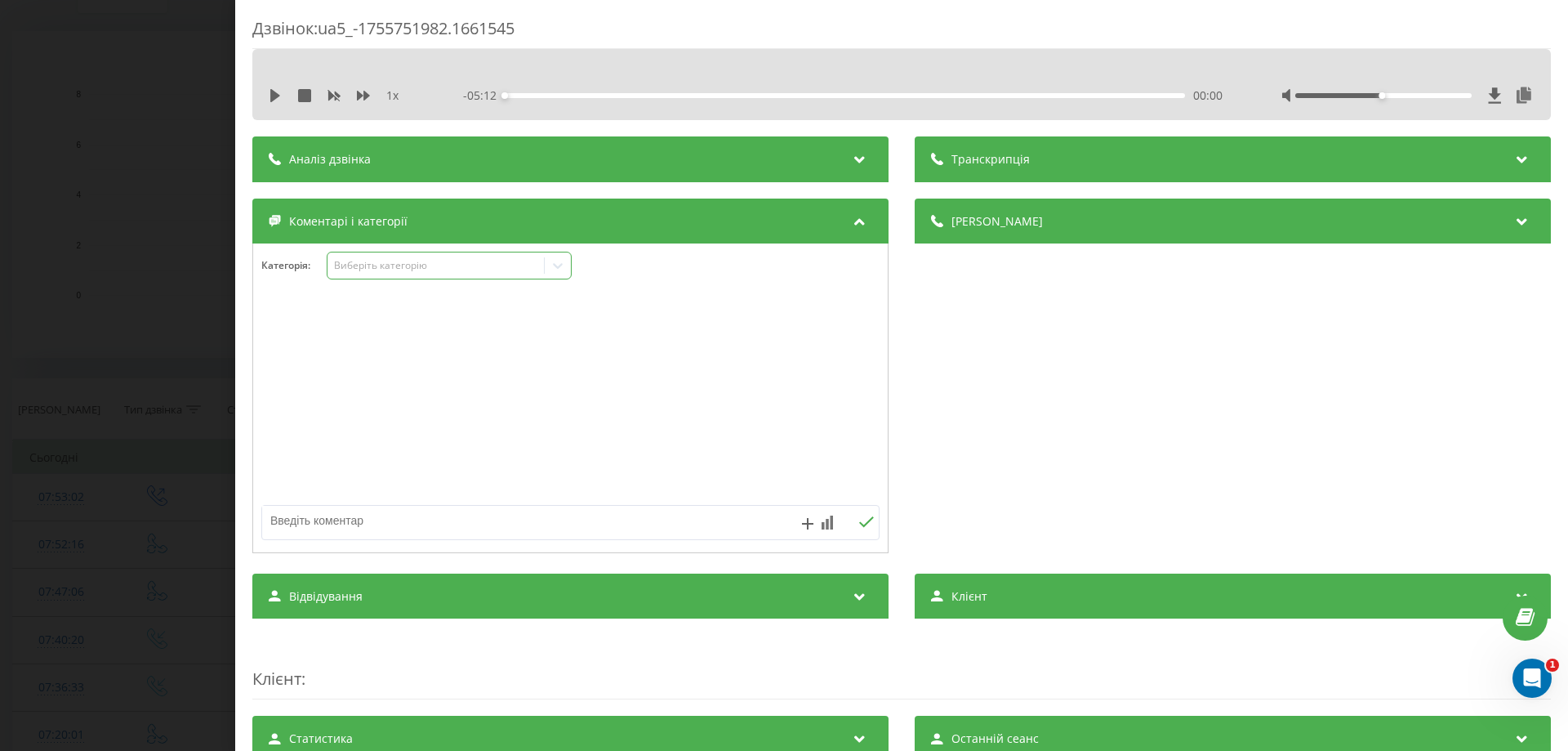
click at [557, 268] on icon at bounding box center [558, 266] width 16 height 16
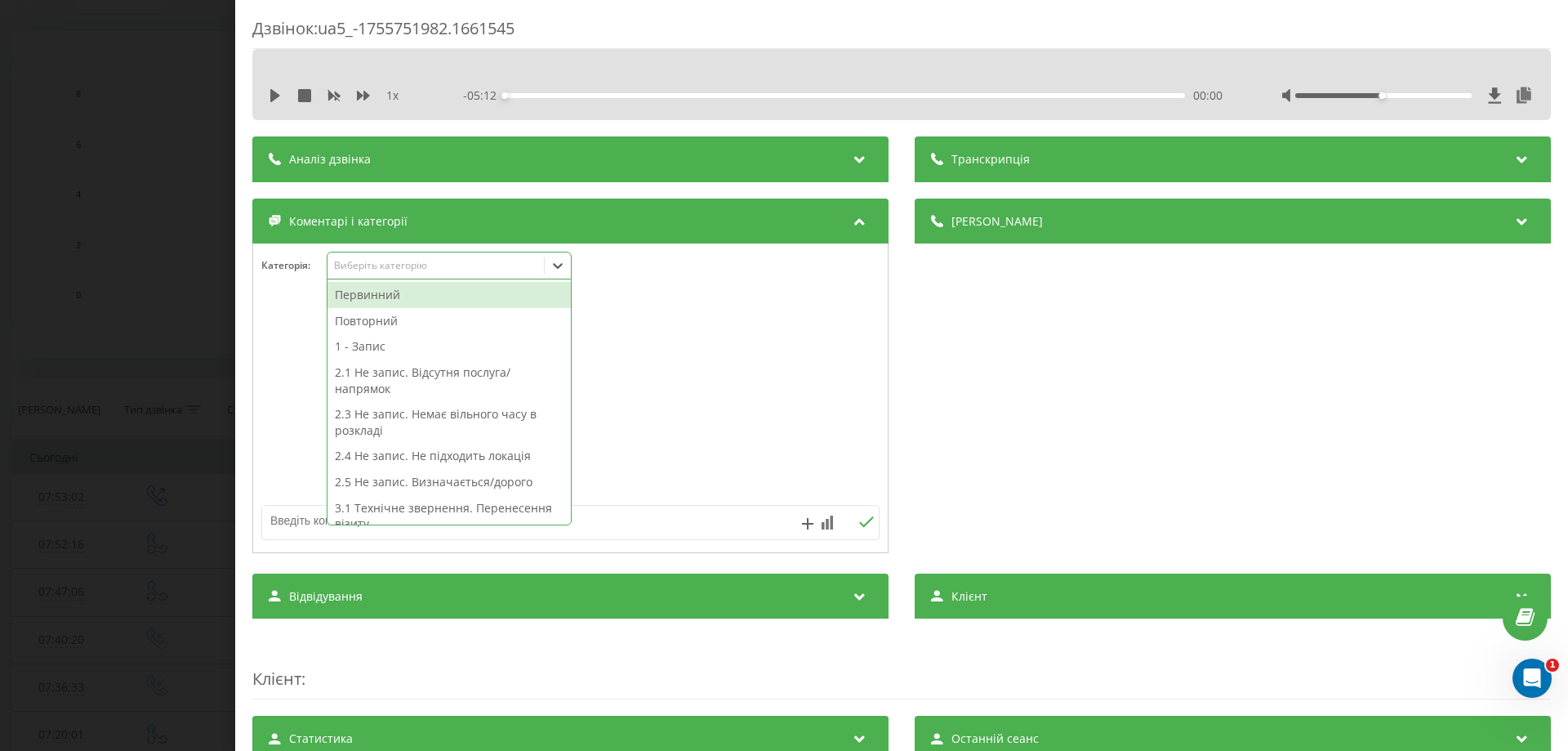
click at [554, 266] on icon at bounding box center [558, 266] width 16 height 16
click at [396, 321] on div "Повторний" at bounding box center [449, 321] width 243 height 27
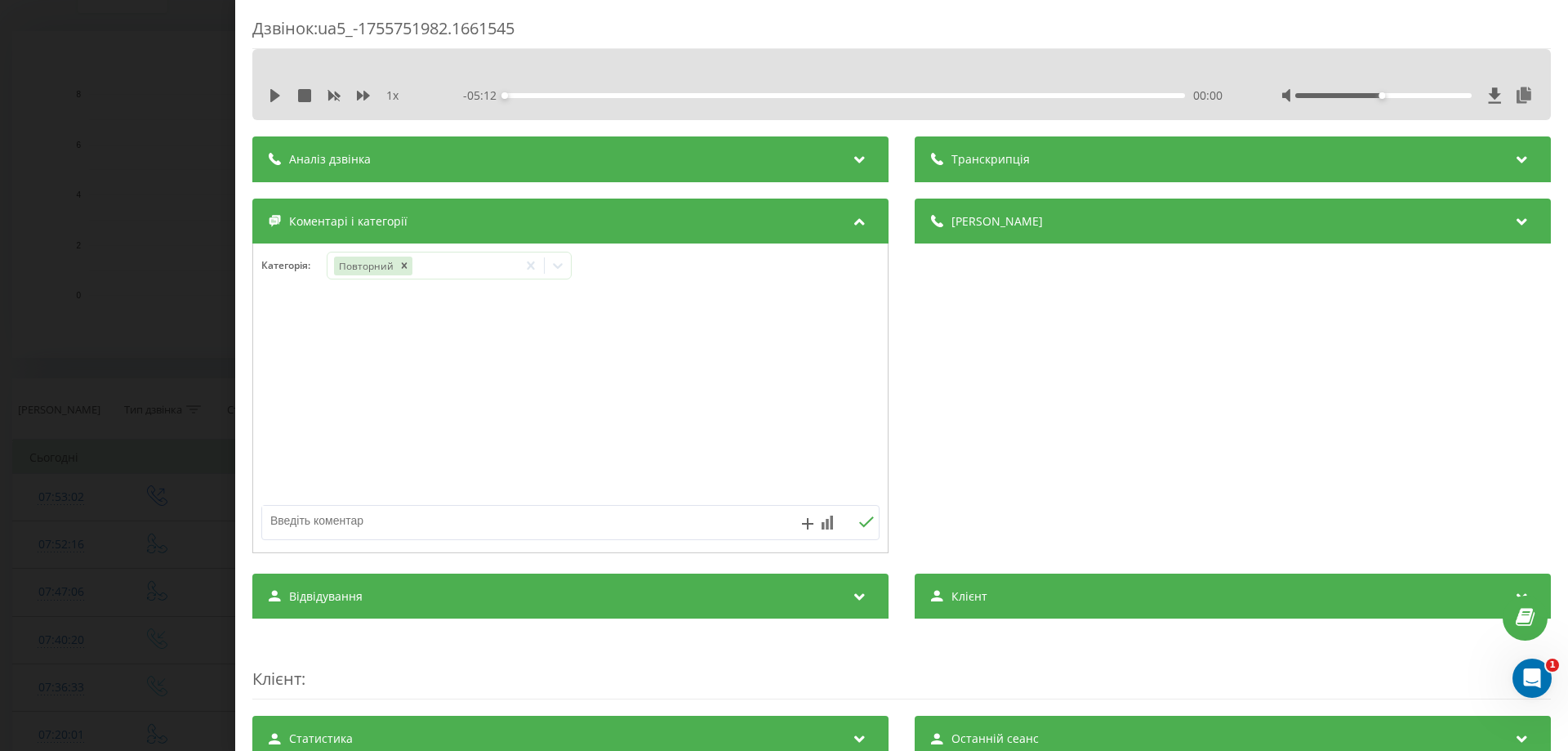
click at [289, 321] on div at bounding box center [570, 398] width 635 height 196
click at [560, 267] on icon at bounding box center [558, 266] width 10 height 5
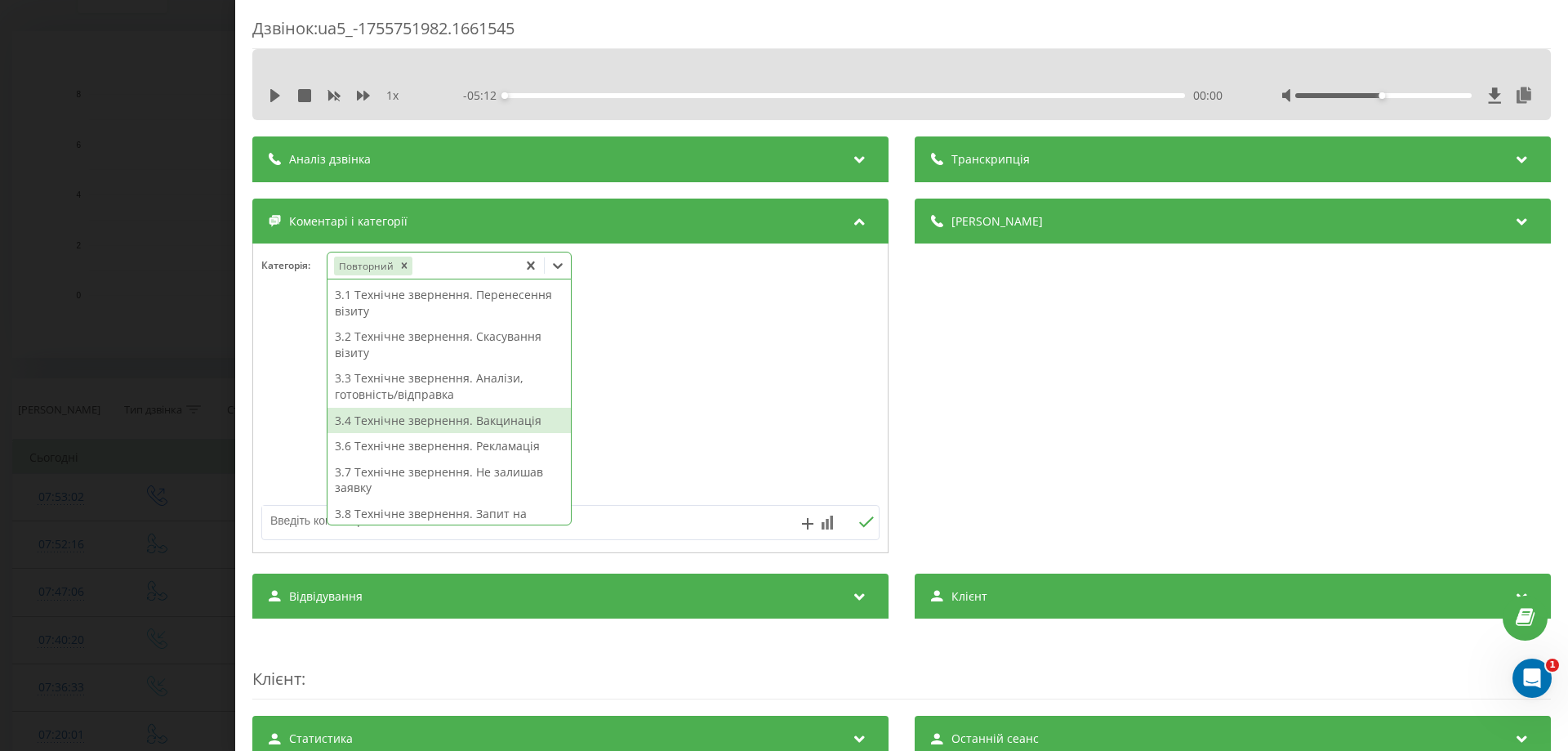
scroll to position [163, 0]
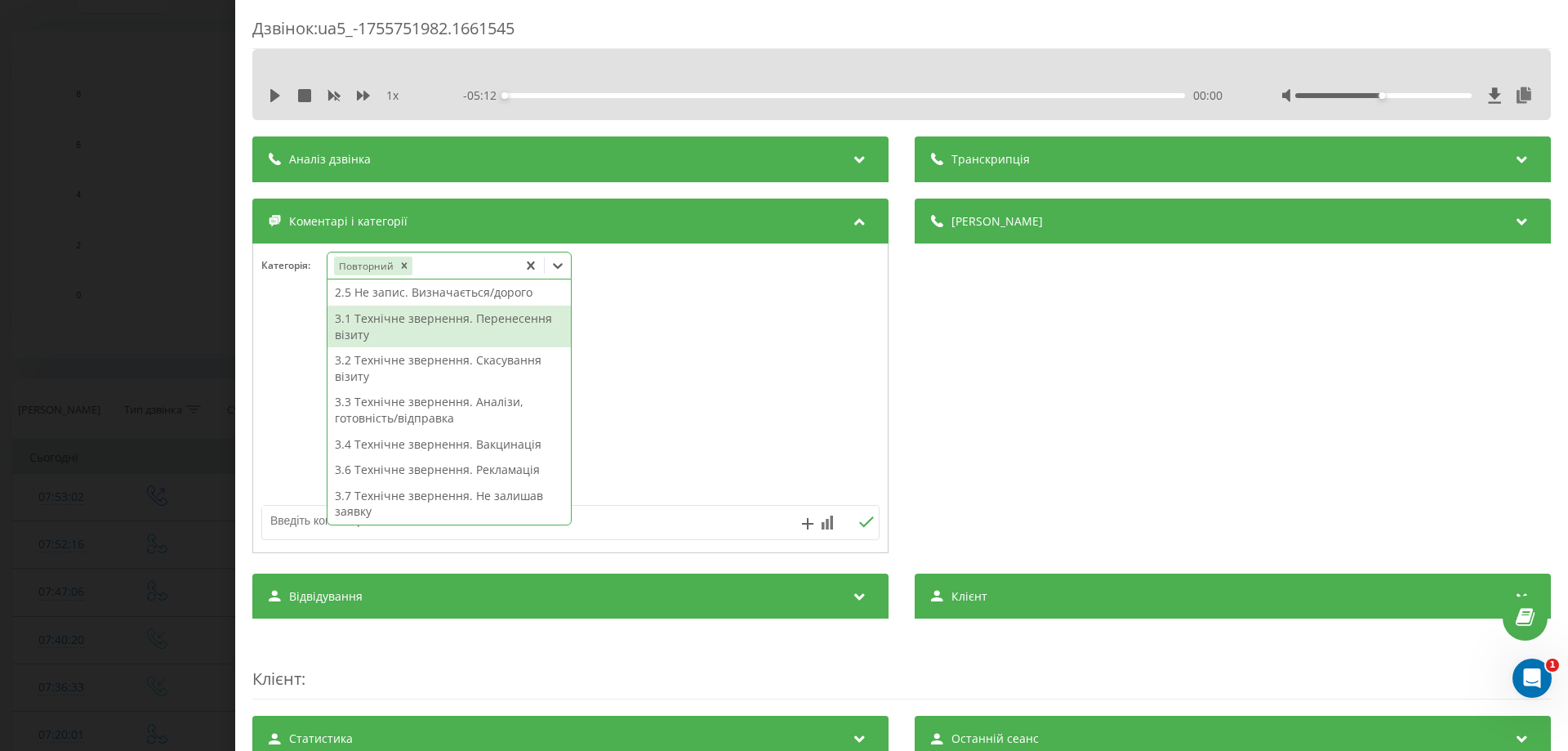
click at [497, 328] on div "3.1 Технічне звернення. Перенесення візиту" at bounding box center [449, 326] width 243 height 42
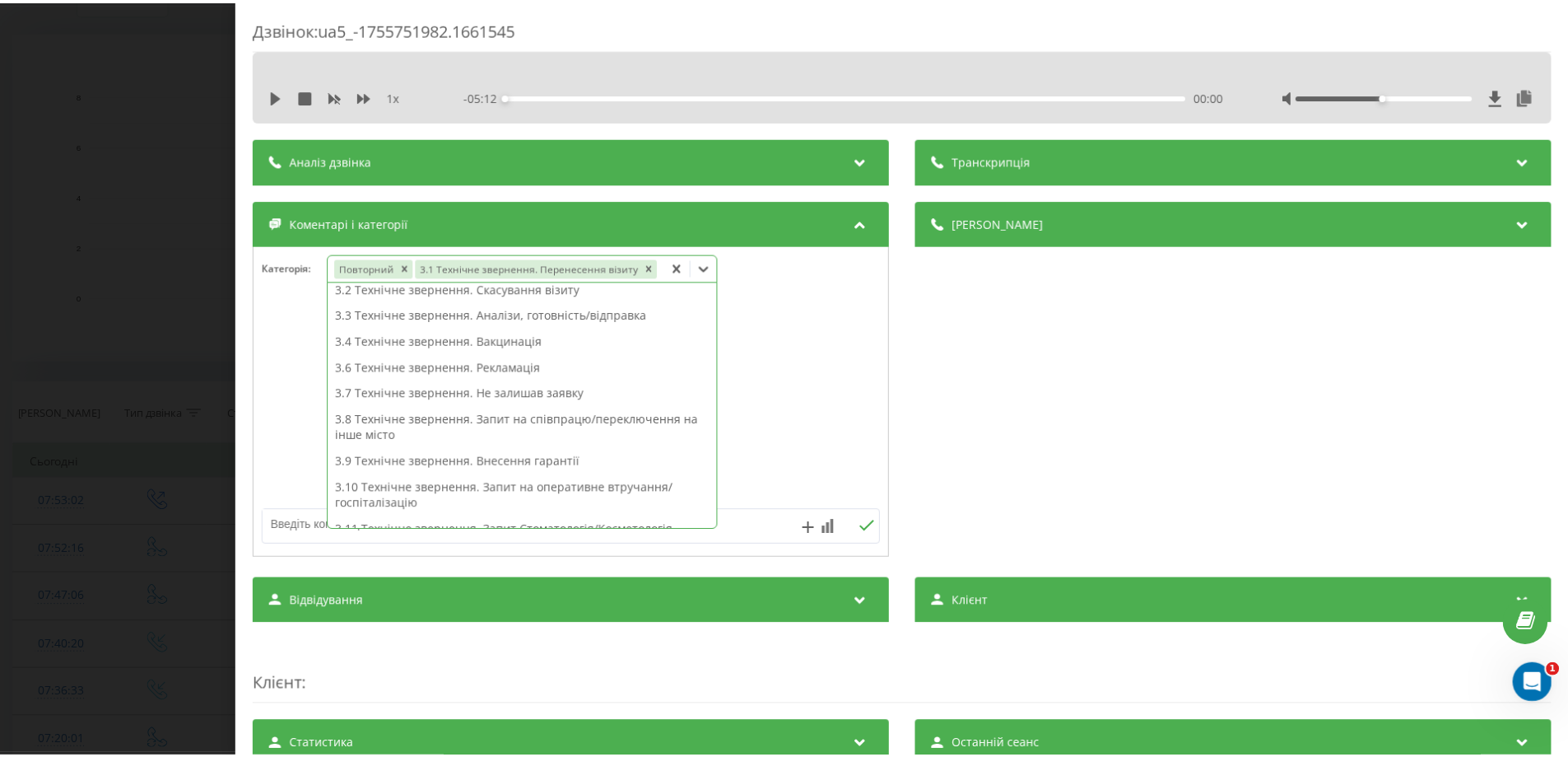
scroll to position [132, 0]
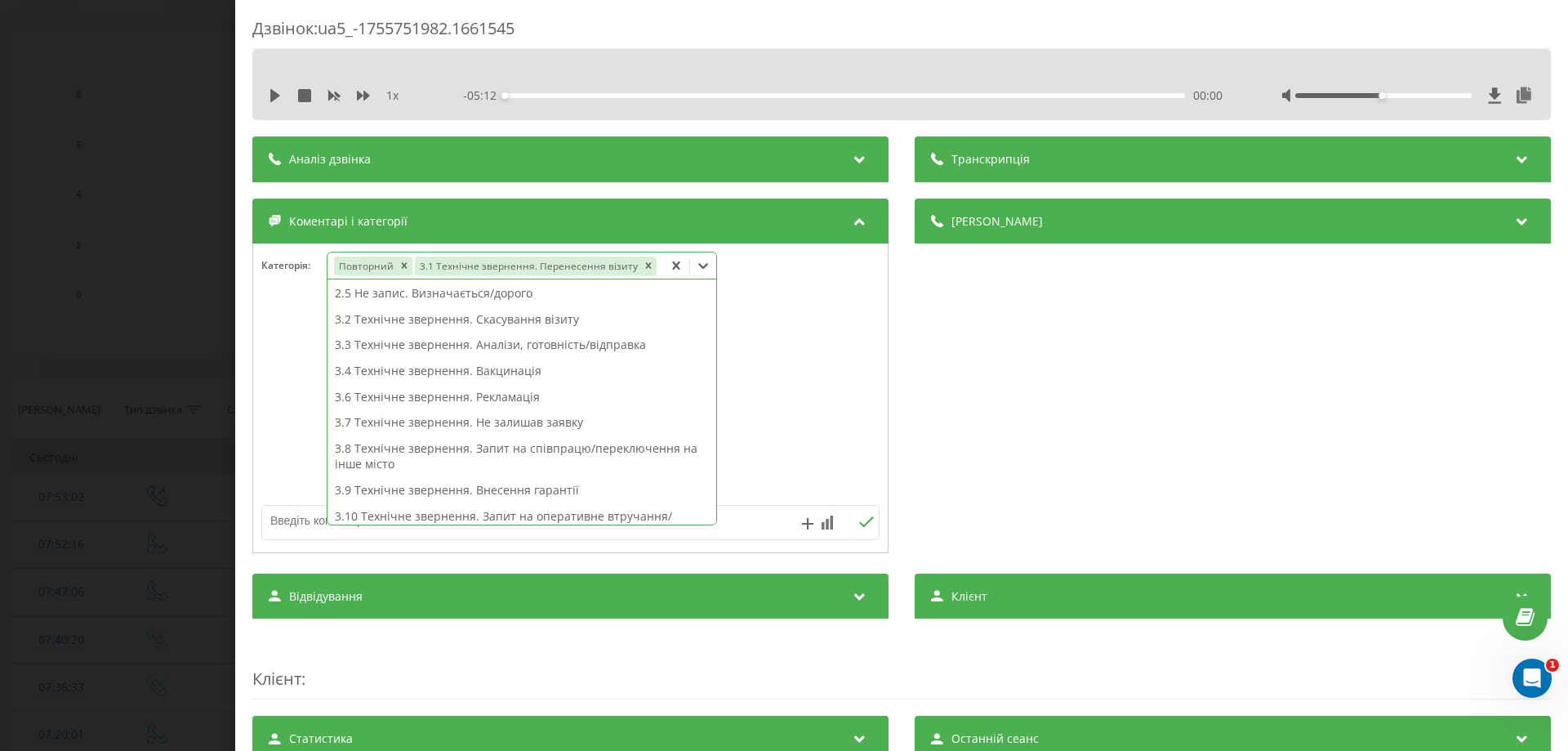
click at [299, 311] on div at bounding box center [570, 398] width 635 height 196
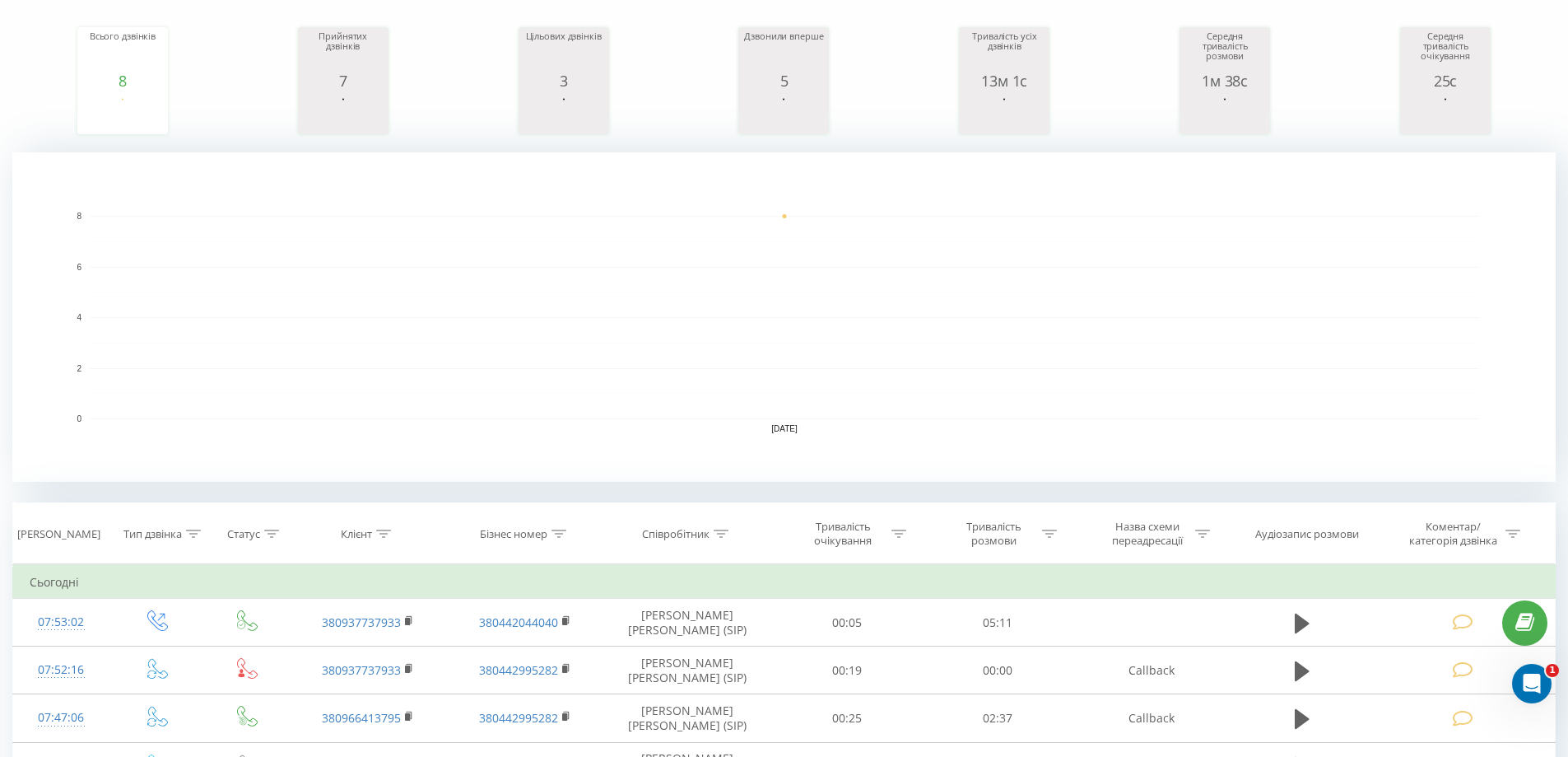
scroll to position [82, 0]
